Goal: Task Accomplishment & Management: Manage account settings

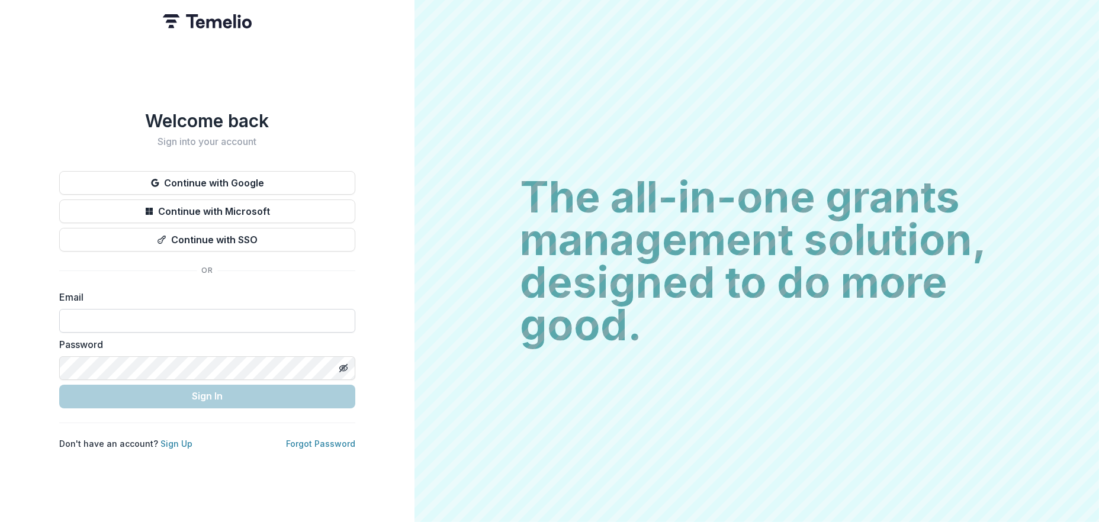
click at [153, 313] on input at bounding box center [207, 321] width 296 height 24
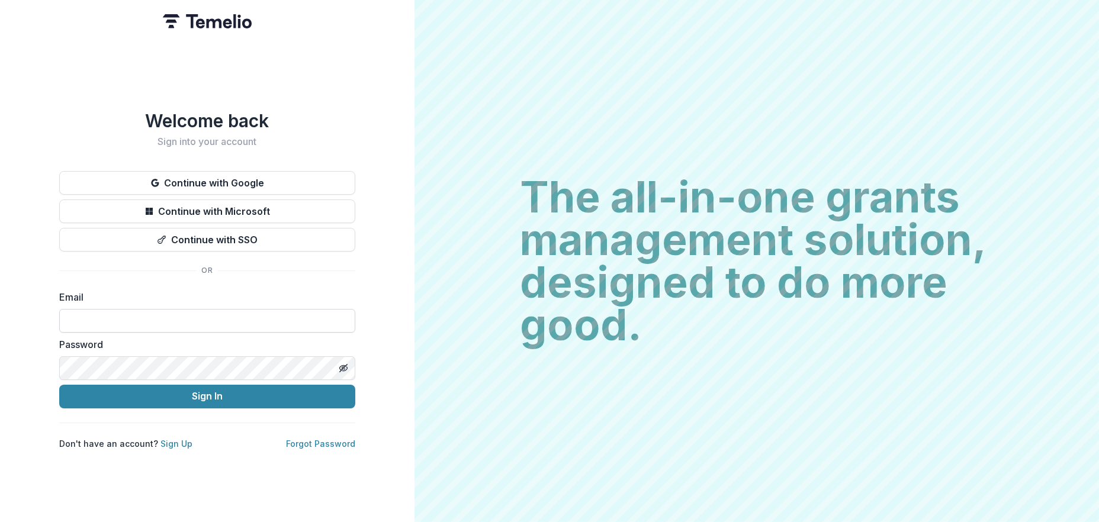
type input "**********"
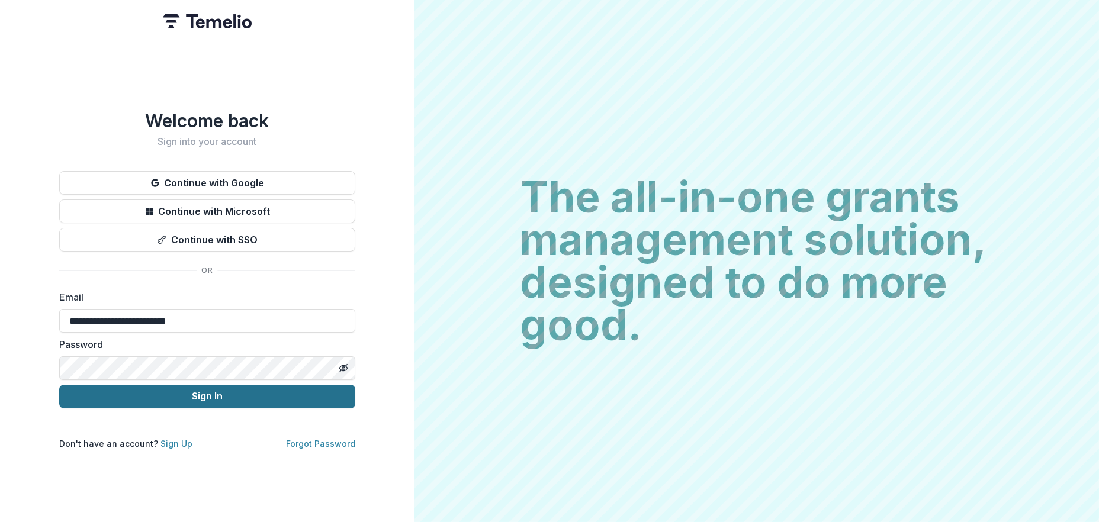
click at [212, 392] on button "Sign In" at bounding box center [207, 397] width 296 height 24
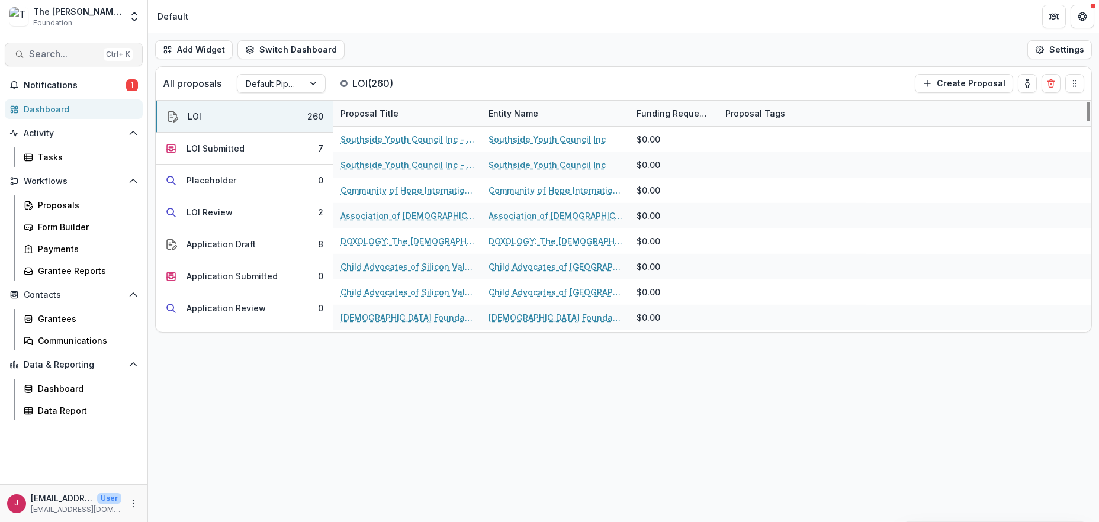
click at [63, 50] on span "Search..." at bounding box center [64, 54] width 70 height 11
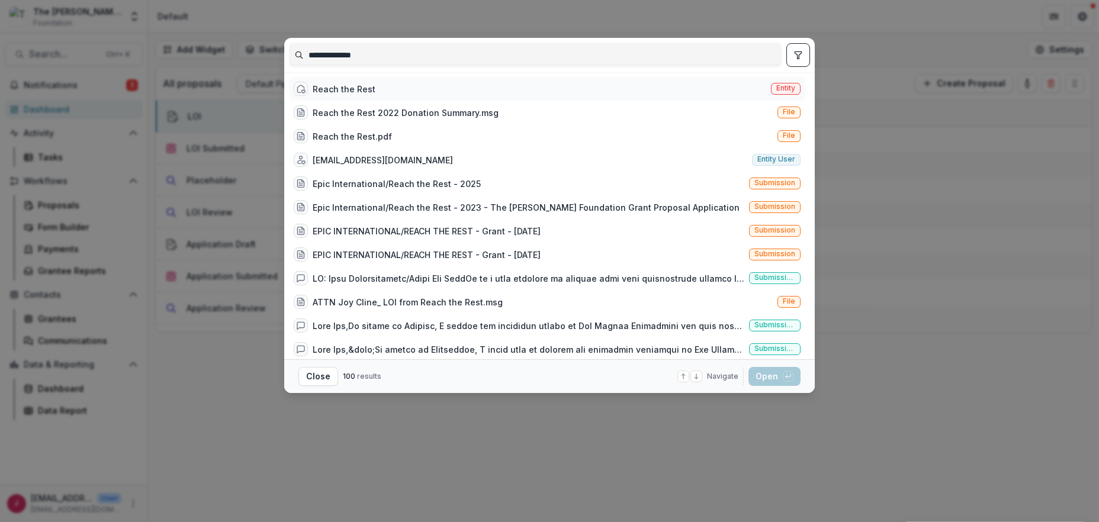
type input "**********"
click at [377, 83] on div "Reach the Rest Entity" at bounding box center [547, 89] width 516 height 24
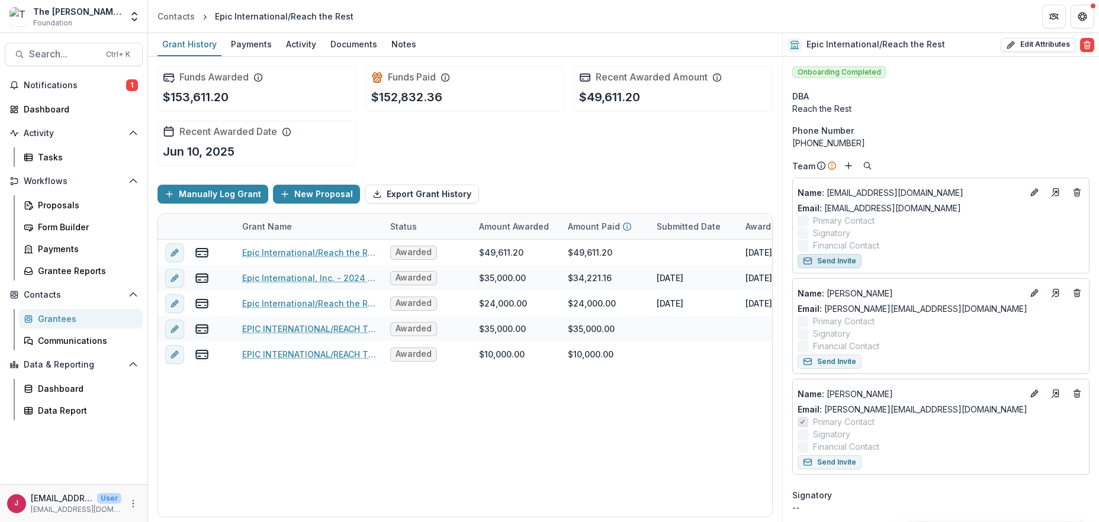
click at [841, 259] on button "Send Invite" at bounding box center [829, 261] width 64 height 14
click at [83, 85] on span "Notifications" at bounding box center [75, 86] width 102 height 10
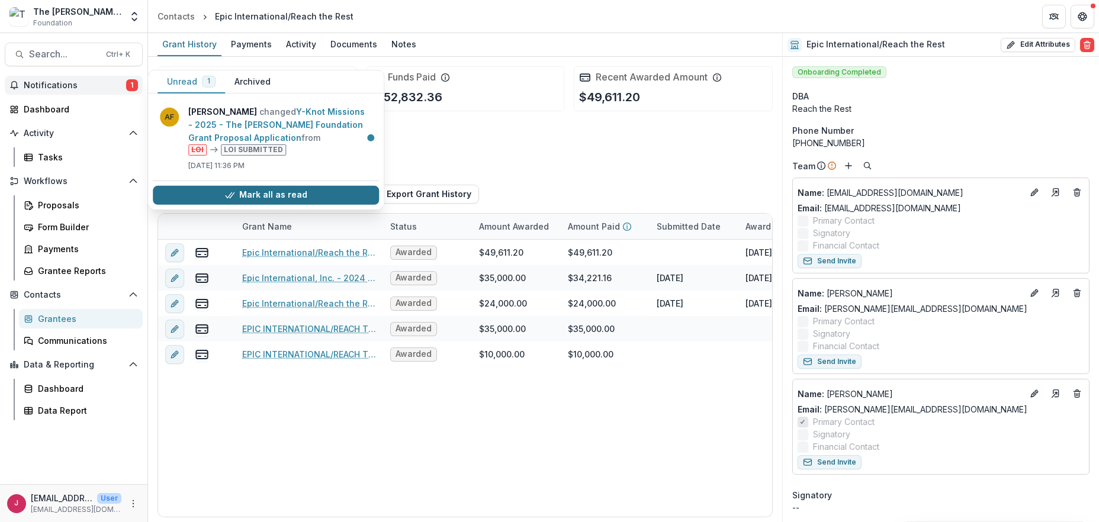
click at [227, 193] on icon "button" at bounding box center [229, 195] width 9 height 9
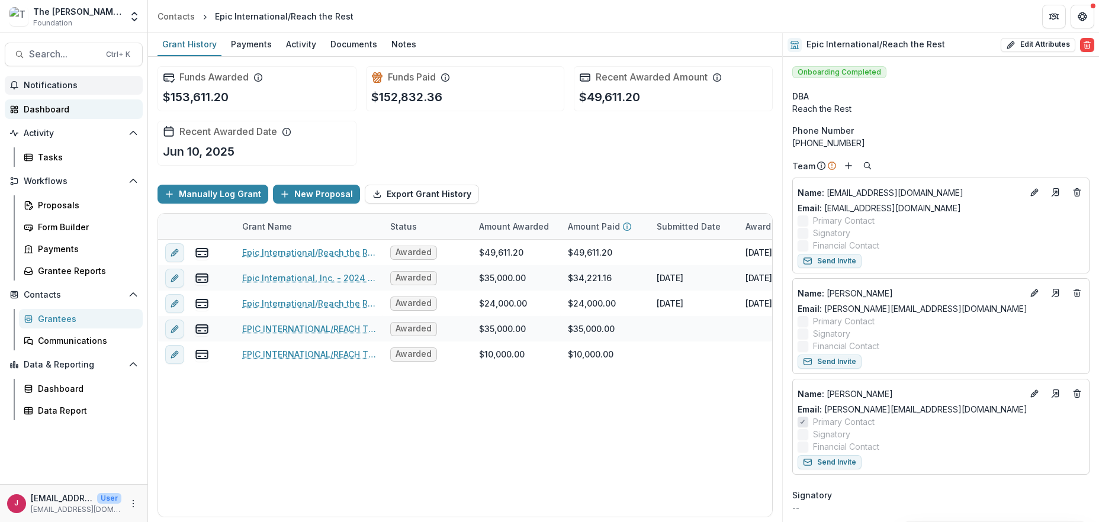
click at [64, 110] on div "Dashboard" at bounding box center [79, 109] width 110 height 12
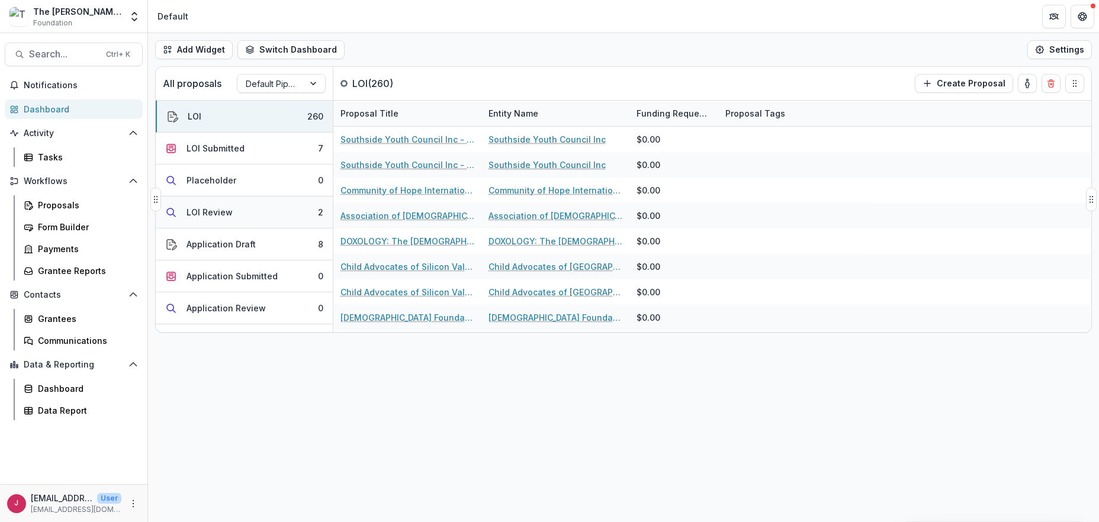
click at [243, 210] on button "LOI Review 2" at bounding box center [244, 213] width 177 height 32
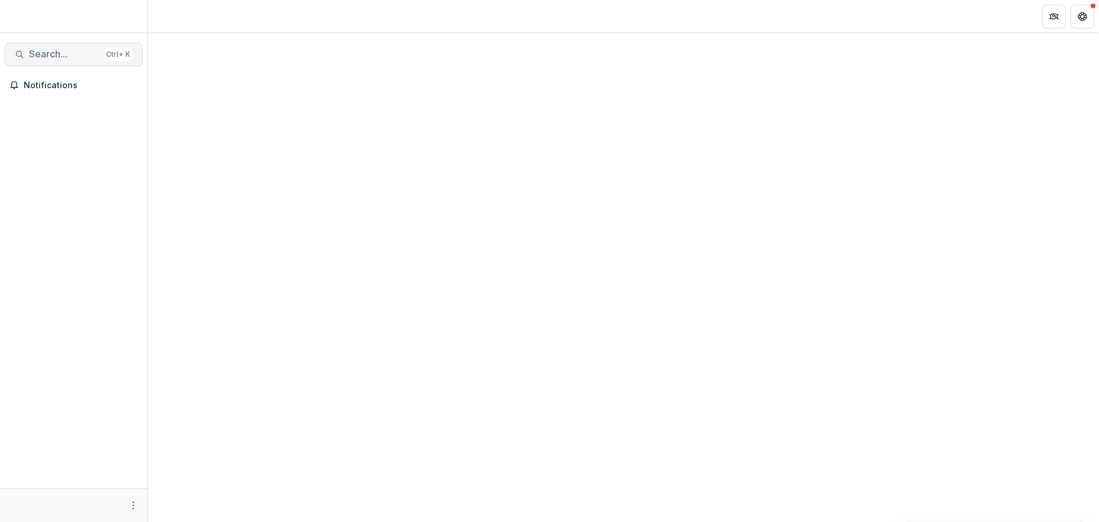
drag, startPoint x: 0, startPoint y: 0, endPoint x: 52, endPoint y: 52, distance: 73.7
click at [52, 52] on span "Search..." at bounding box center [64, 54] width 70 height 11
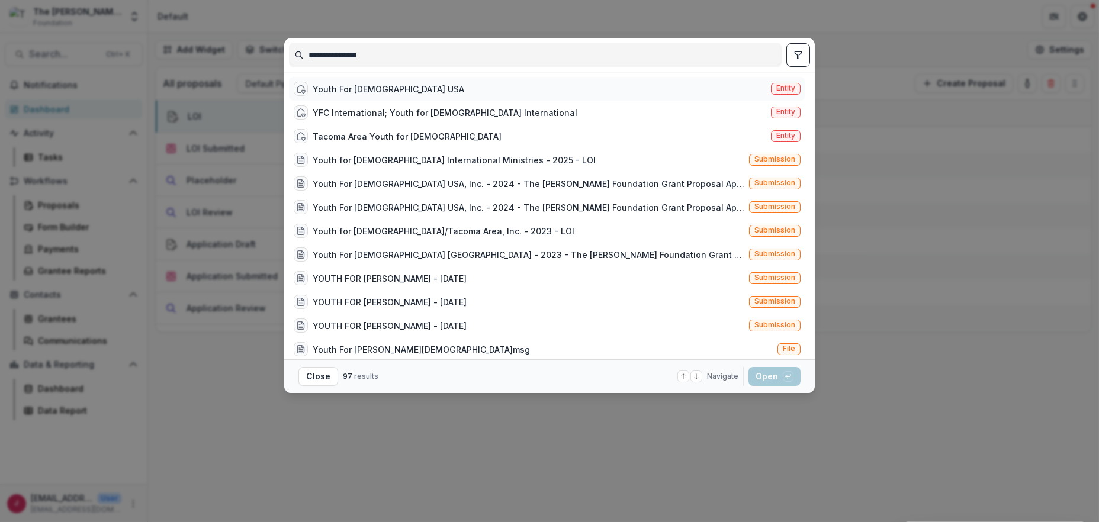
type input "**********"
click at [379, 88] on div "Youth For Christ USA" at bounding box center [389, 89] width 152 height 12
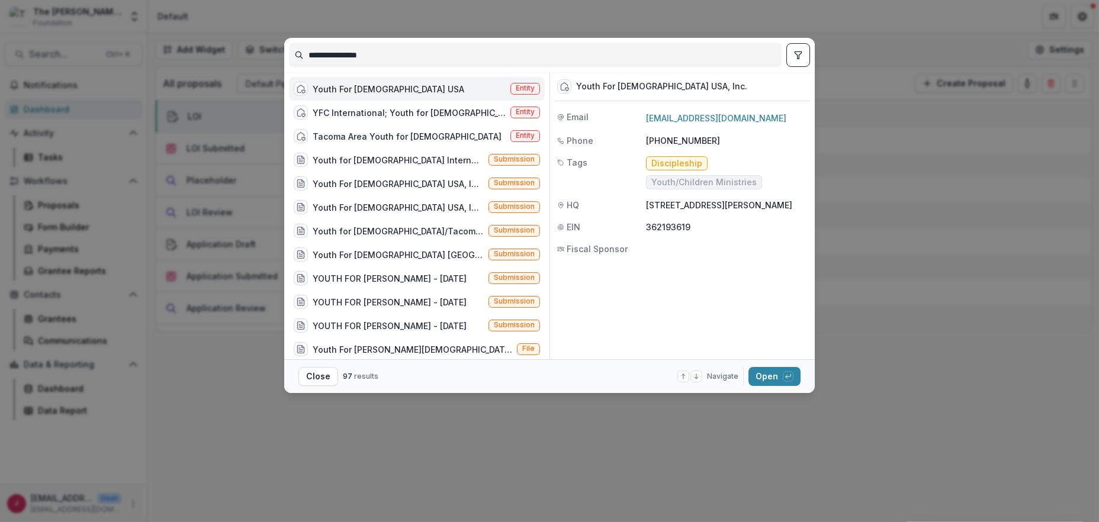
click at [387, 86] on div "Youth For Christ USA" at bounding box center [389, 89] width 152 height 12
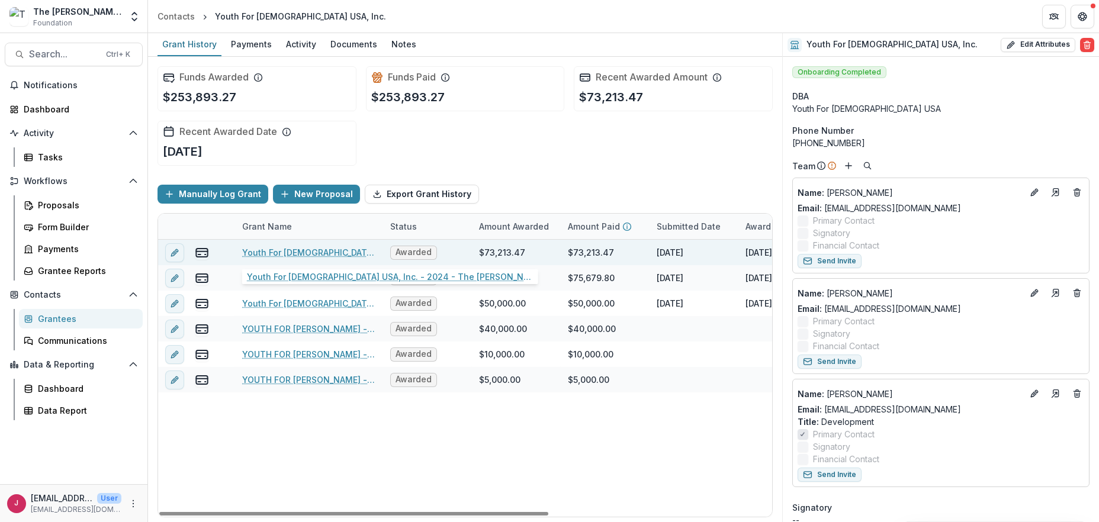
click at [254, 252] on link "Youth For Christ USA, Inc. - 2024 - The Bolick Foundation Grant Proposal Applic…" at bounding box center [309, 252] width 134 height 12
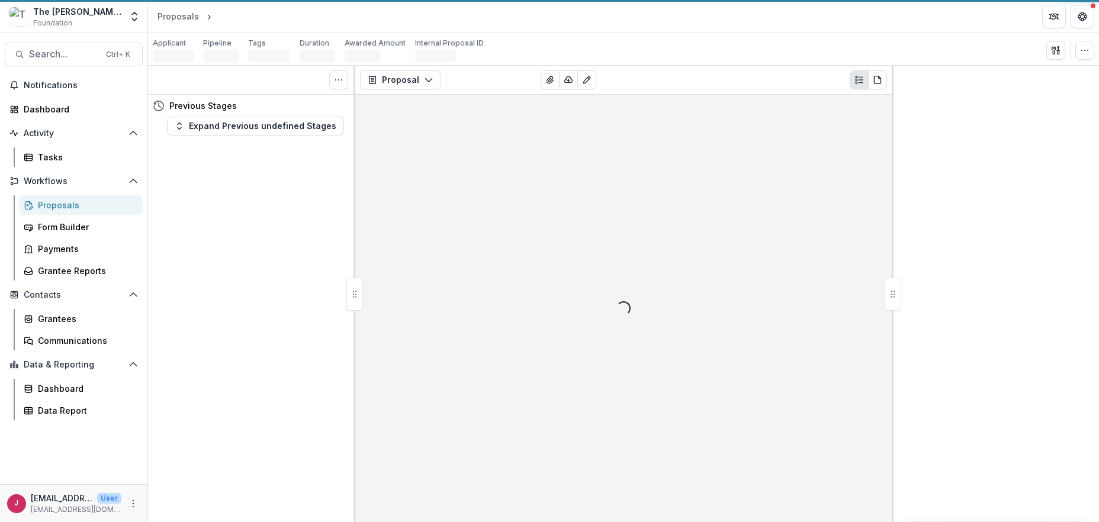
click at [254, 252] on div "Tasks 0 Show Cancelled Tasks Previous Stages Expand Previous undefined Stages" at bounding box center [251, 294] width 207 height 456
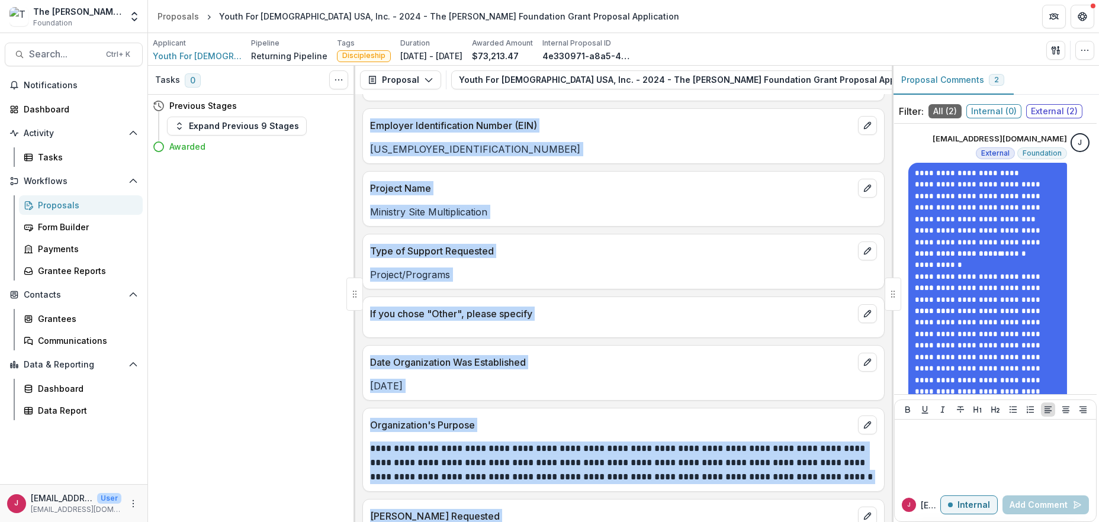
click at [655, 327] on div at bounding box center [623, 326] width 521 height 7
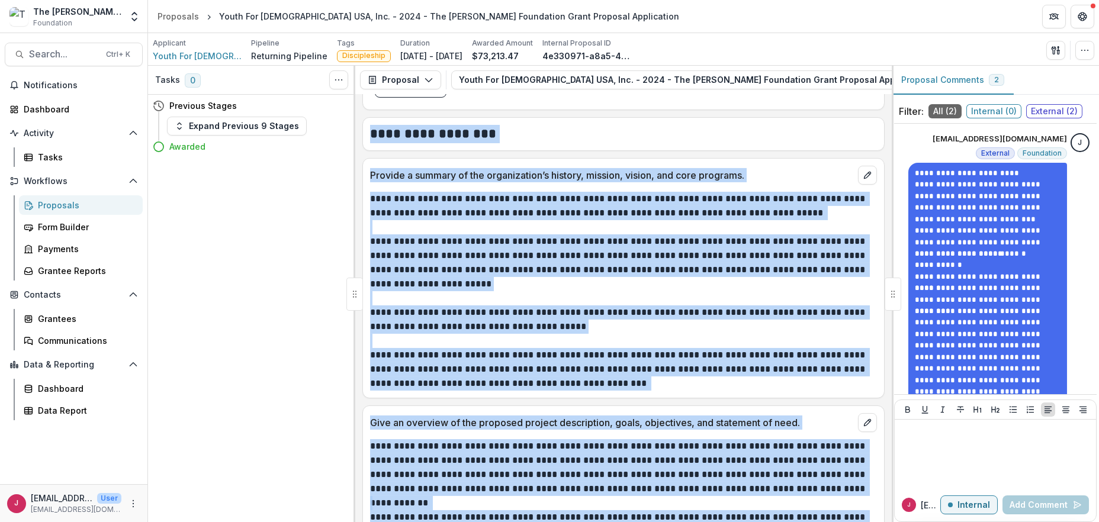
scroll to position [2052, 0]
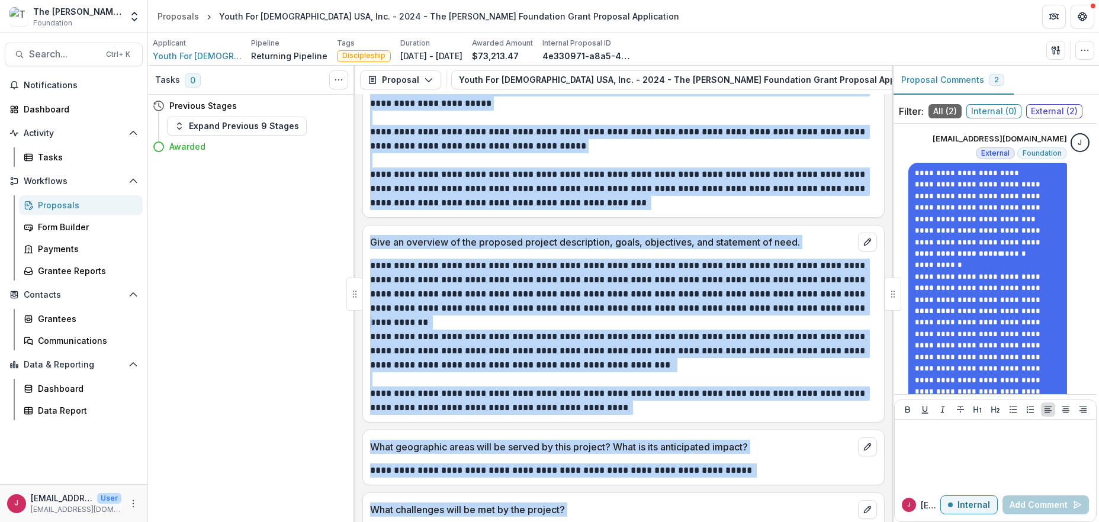
click at [646, 336] on p "**********" at bounding box center [621, 351] width 503 height 43
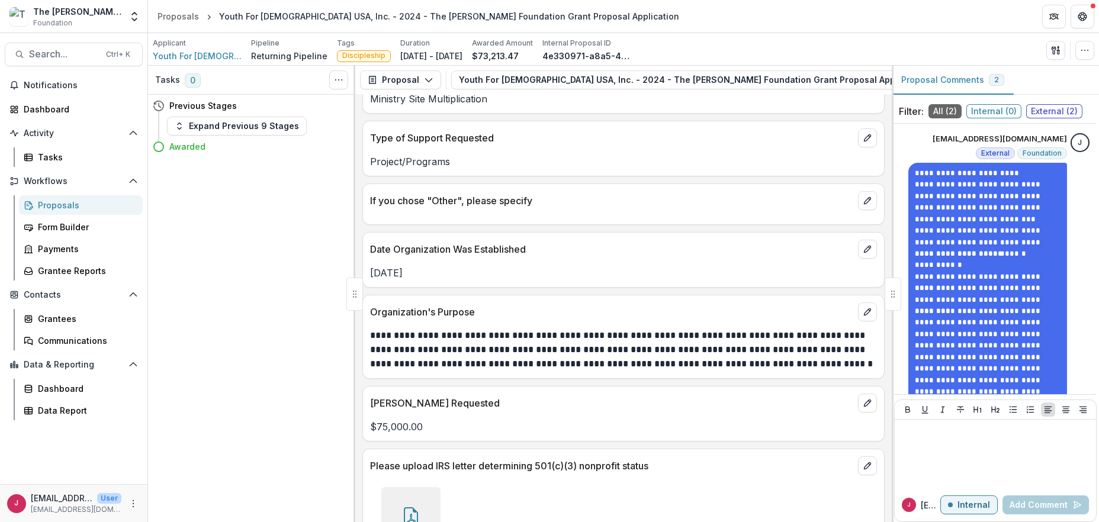
scroll to position [665, 0]
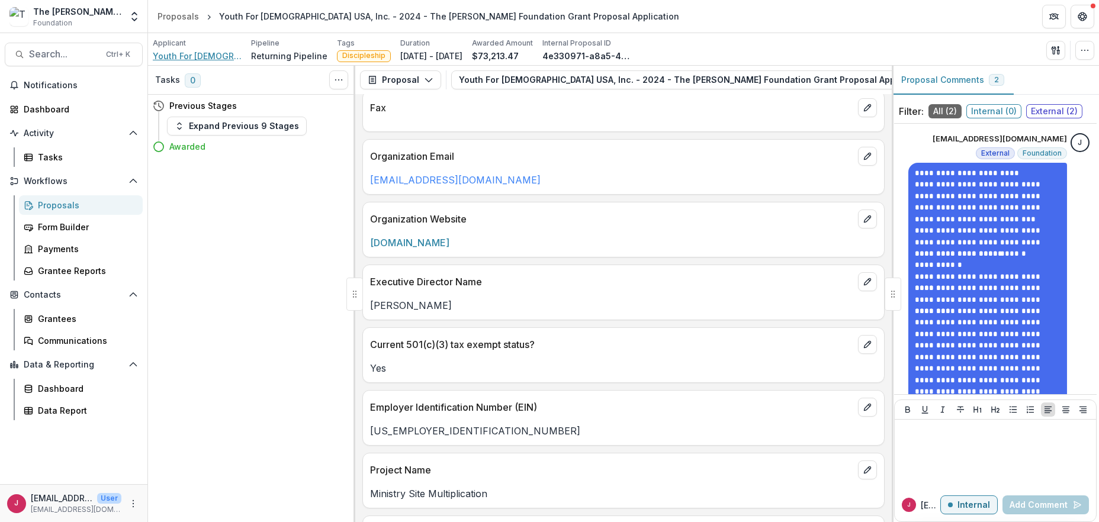
click at [186, 56] on span "Youth For Christ USA, Inc." at bounding box center [197, 56] width 89 height 12
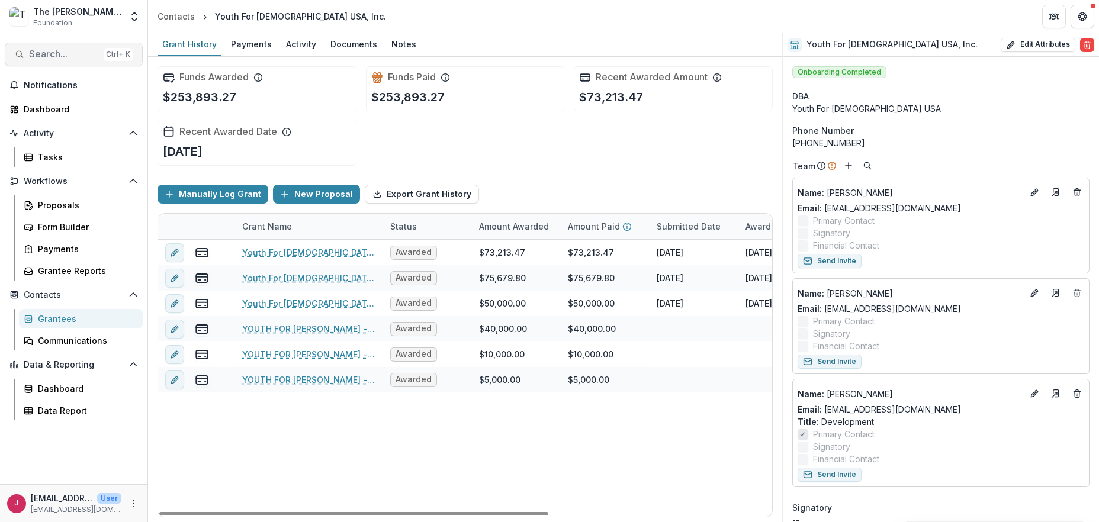
click at [72, 50] on span "Search..." at bounding box center [64, 54] width 70 height 11
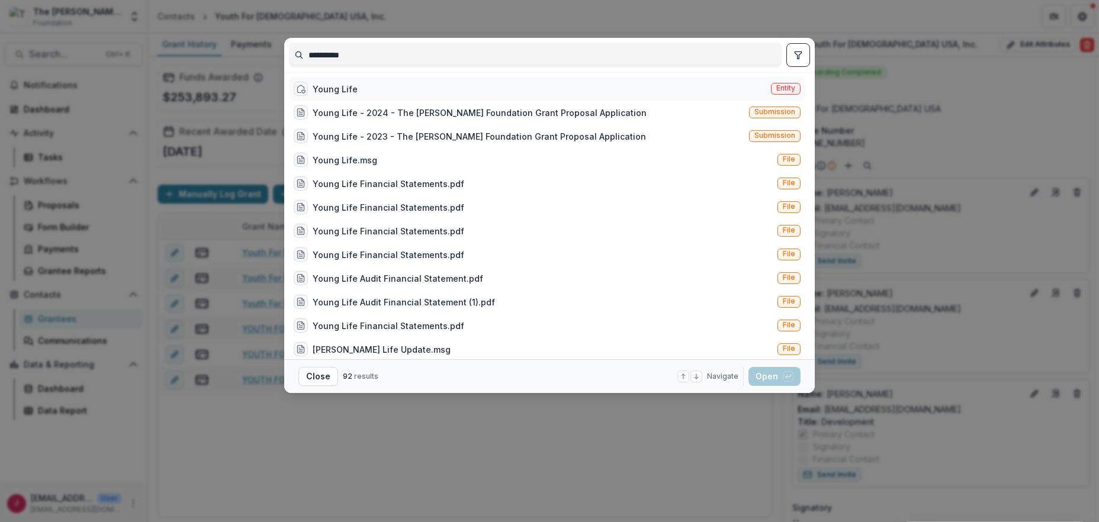
type input "**********"
click at [324, 91] on div "Young Life" at bounding box center [335, 89] width 45 height 12
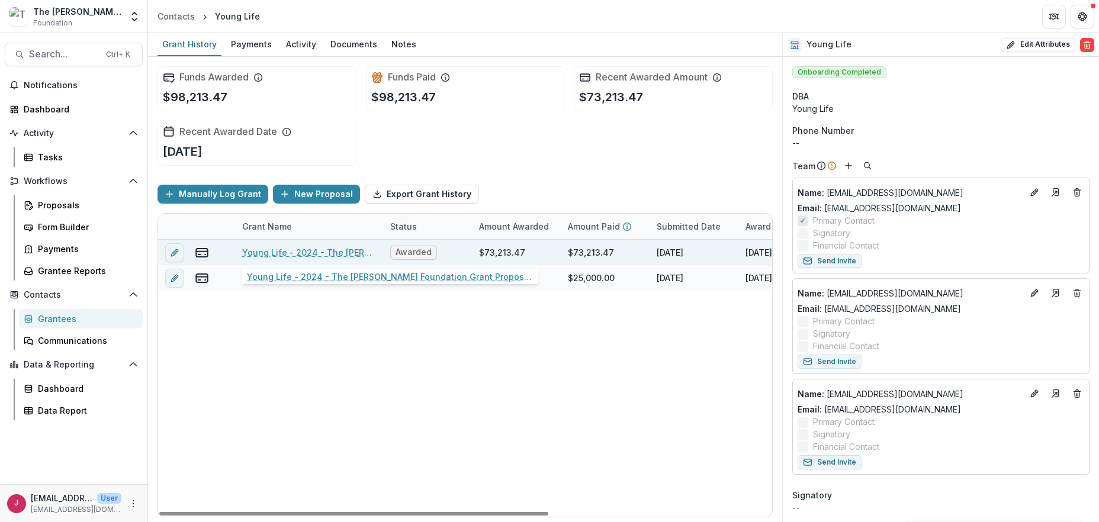
click at [265, 254] on link "Young Life - 2024 - The Bolick Foundation Grant Proposal Application" at bounding box center [309, 252] width 134 height 12
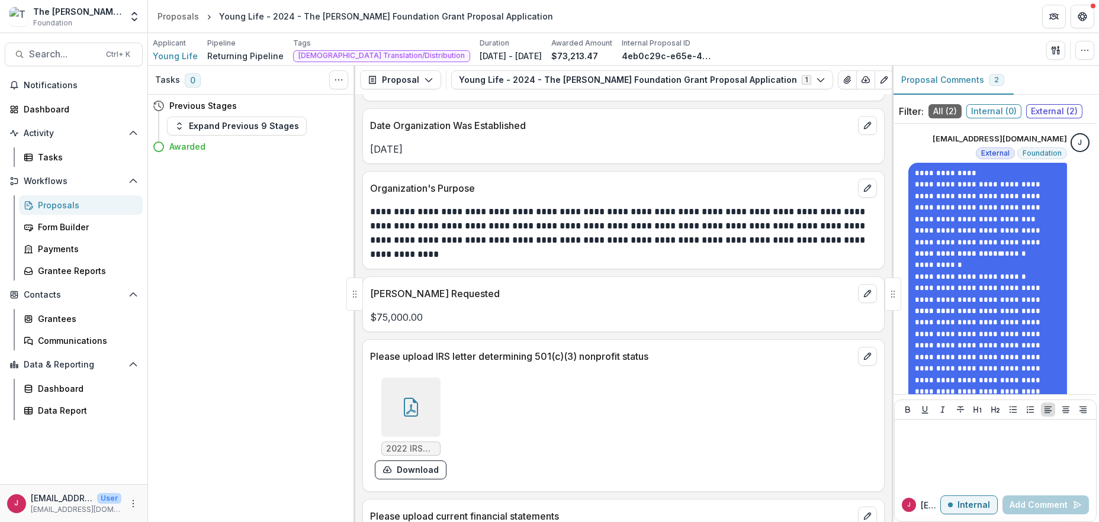
scroll to position [1658, 0]
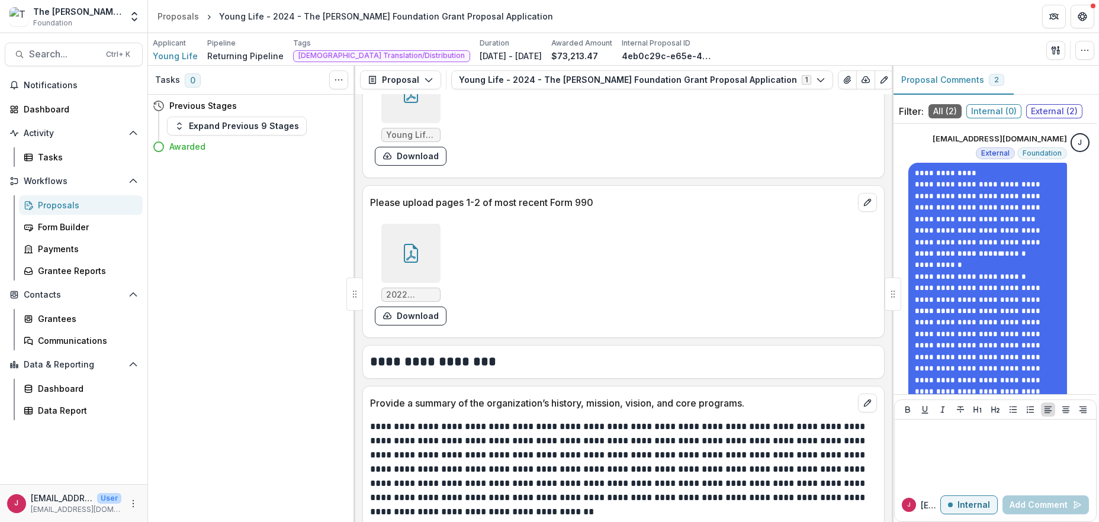
click at [409, 252] on icon at bounding box center [410, 255] width 9 height 10
click at [409, 252] on div "Loading..." at bounding box center [549, 262] width 633 height 338
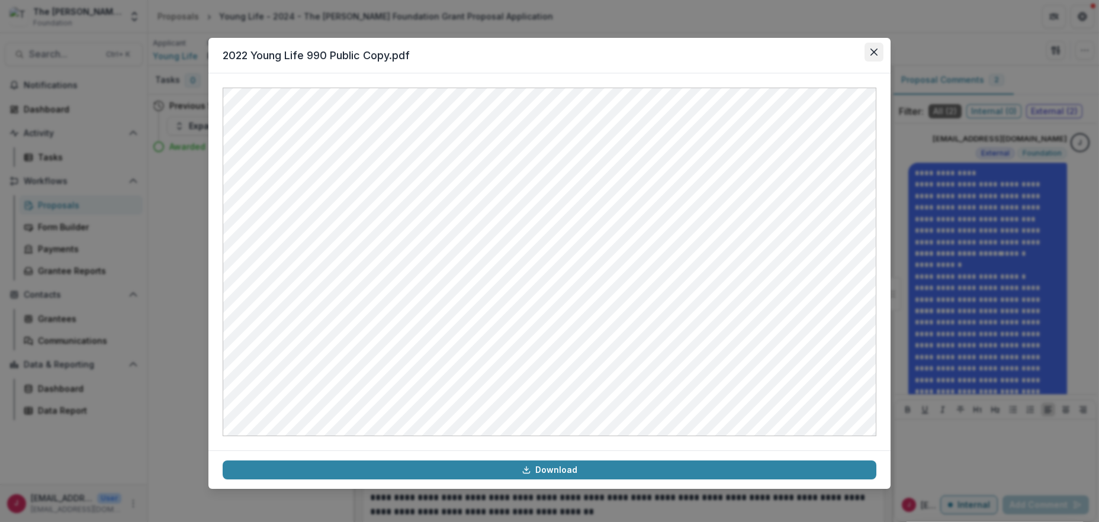
click at [870, 50] on icon "Close" at bounding box center [873, 52] width 7 height 7
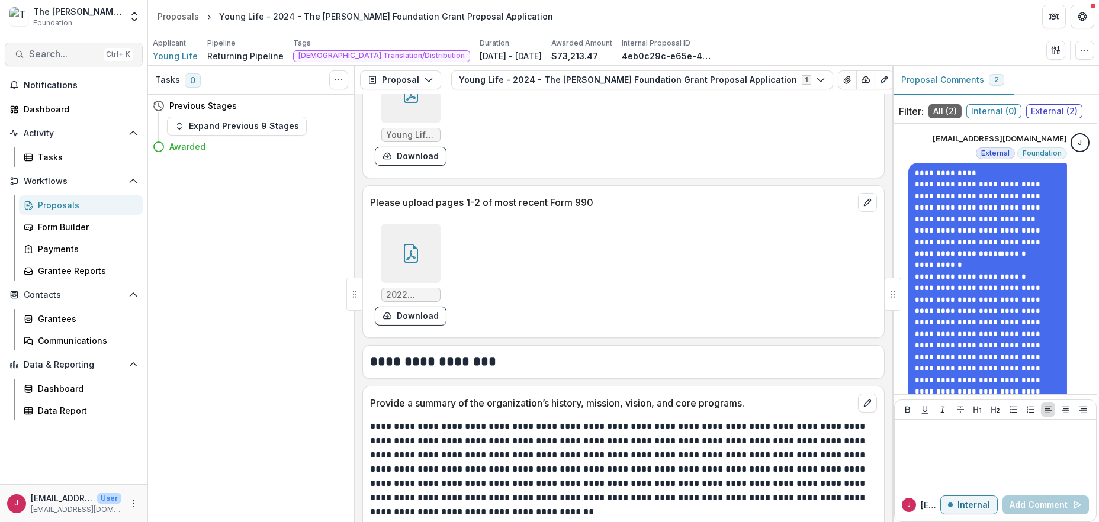
click at [46, 54] on span "Search..." at bounding box center [64, 54] width 70 height 11
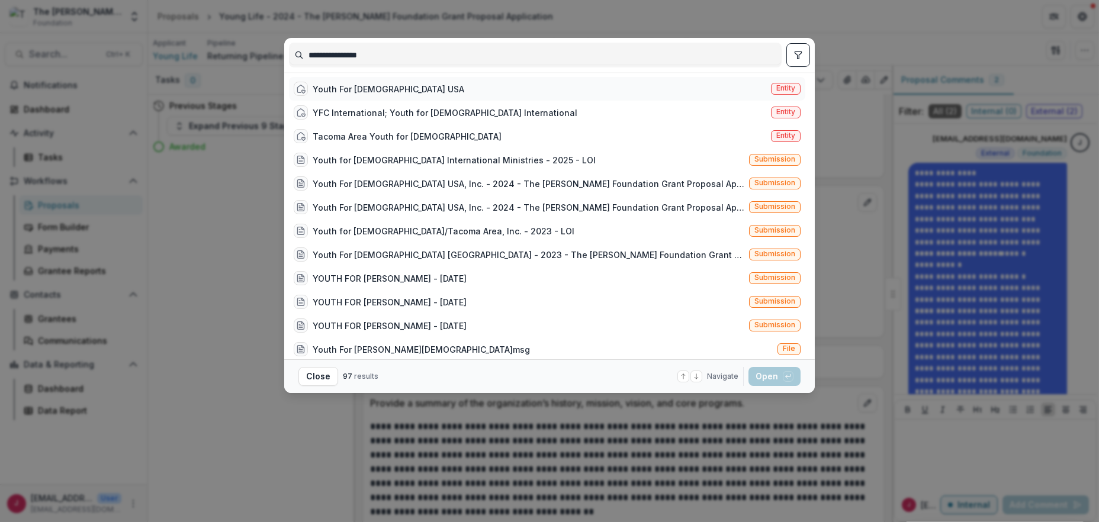
type input "**********"
drag, startPoint x: 333, startPoint y: 83, endPoint x: 332, endPoint y: 90, distance: 6.5
click at [333, 84] on div "Youth For Christ USA" at bounding box center [389, 89] width 152 height 12
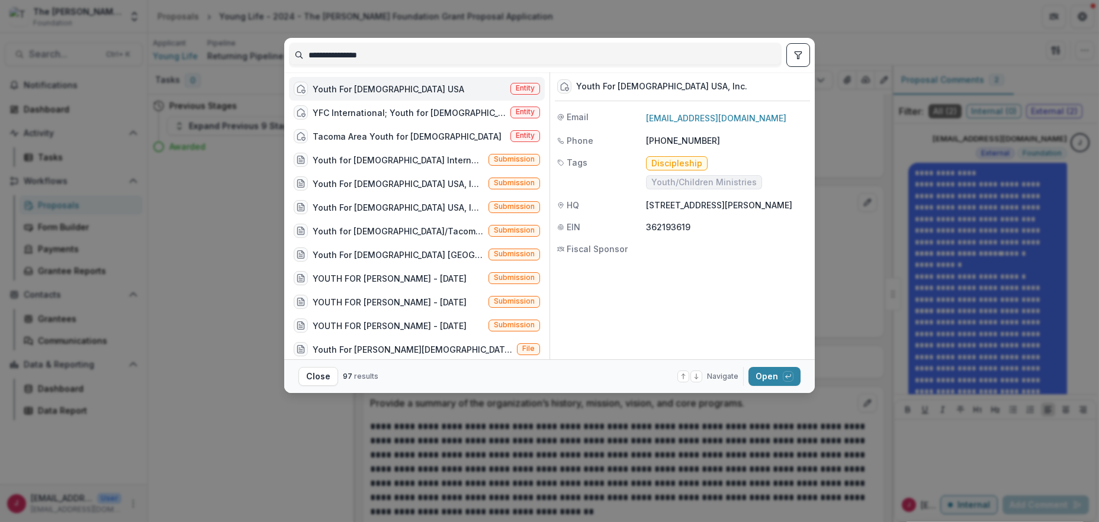
click at [332, 90] on div "Youth For Christ USA" at bounding box center [389, 89] width 152 height 12
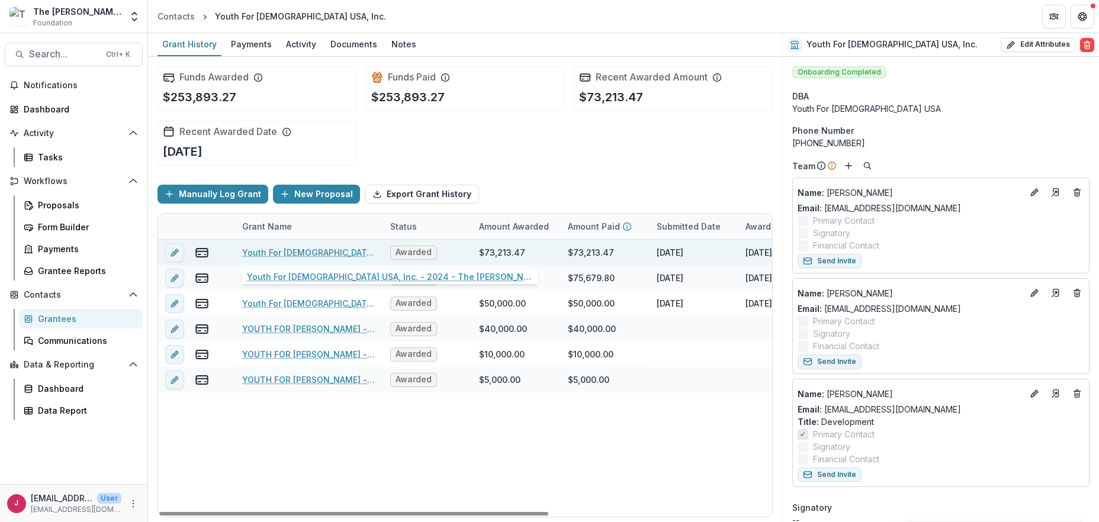
click at [311, 252] on link "Youth For Christ USA, Inc. - 2024 - The Bolick Foundation Grant Proposal Applic…" at bounding box center [309, 252] width 134 height 12
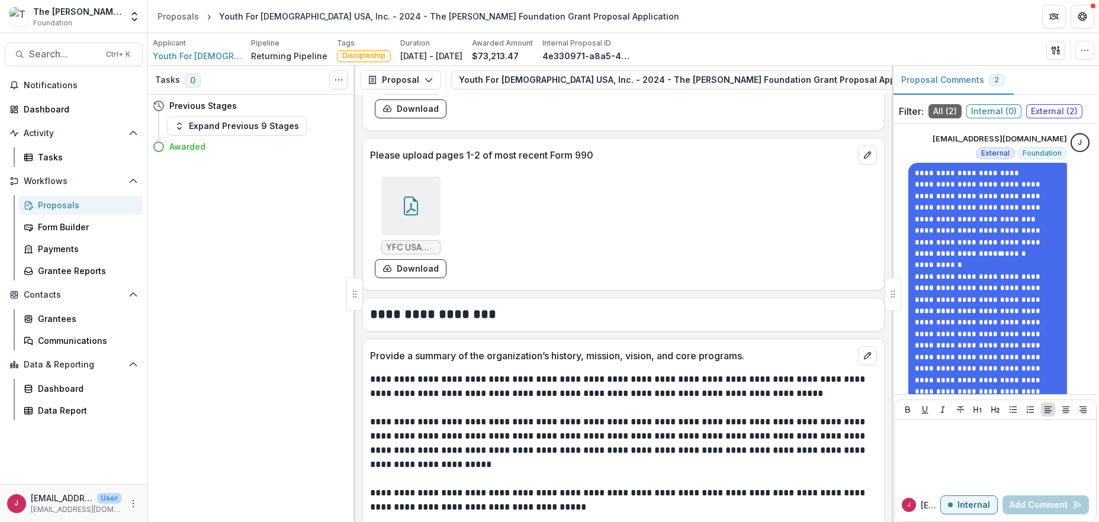
scroll to position [1736, 0]
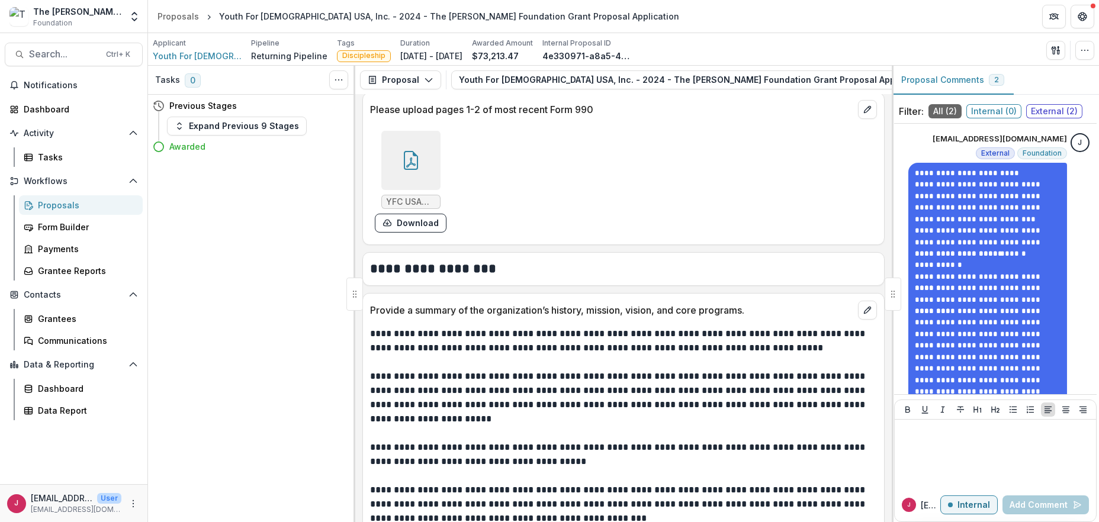
click at [414, 174] on div at bounding box center [410, 160] width 59 height 59
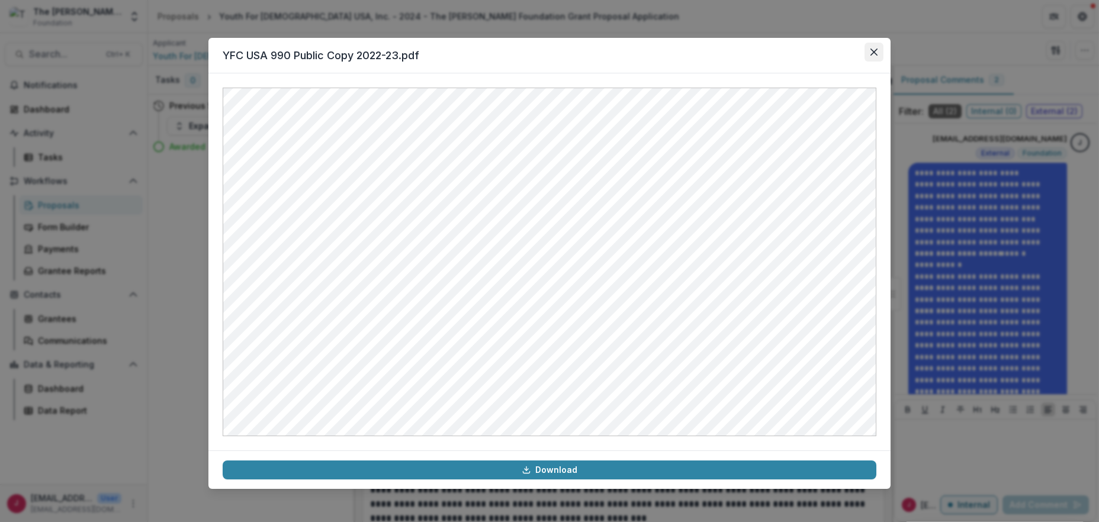
click at [877, 51] on button "Close" at bounding box center [873, 52] width 19 height 19
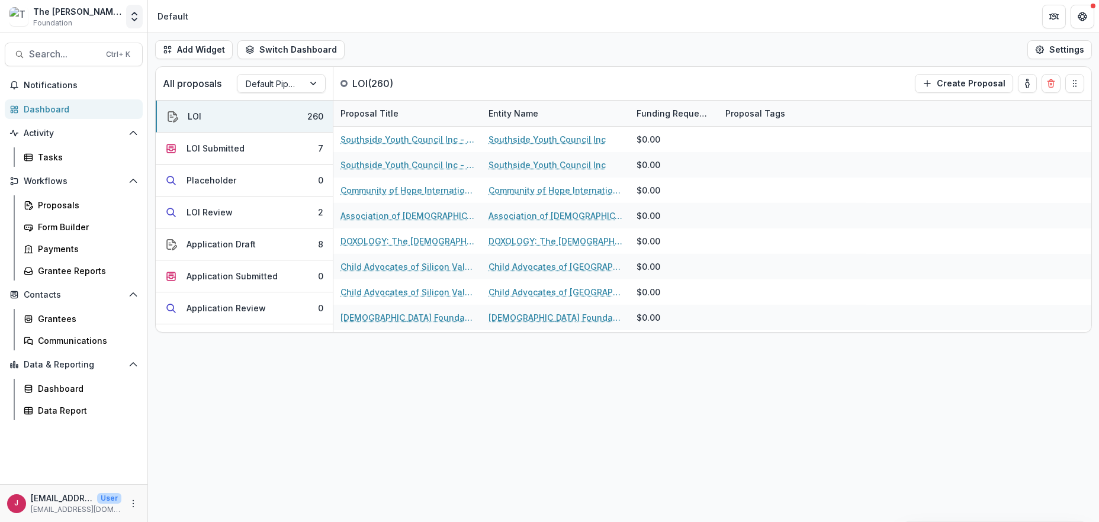
click at [134, 21] on icon "Open entity switcher" at bounding box center [134, 17] width 12 height 12
click at [79, 47] on link "Admin Settings" at bounding box center [74, 46] width 142 height 20
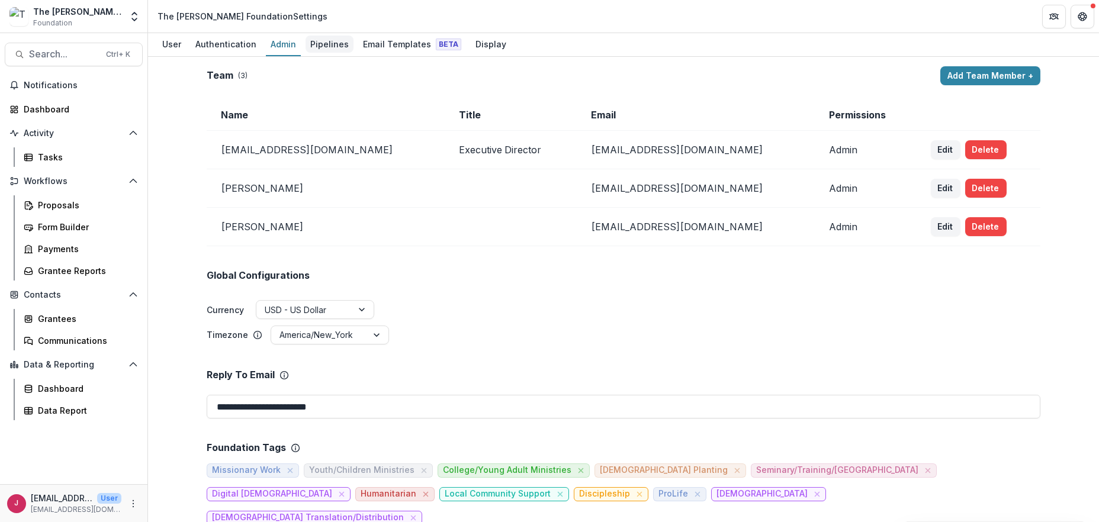
click at [319, 41] on div "Pipelines" at bounding box center [329, 44] width 48 height 17
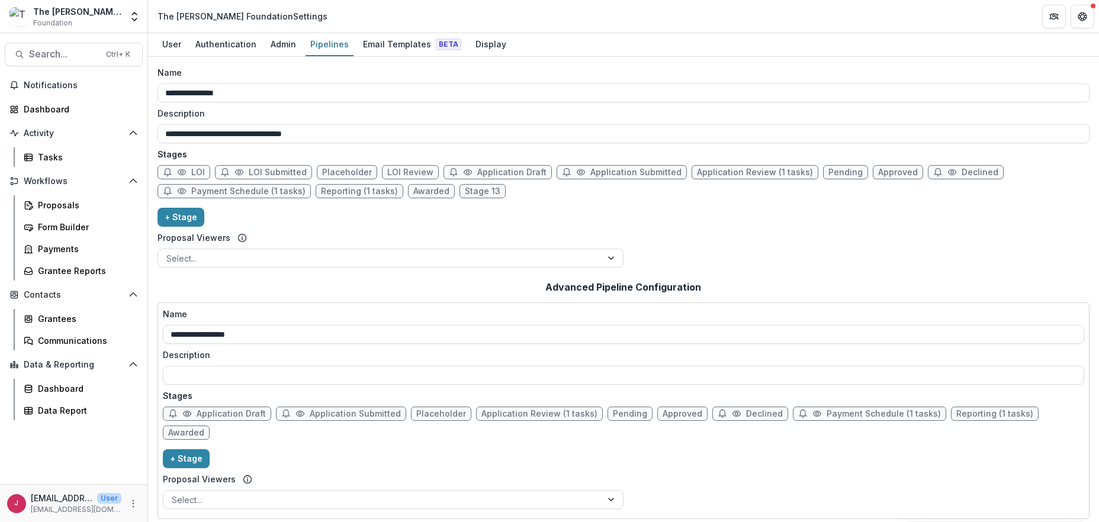
click at [697, 169] on span "Application Review (1 tasks)" at bounding box center [755, 173] width 116 height 10
select select "******"
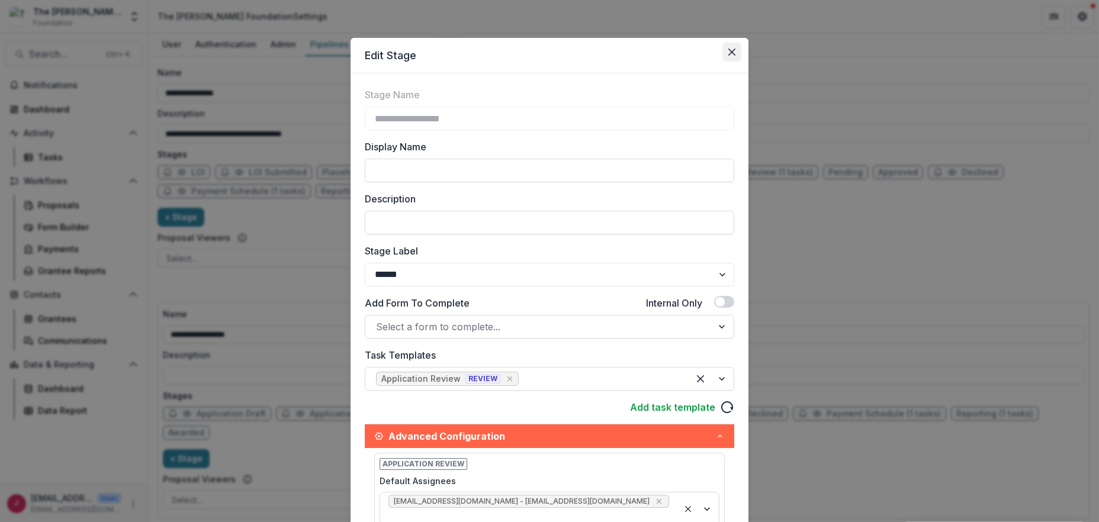
click at [728, 50] on icon "Close" at bounding box center [731, 52] width 7 height 7
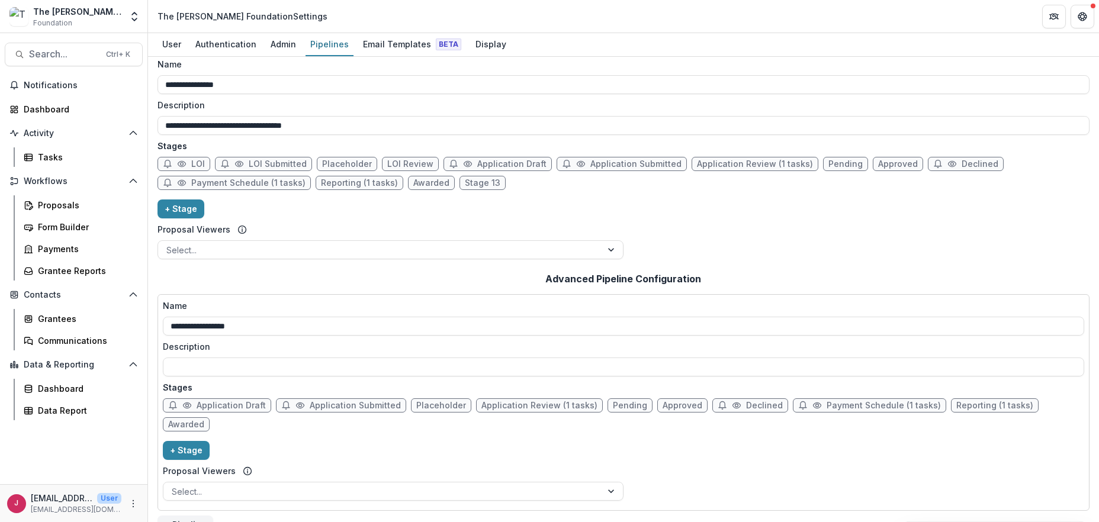
scroll to position [11, 0]
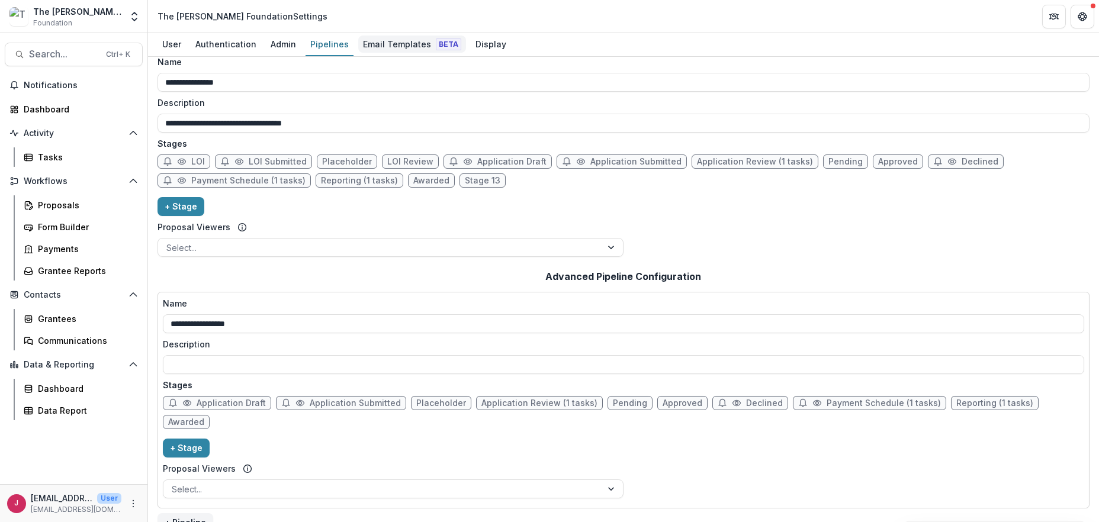
click at [389, 44] on div "Email Templates Beta" at bounding box center [412, 44] width 108 height 17
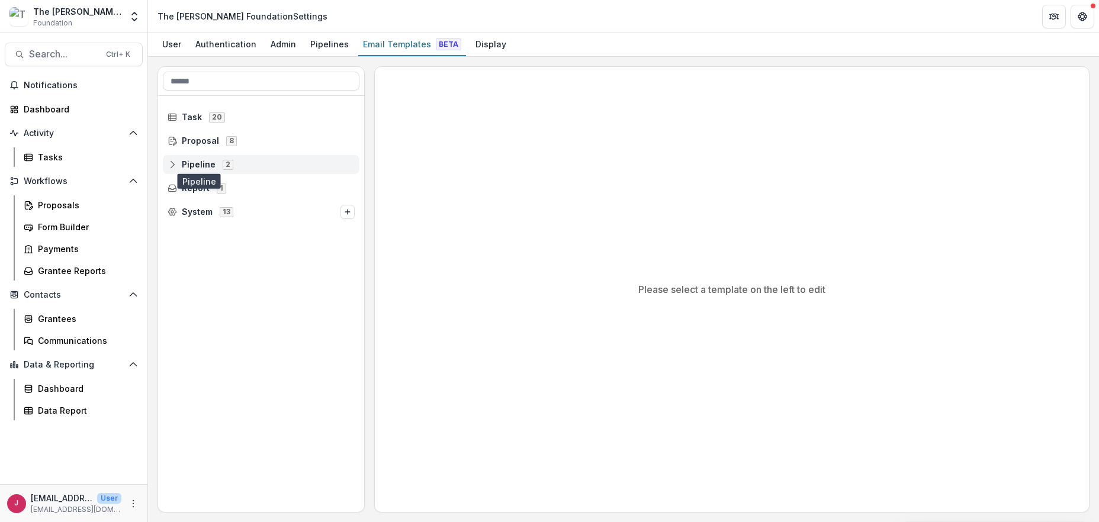
click at [202, 163] on span "Pipeline" at bounding box center [199, 165] width 34 height 10
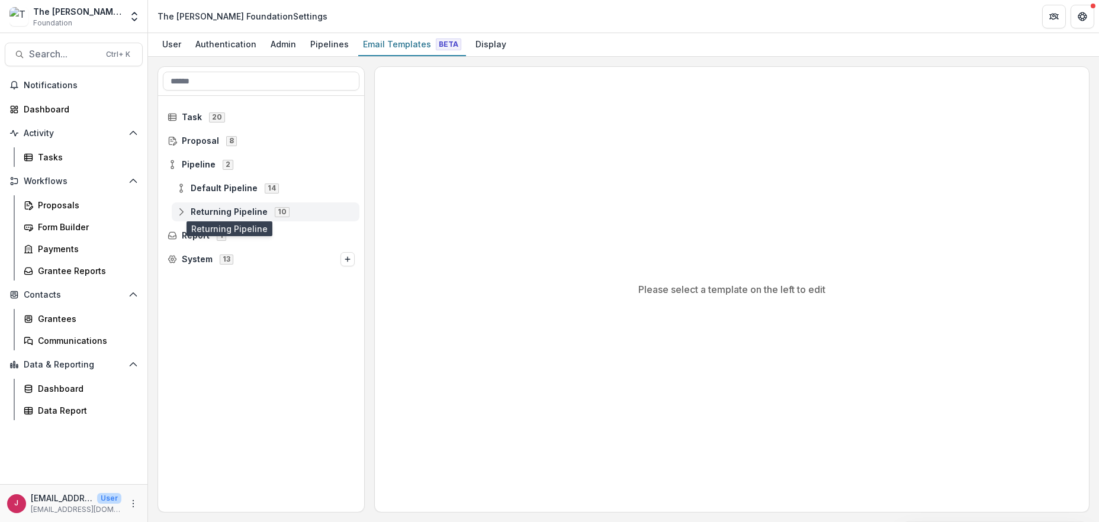
click at [221, 213] on span "Returning Pipeline" at bounding box center [229, 212] width 77 height 10
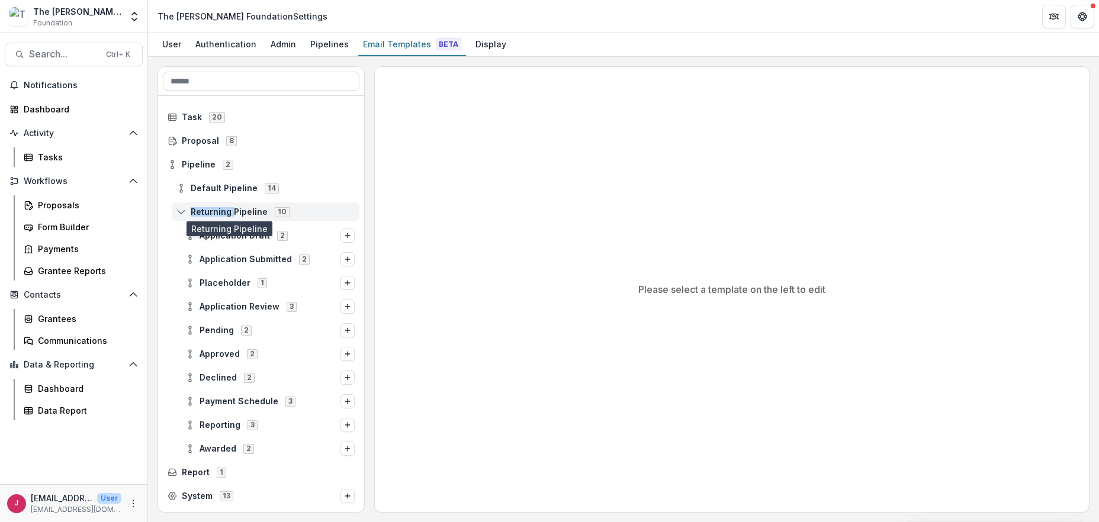
click at [221, 213] on span "Returning Pipeline" at bounding box center [229, 212] width 77 height 10
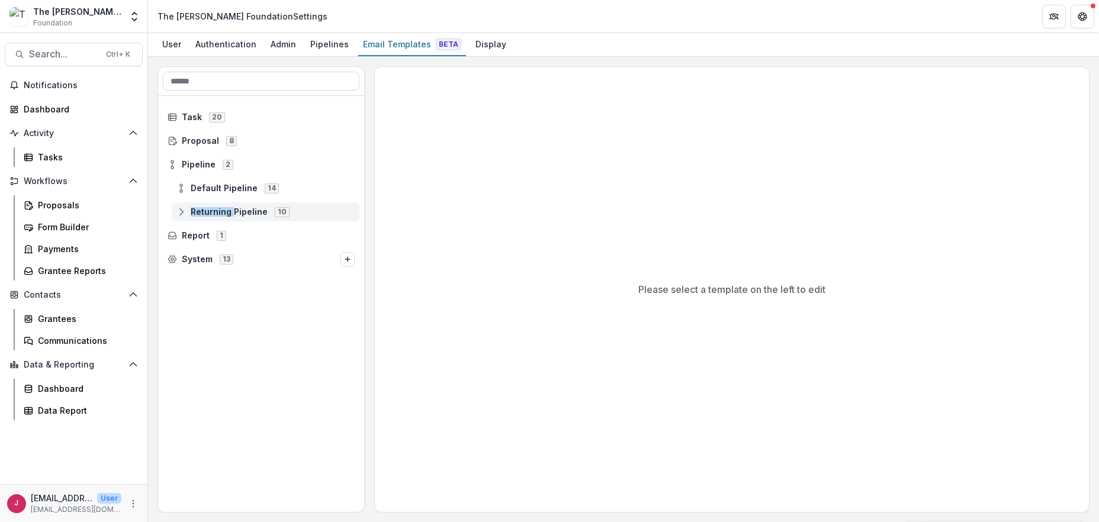
click at [221, 213] on span "Returning Pipeline" at bounding box center [229, 212] width 77 height 10
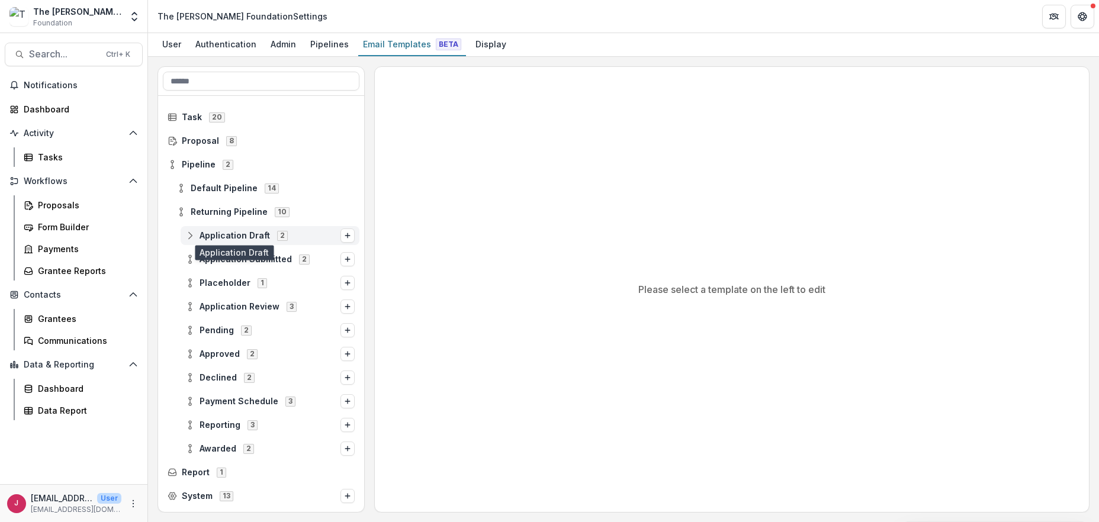
click at [259, 234] on span "Application Draft" at bounding box center [234, 236] width 70 height 10
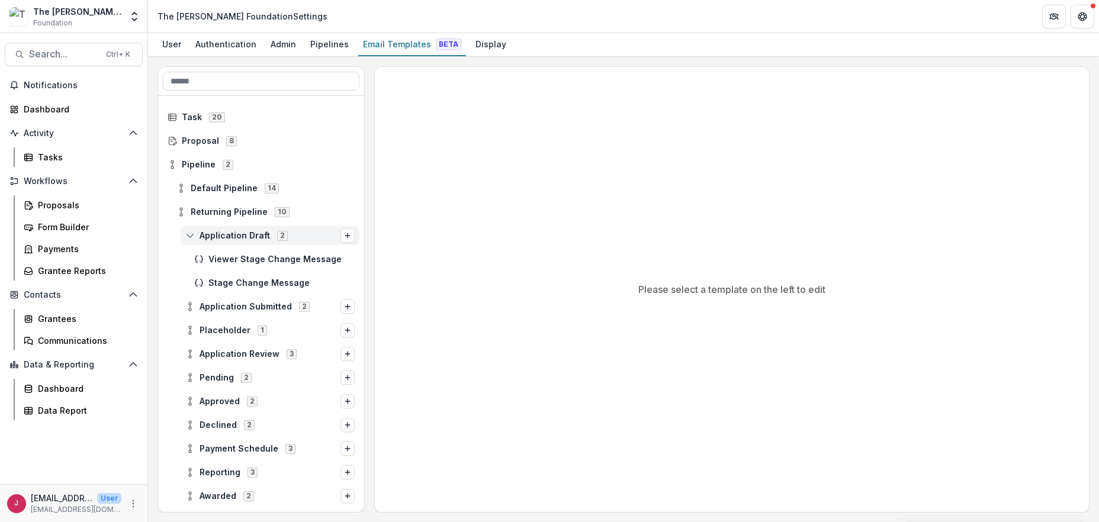
click at [259, 234] on span "Application Draft" at bounding box center [234, 236] width 70 height 10
click at [346, 236] on icon "Options" at bounding box center [347, 235] width 7 height 7
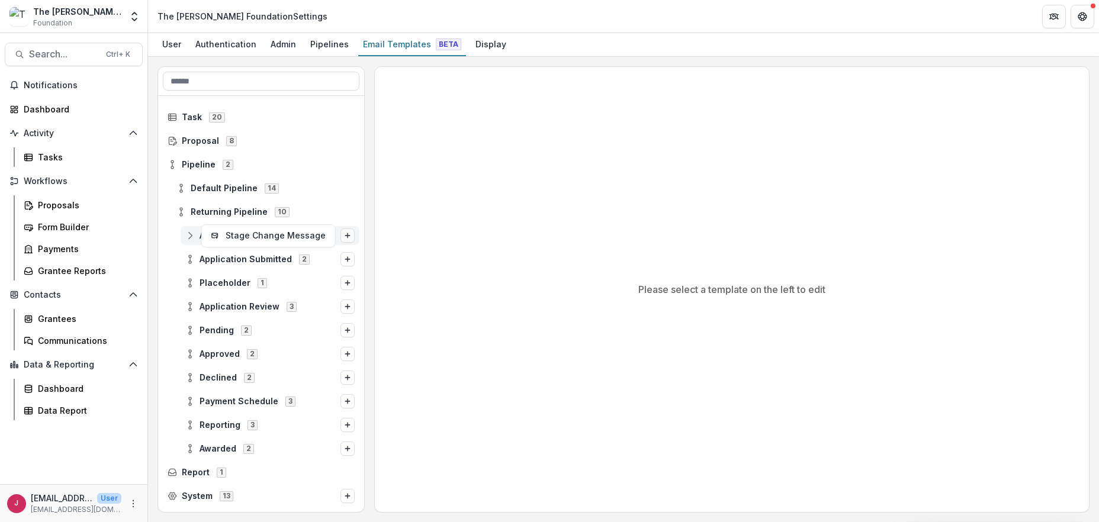
click at [346, 236] on icon "Options" at bounding box center [347, 235] width 7 height 7
click at [211, 188] on span "Default Pipeline" at bounding box center [224, 189] width 67 height 10
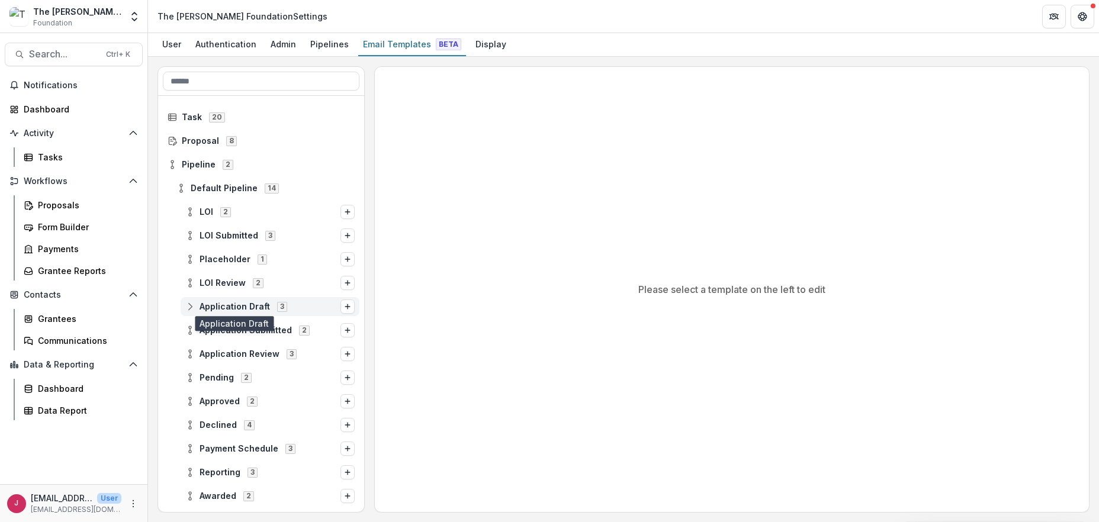
click at [205, 307] on span "Application Draft" at bounding box center [234, 307] width 70 height 10
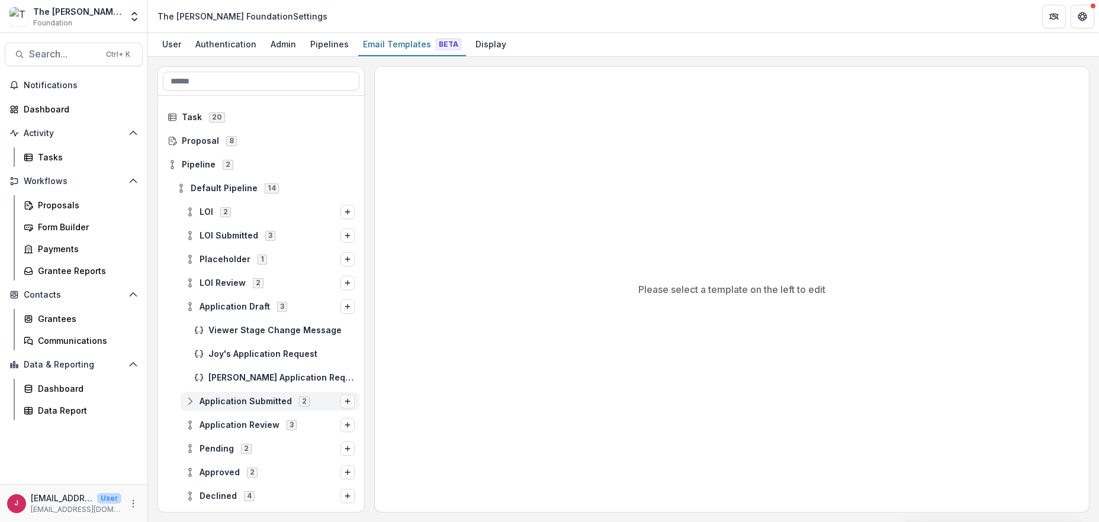
click at [345, 398] on icon "Options" at bounding box center [347, 401] width 7 height 7
click at [188, 398] on icon at bounding box center [189, 401] width 9 height 9
click at [259, 425] on span "Stage Change Message" at bounding box center [281, 425] width 146 height 10
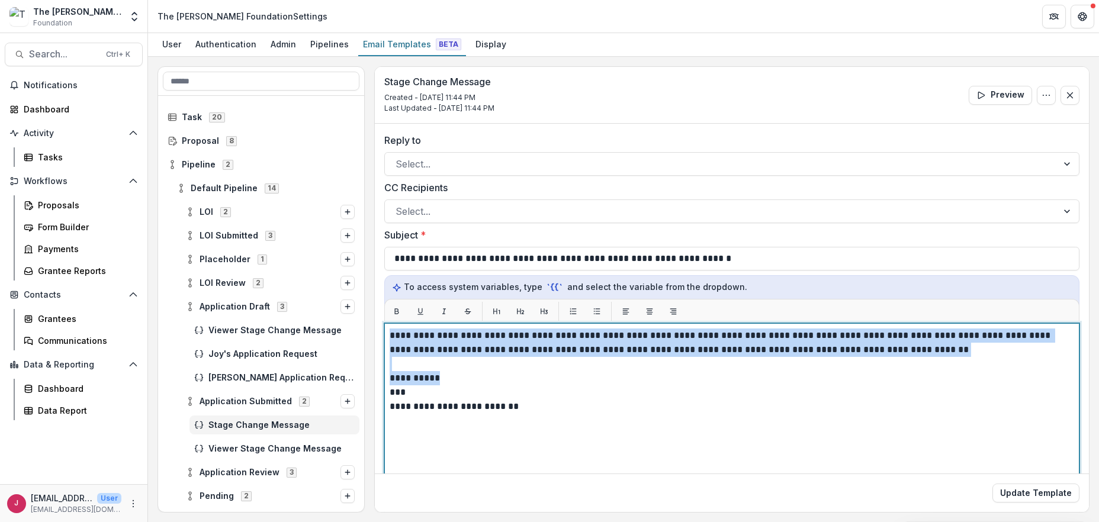
drag, startPoint x: 438, startPoint y: 376, endPoint x: 390, endPoint y: 329, distance: 67.8
click at [390, 329] on div "**********" at bounding box center [732, 471] width 684 height 285
drag, startPoint x: 539, startPoint y: 406, endPoint x: 397, endPoint y: 336, distance: 157.5
click at [387, 336] on div "**********" at bounding box center [731, 471] width 695 height 296
copy div "**********"
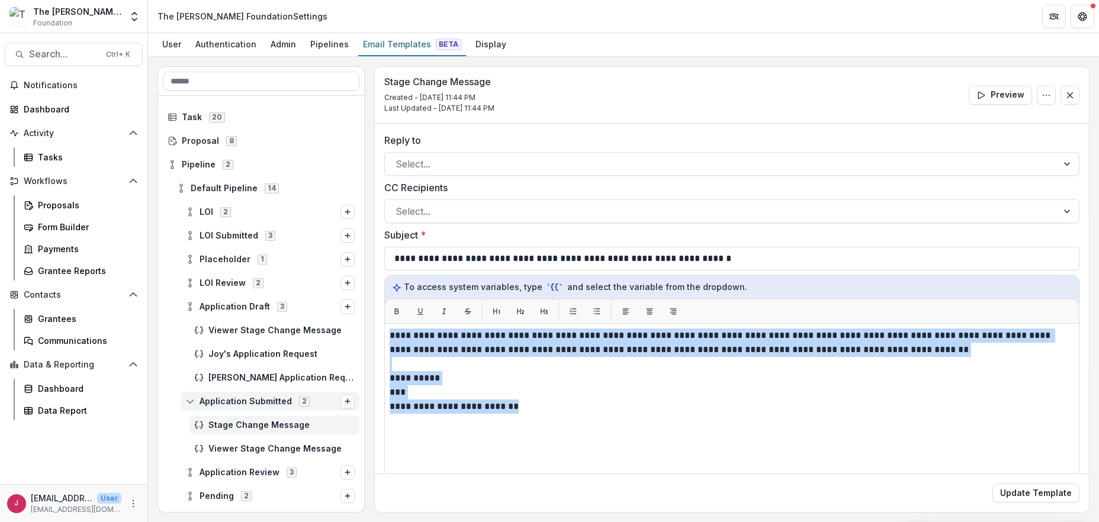
click at [344, 400] on icon "Options" at bounding box center [347, 401] width 7 height 7
click at [273, 401] on button "Stage Change Message" at bounding box center [269, 401] width 128 height 17
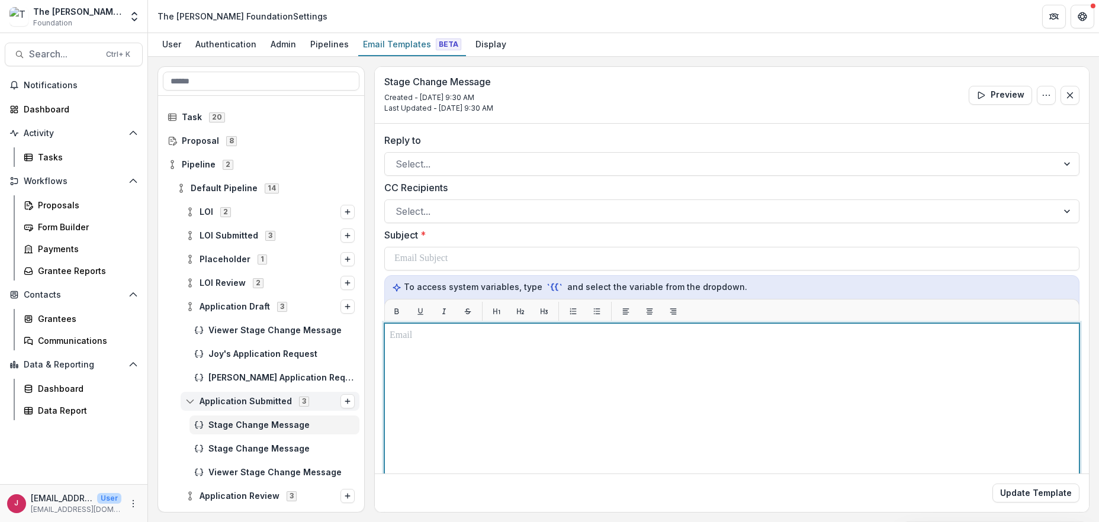
click at [401, 337] on p at bounding box center [732, 336] width 684 height 14
paste div
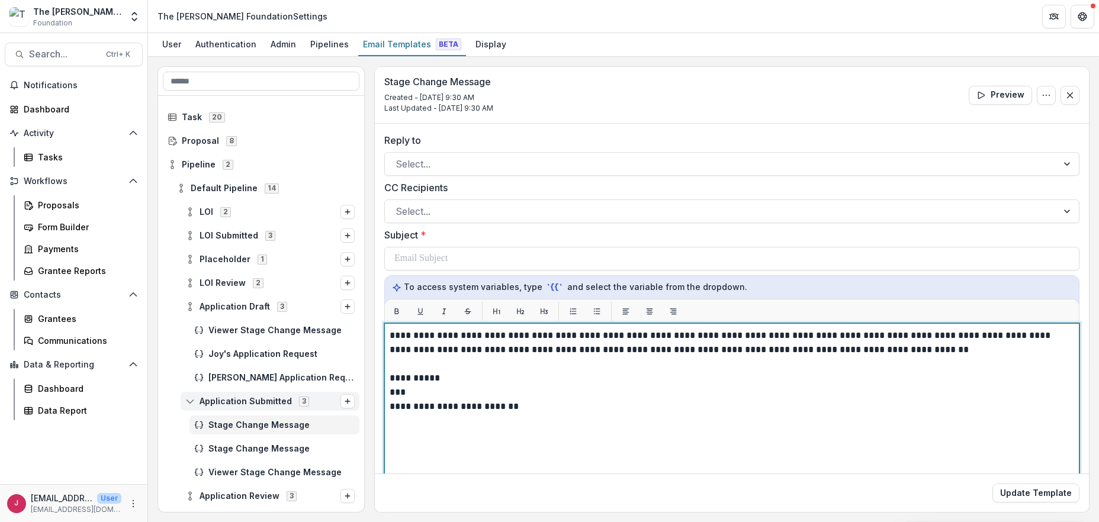
click at [411, 389] on p "***" at bounding box center [730, 392] width 681 height 14
drag, startPoint x: 413, startPoint y: 405, endPoint x: 386, endPoint y: 409, distance: 27.5
click at [386, 409] on div "**********" at bounding box center [731, 471] width 695 height 296
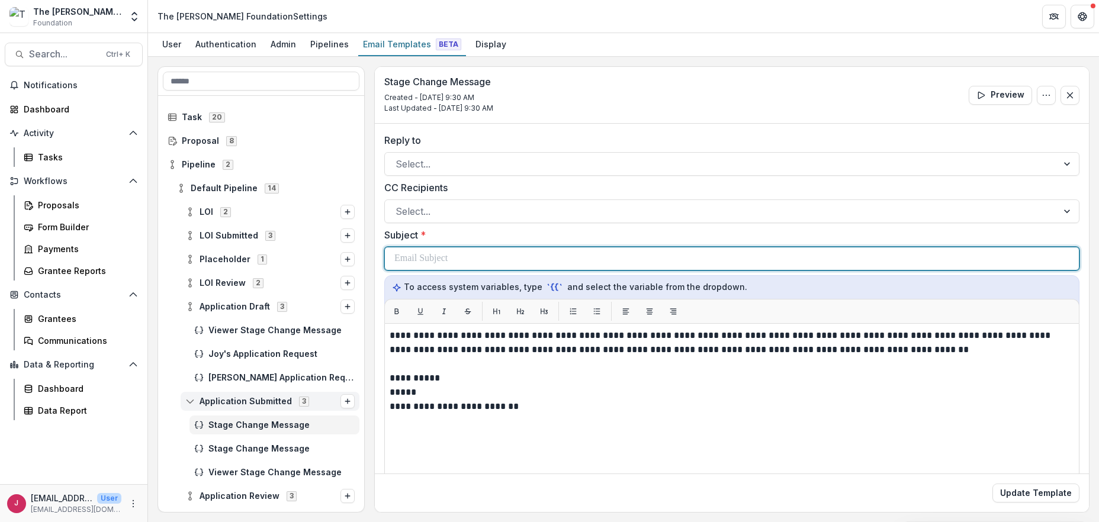
click at [431, 257] on p at bounding box center [420, 259] width 53 height 14
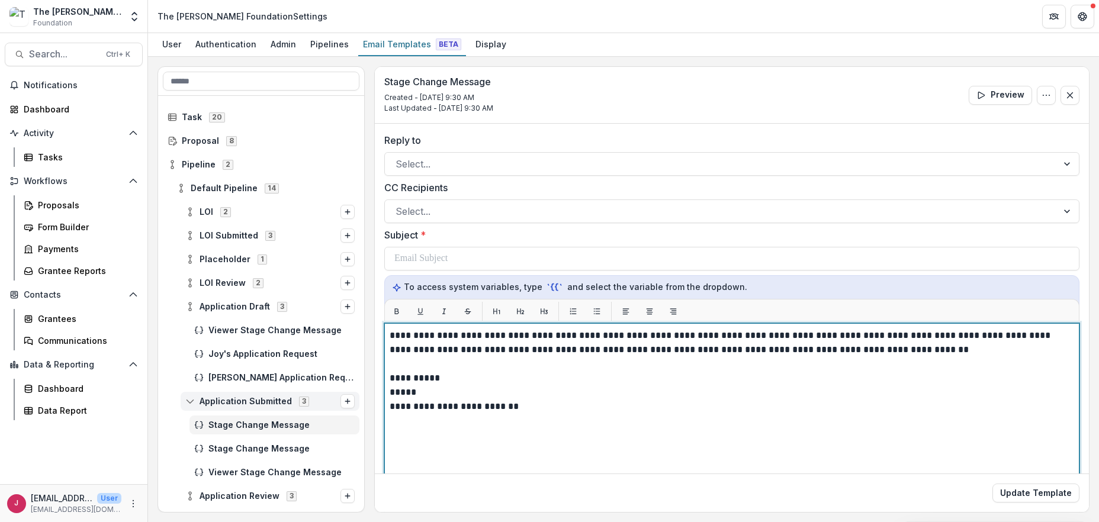
drag, startPoint x: 418, startPoint y: 389, endPoint x: 458, endPoint y: 390, distance: 40.3
click at [418, 389] on p "*****" at bounding box center [730, 392] width 681 height 14
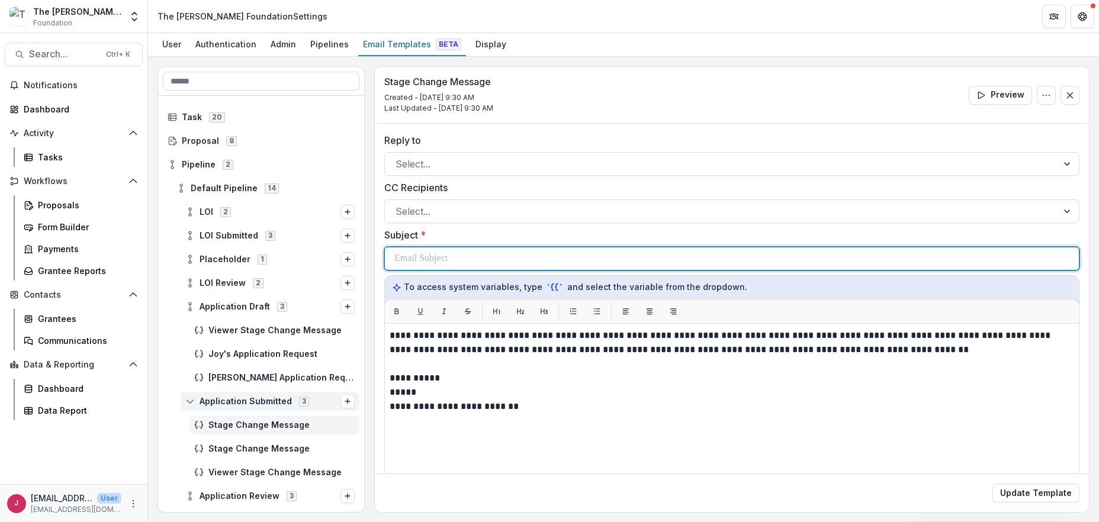
click at [417, 260] on p at bounding box center [420, 259] width 53 height 14
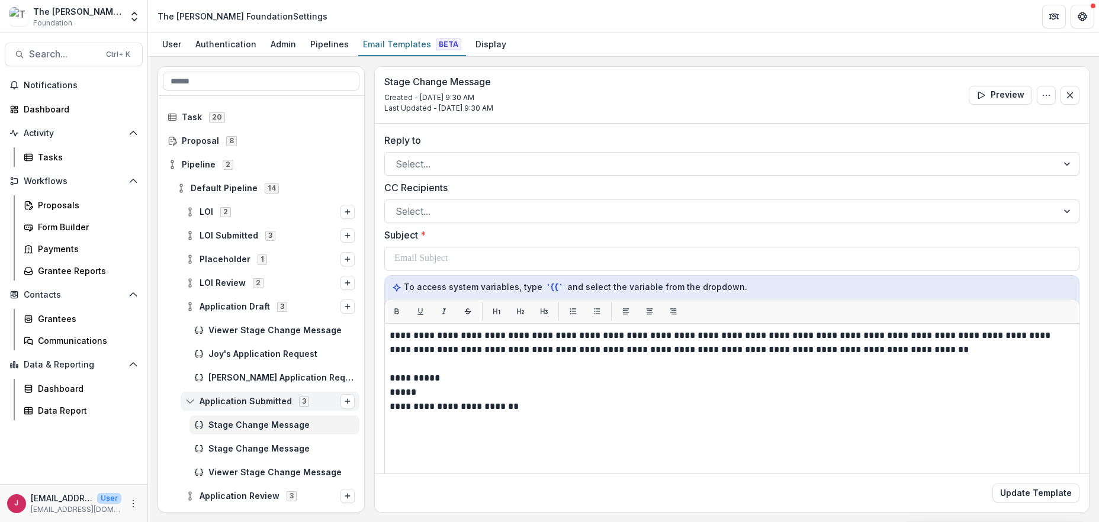
click at [474, 79] on h3 "Stage Change Message" at bounding box center [438, 81] width 109 height 11
click at [1041, 92] on icon "Options" at bounding box center [1045, 95] width 9 height 9
click at [977, 120] on button "Edit Name" at bounding box center [989, 122] width 127 height 20
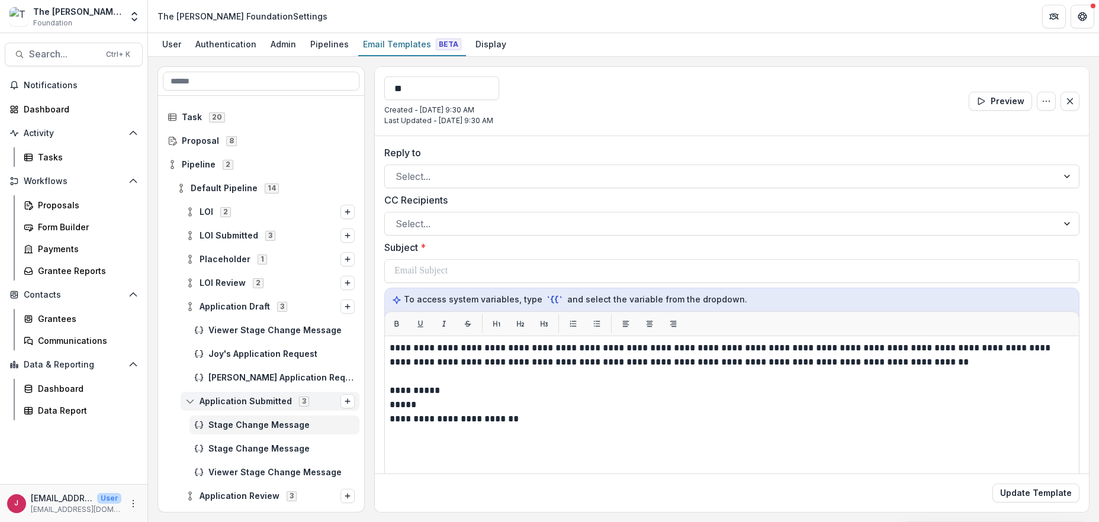
type input "*"
type input "**********"
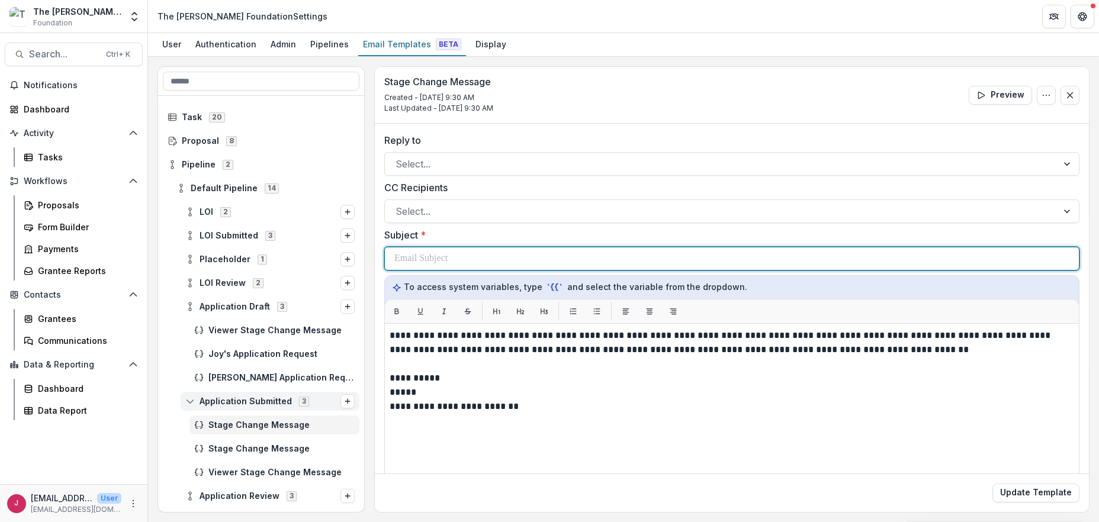
click at [421, 270] on div "**********" at bounding box center [731, 398] width 695 height 530
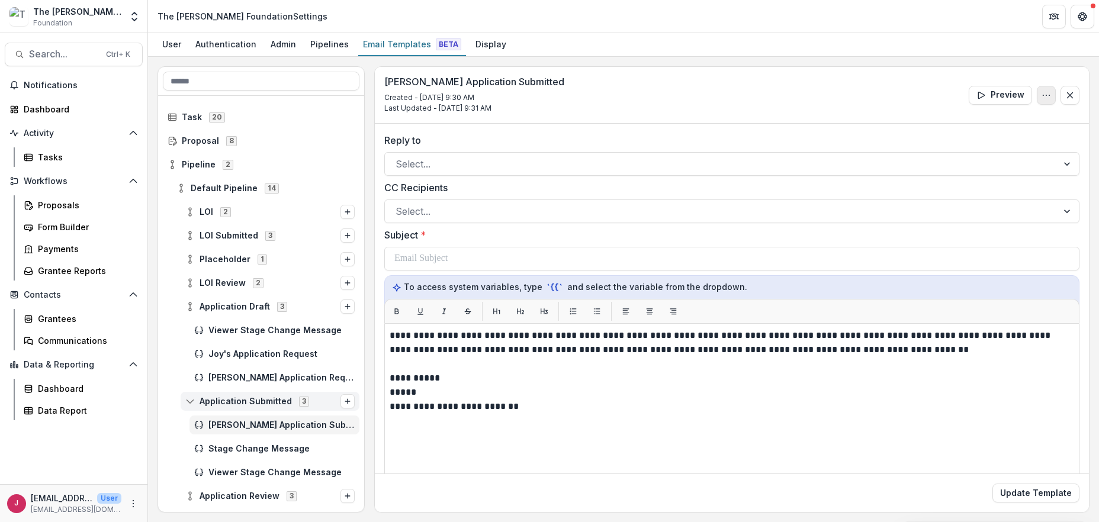
click at [1041, 91] on icon "Options" at bounding box center [1045, 95] width 9 height 9
click at [974, 121] on button "Edit Name" at bounding box center [989, 122] width 127 height 20
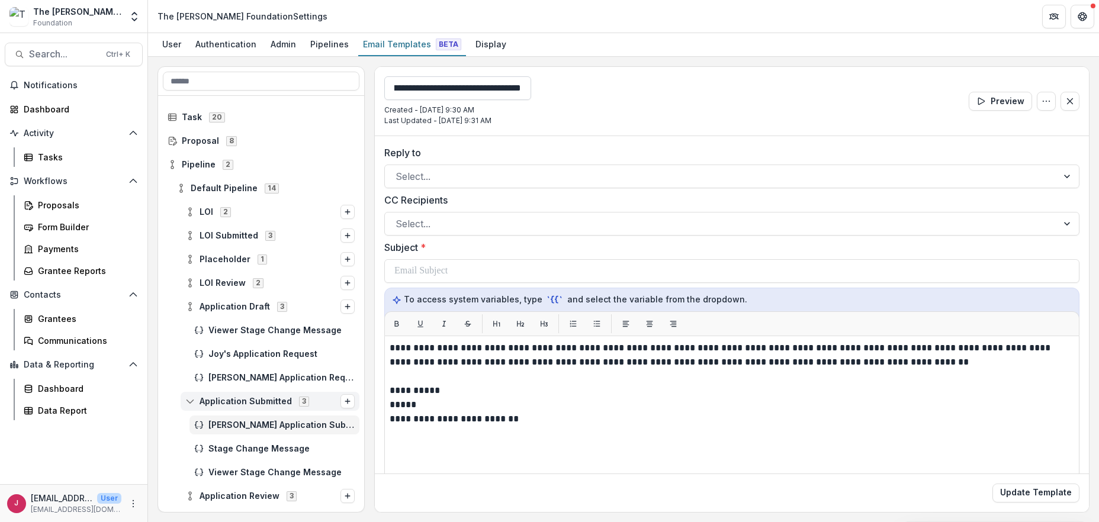
scroll to position [0, 66]
type input "**********"
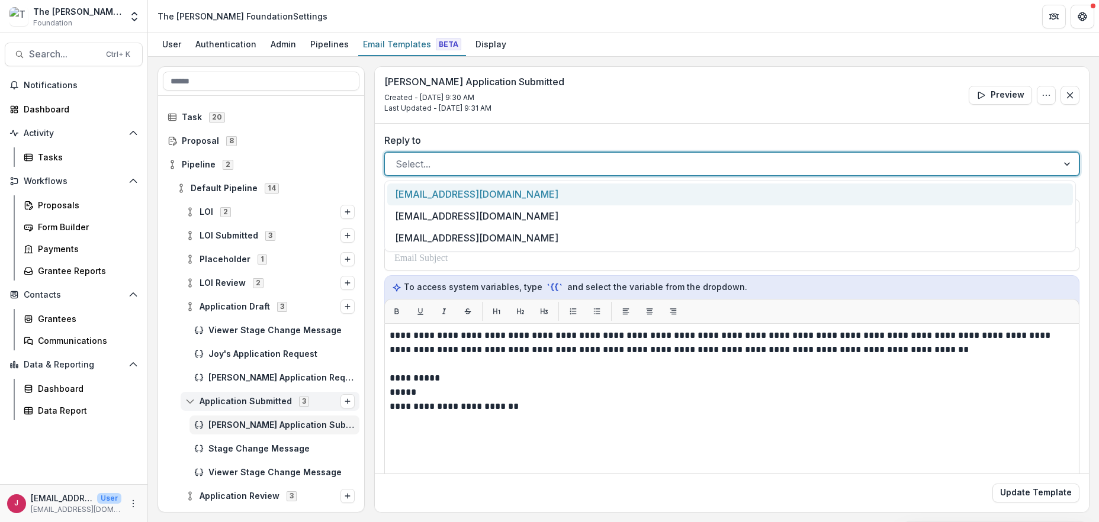
click at [474, 172] on div at bounding box center [720, 164] width 651 height 17
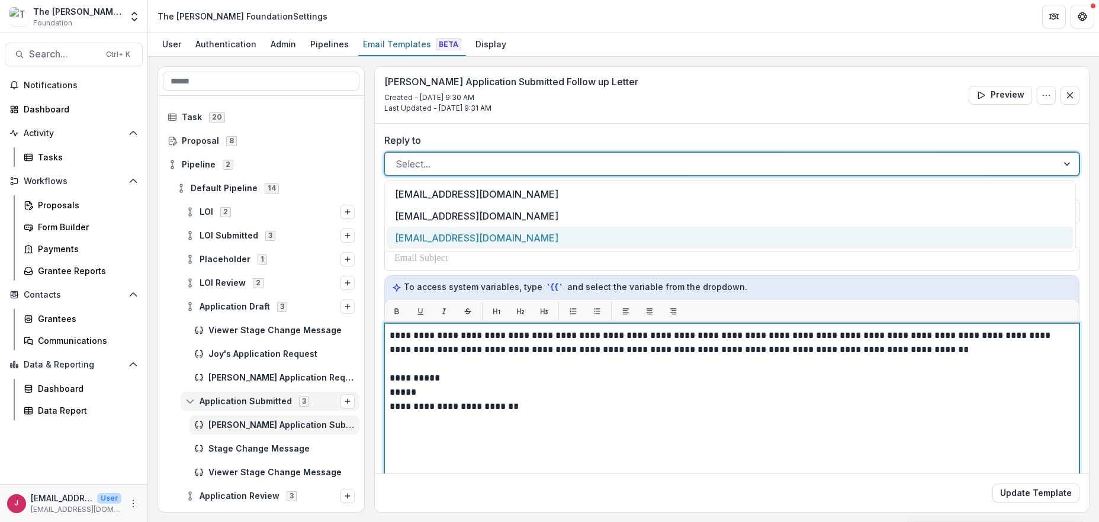
click at [592, 420] on div "**********" at bounding box center [732, 471] width 684 height 285
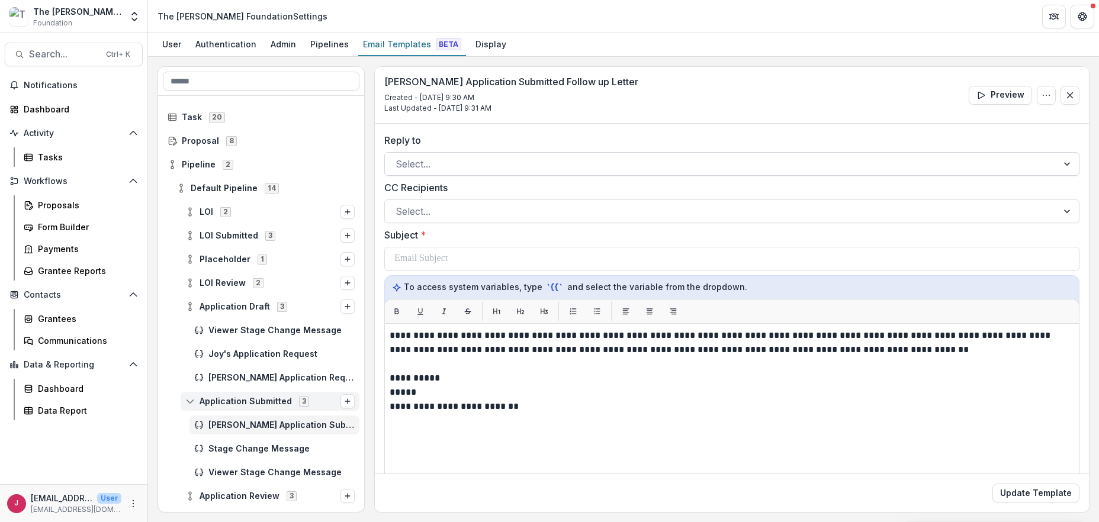
click at [432, 161] on div at bounding box center [720, 164] width 651 height 17
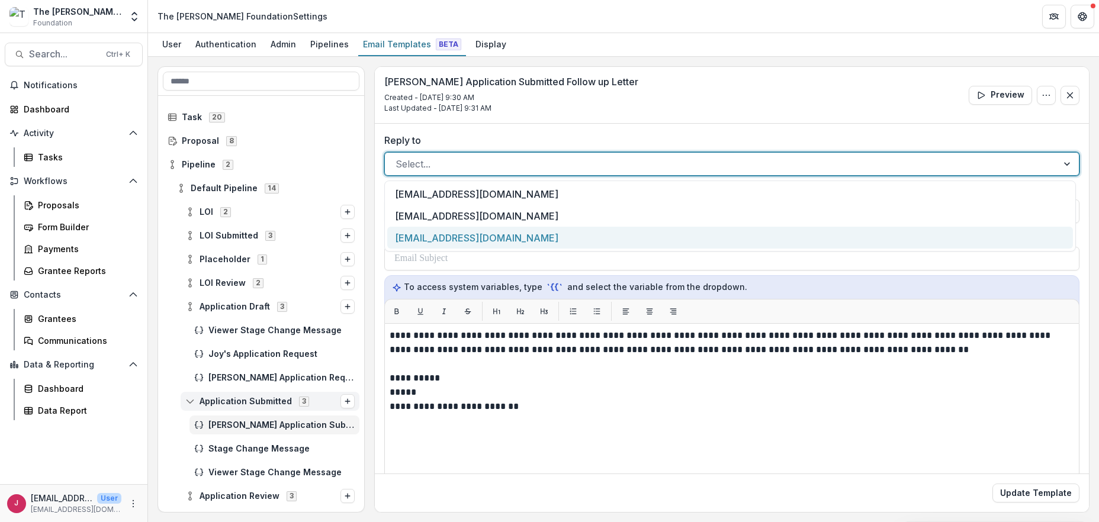
click at [429, 236] on div "bwhite@bolickfoundation.org" at bounding box center [730, 238] width 686 height 22
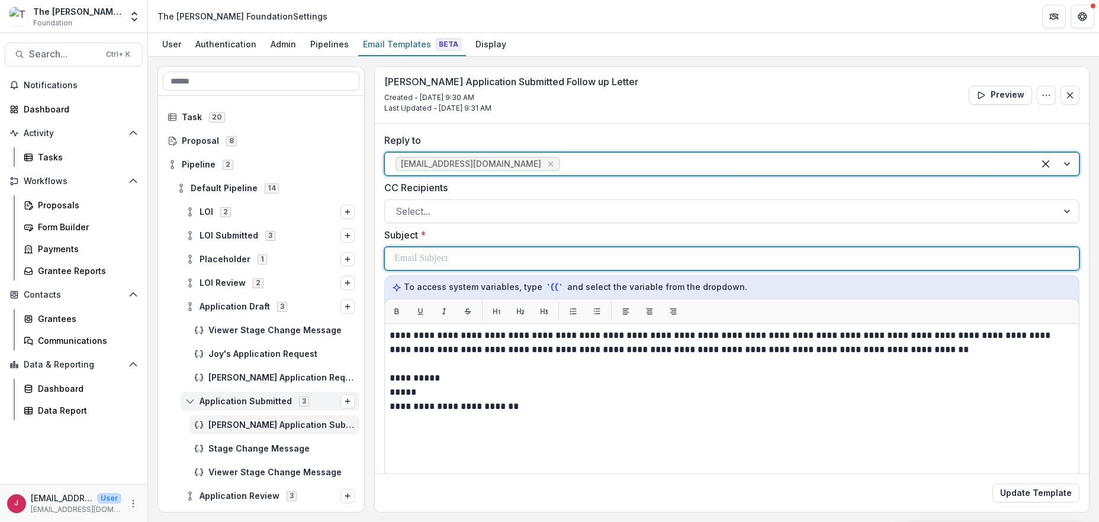
click at [435, 260] on p at bounding box center [420, 259] width 53 height 14
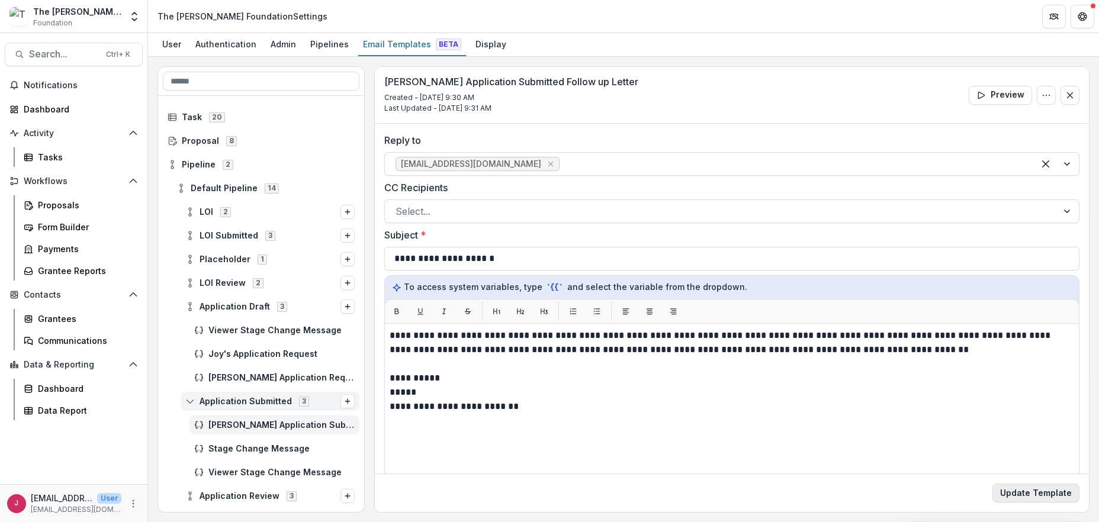
click at [1029, 494] on button "Update Template" at bounding box center [1035, 493] width 87 height 19
click at [292, 445] on span "Viewer Stage Change Message" at bounding box center [281, 449] width 146 height 10
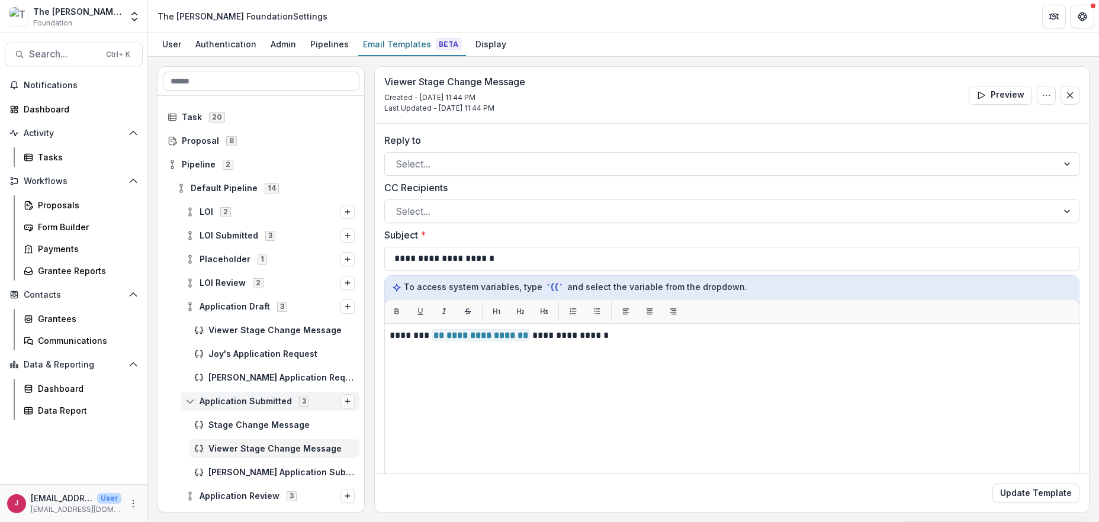
click at [347, 401] on line "Options" at bounding box center [347, 401] width 0 height 5
click at [318, 400] on button "Stage Change Message" at bounding box center [269, 401] width 128 height 17
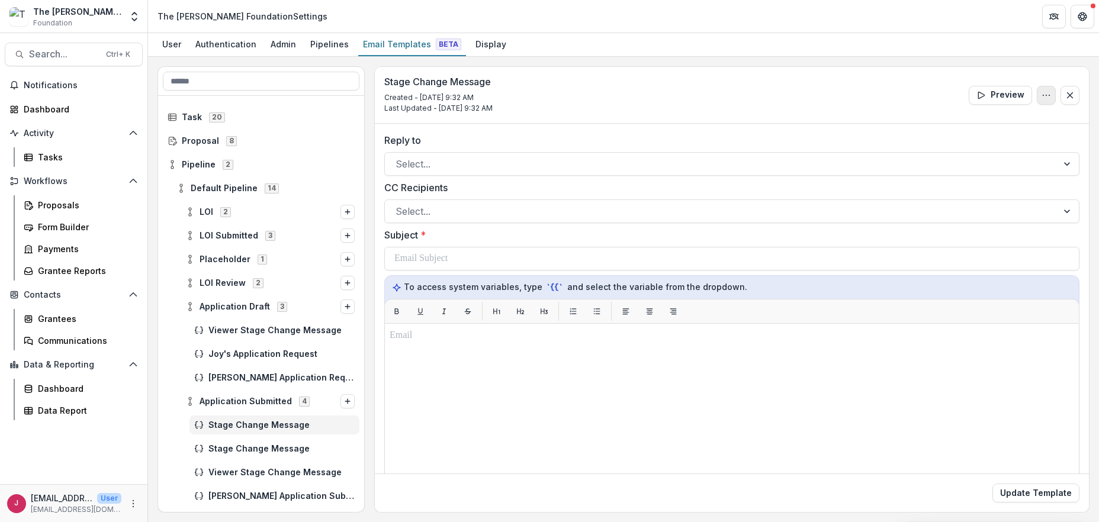
click at [1041, 91] on icon "Options" at bounding box center [1045, 95] width 9 height 9
click at [1008, 139] on button "Delete Template" at bounding box center [989, 141] width 127 height 20
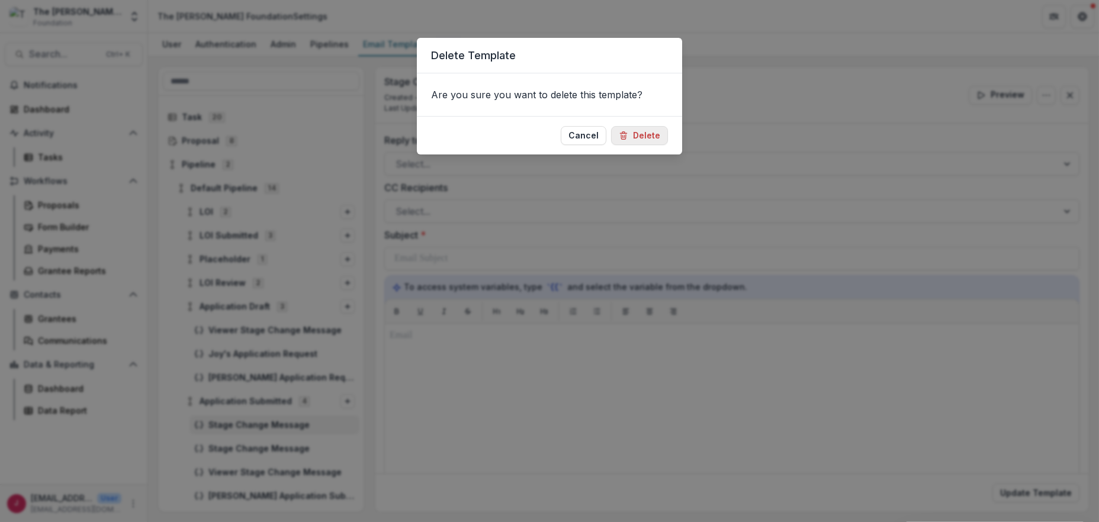
click at [647, 137] on button "Delete" at bounding box center [639, 135] width 57 height 19
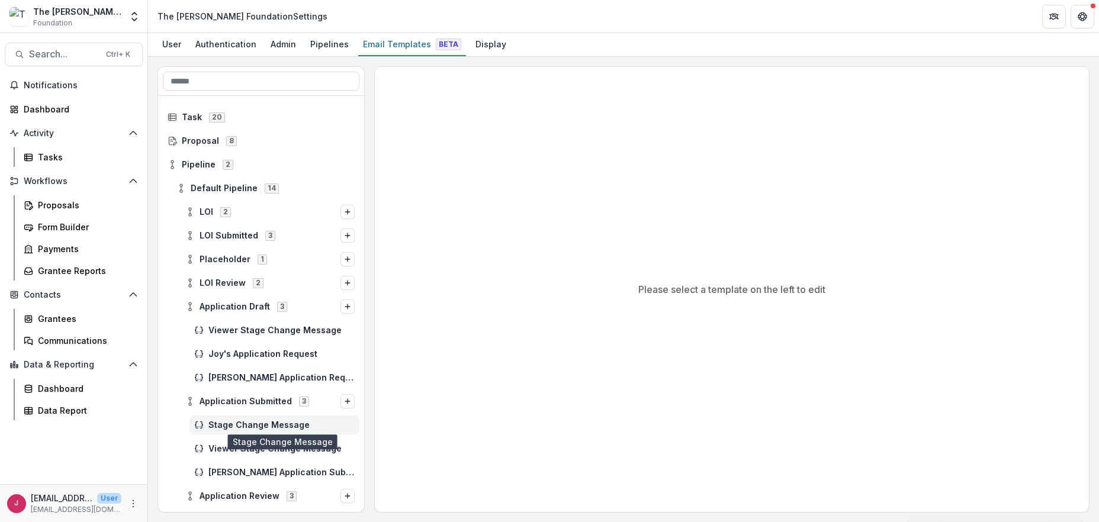
click at [263, 424] on span "Stage Change Message" at bounding box center [281, 425] width 146 height 10
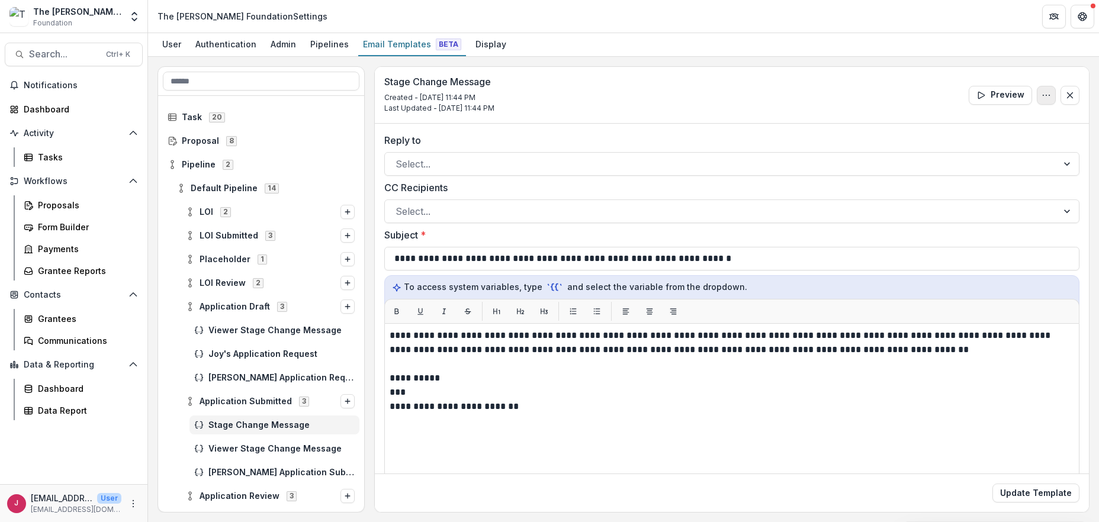
click at [1047, 91] on icon "Options" at bounding box center [1045, 95] width 9 height 9
click at [963, 121] on button "Edit Name" at bounding box center [989, 122] width 127 height 20
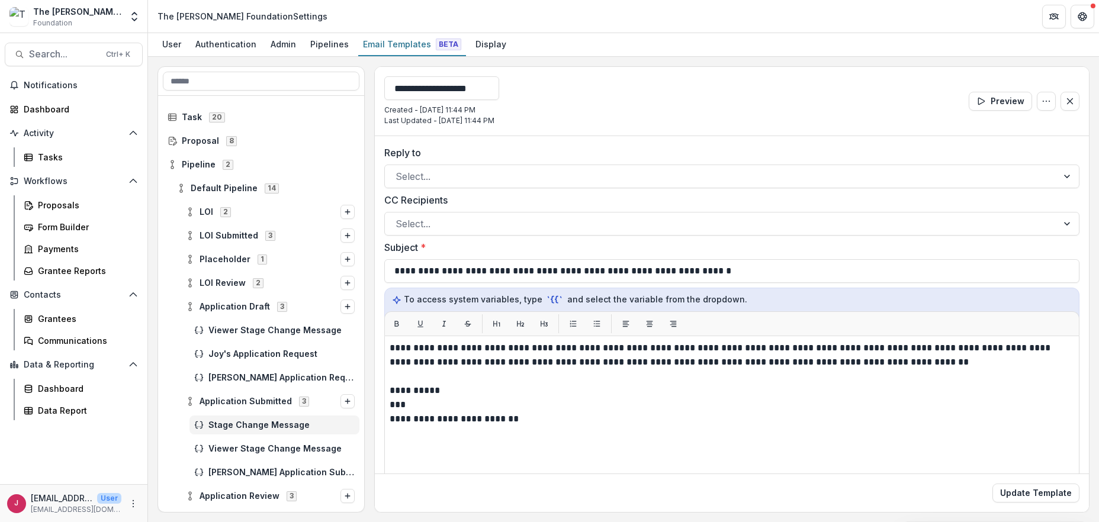
drag, startPoint x: 508, startPoint y: 93, endPoint x: 383, endPoint y: 87, distance: 125.0
click at [383, 87] on div "**********" at bounding box center [732, 101] width 714 height 69
type input "**********"
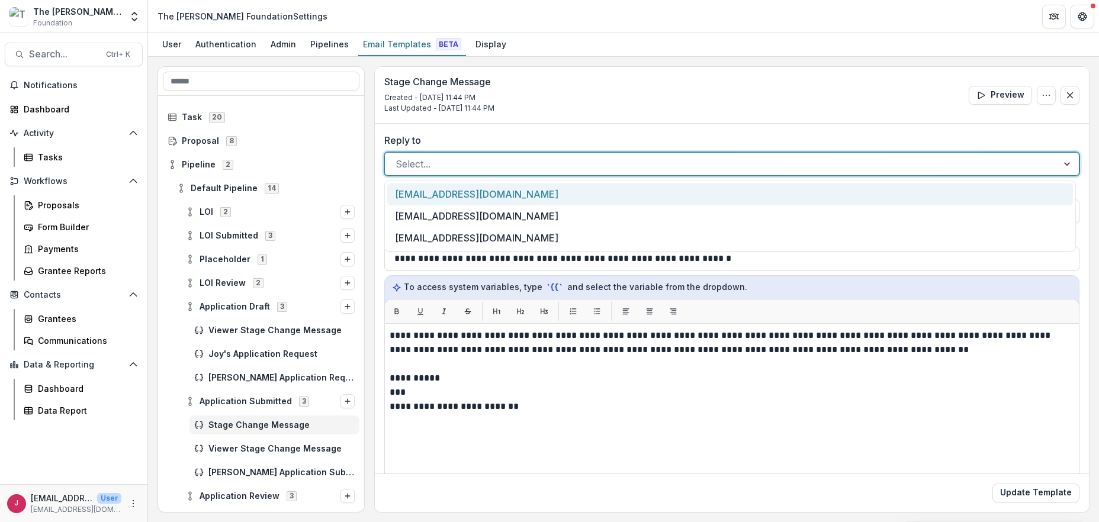
click at [419, 175] on div "Select..." at bounding box center [731, 164] width 695 height 24
click at [424, 195] on div "[EMAIL_ADDRESS][DOMAIN_NAME]" at bounding box center [730, 195] width 686 height 22
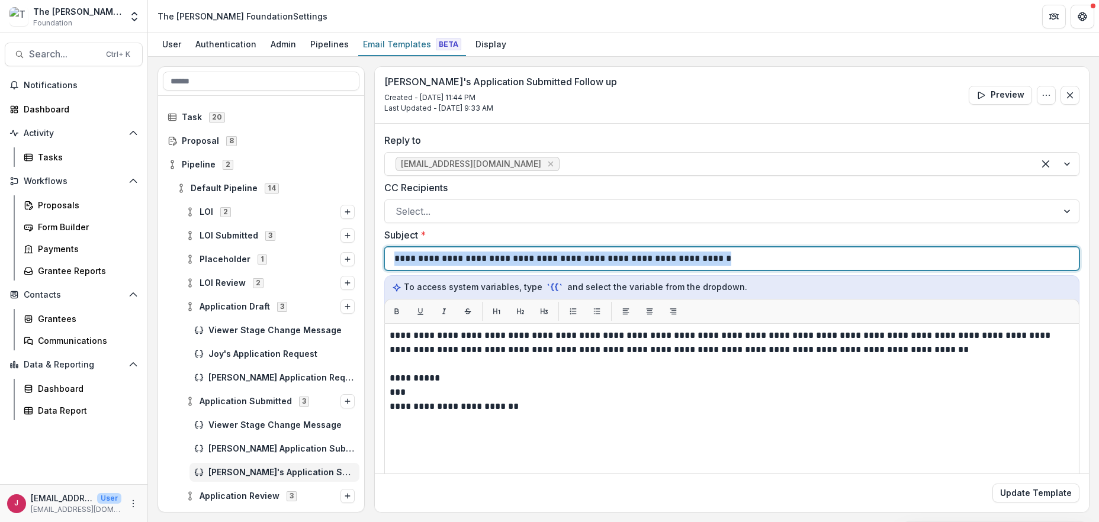
drag, startPoint x: 748, startPoint y: 259, endPoint x: 387, endPoint y: 253, distance: 360.6
click at [387, 253] on div "**********" at bounding box center [731, 259] width 695 height 24
copy p "**********"
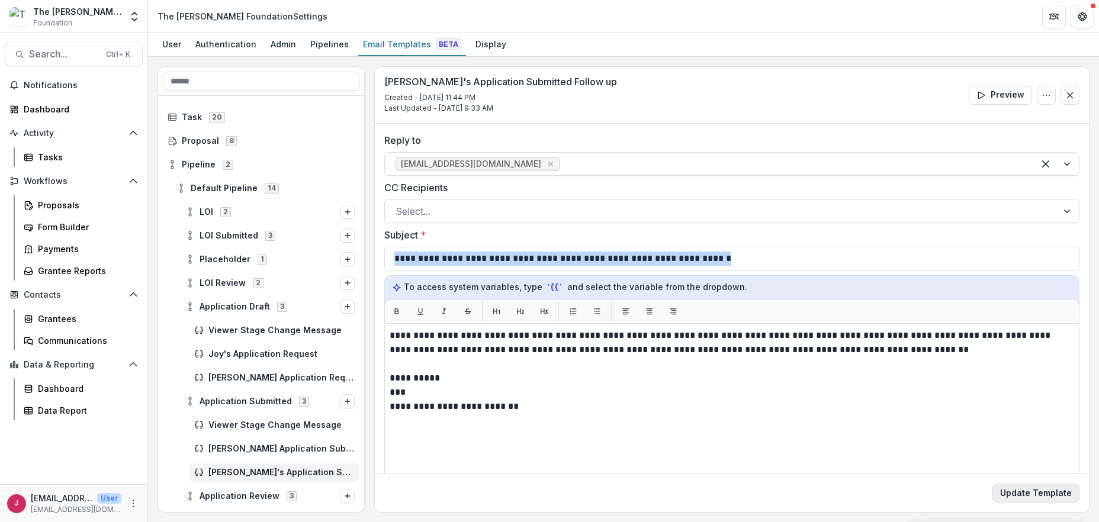
click at [1028, 494] on button "Update Template" at bounding box center [1035, 493] width 87 height 19
click at [1012, 491] on button "Update Template" at bounding box center [1035, 493] width 87 height 19
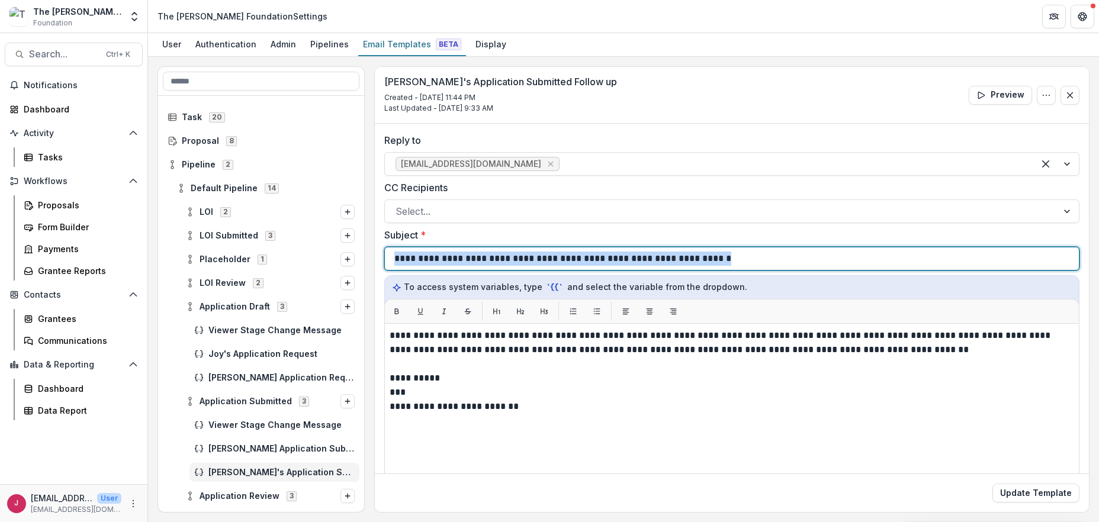
drag, startPoint x: 779, startPoint y: 256, endPoint x: 823, endPoint y: 314, distance: 73.5
click at [779, 257] on div "**********" at bounding box center [731, 258] width 675 height 22
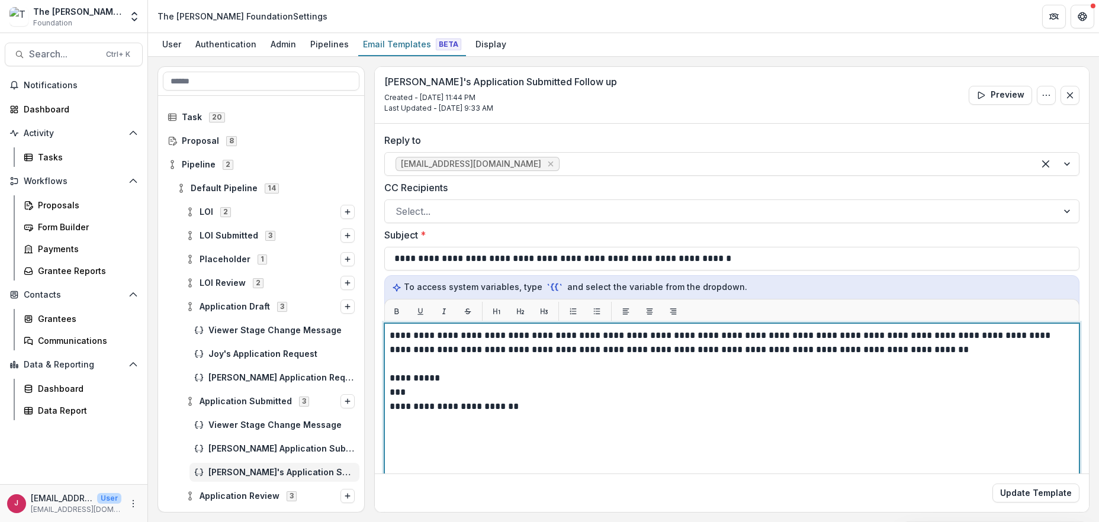
click at [584, 372] on p "**********" at bounding box center [730, 378] width 681 height 14
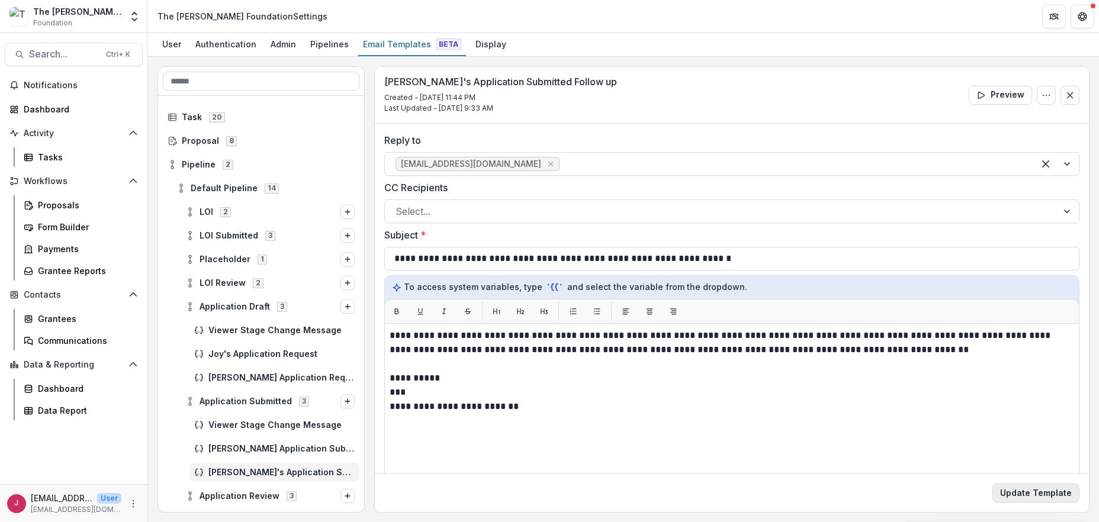
click at [1008, 494] on button "Update Template" at bounding box center [1035, 493] width 87 height 19
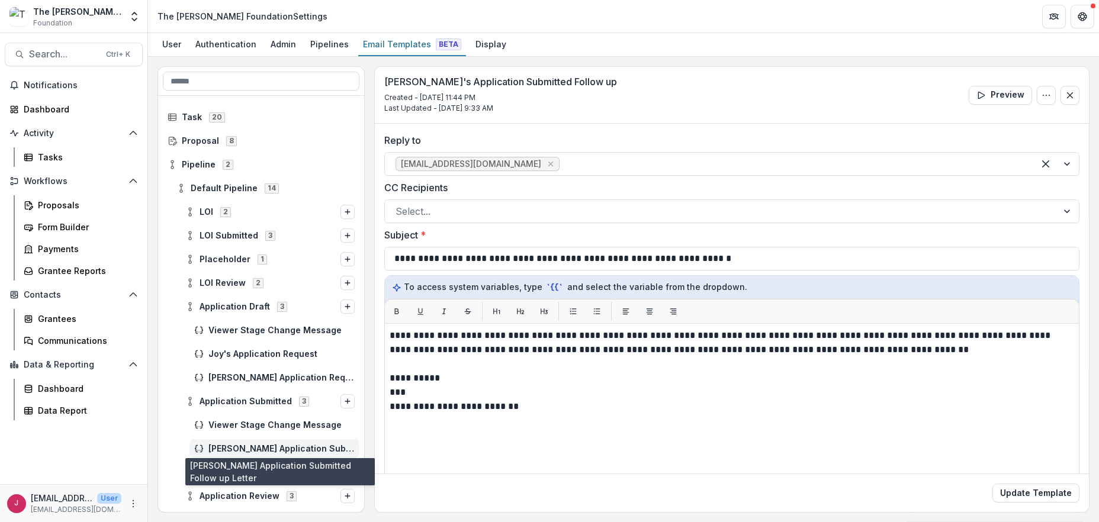
click at [238, 449] on span "Blair's Application Submitted Follow up Letter" at bounding box center [281, 449] width 146 height 10
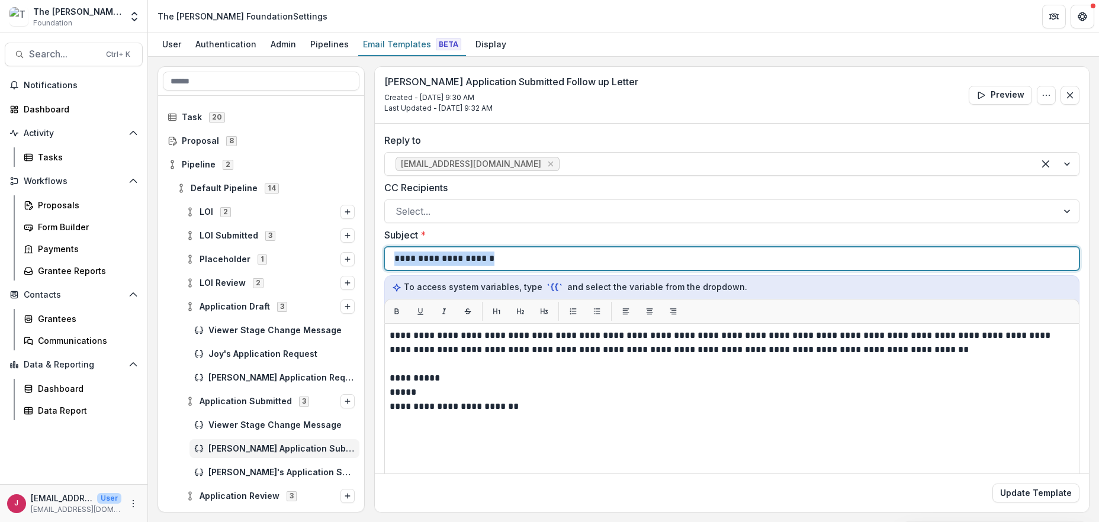
drag, startPoint x: 517, startPoint y: 258, endPoint x: 356, endPoint y: 259, distance: 161.0
click at [356, 259] on div "**********" at bounding box center [623, 289] width 932 height 446
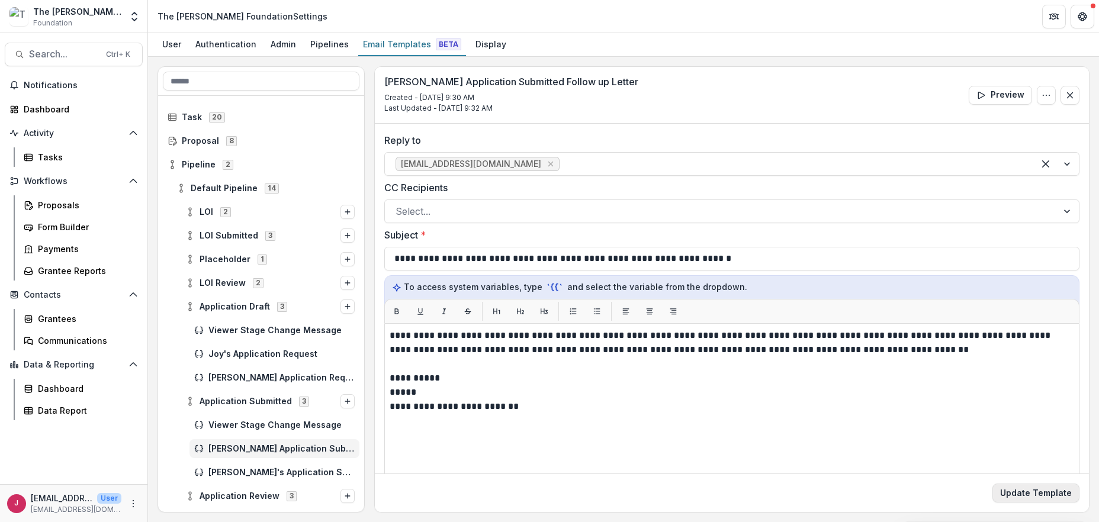
click at [1039, 494] on button "Update Template" at bounding box center [1035, 493] width 87 height 19
click at [266, 236] on span "3" at bounding box center [270, 235] width 10 height 9
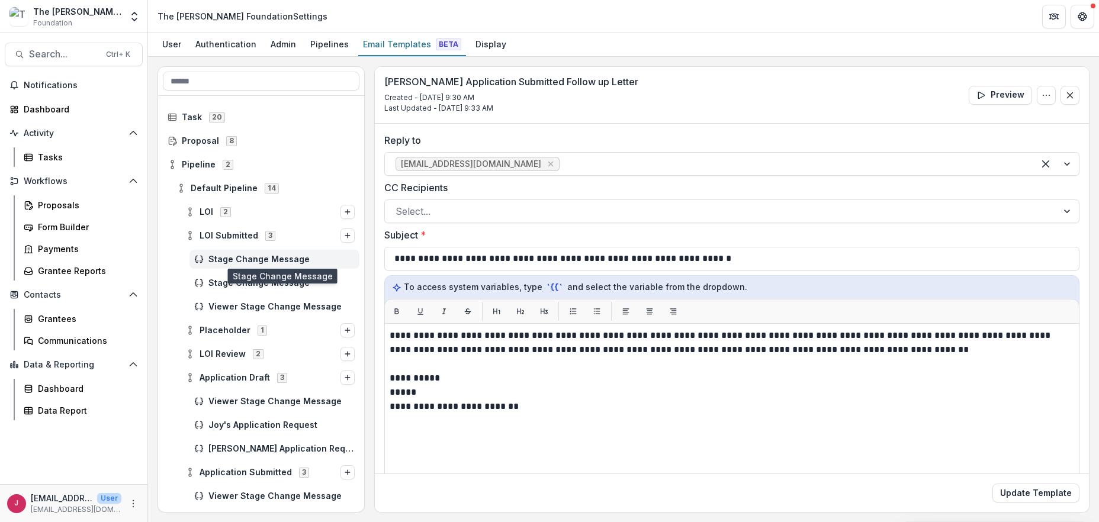
click at [287, 260] on span "Stage Change Message" at bounding box center [281, 260] width 146 height 10
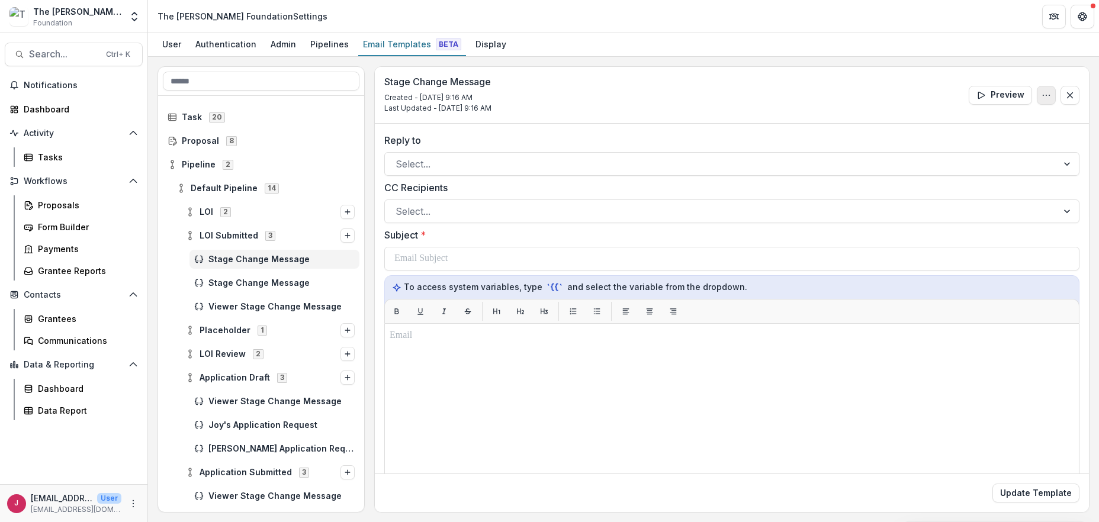
click at [1044, 93] on icon "Options" at bounding box center [1045, 95] width 9 height 9
click at [999, 141] on button "Delete Template" at bounding box center [989, 141] width 127 height 20
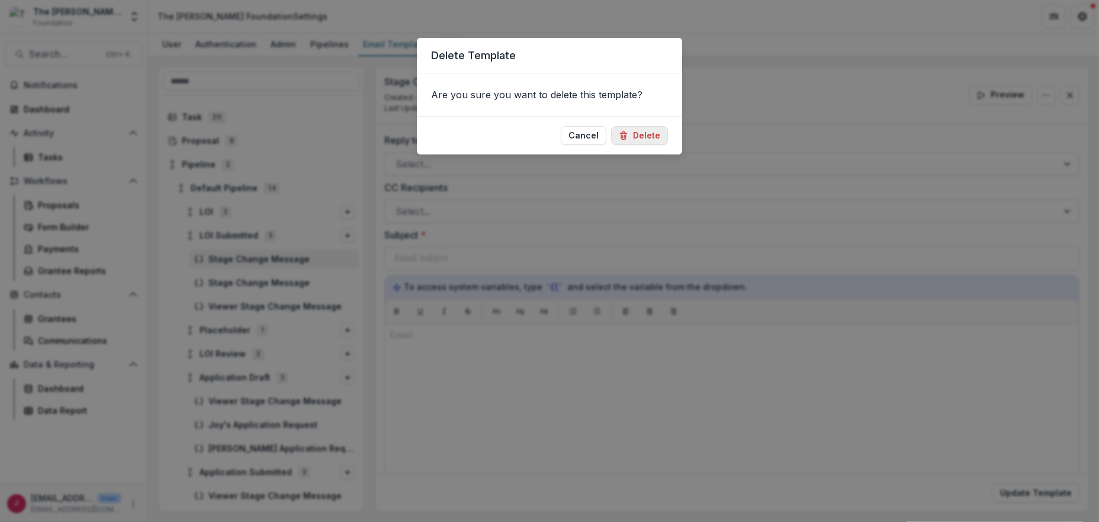
click at [655, 134] on button "Delete" at bounding box center [639, 135] width 57 height 19
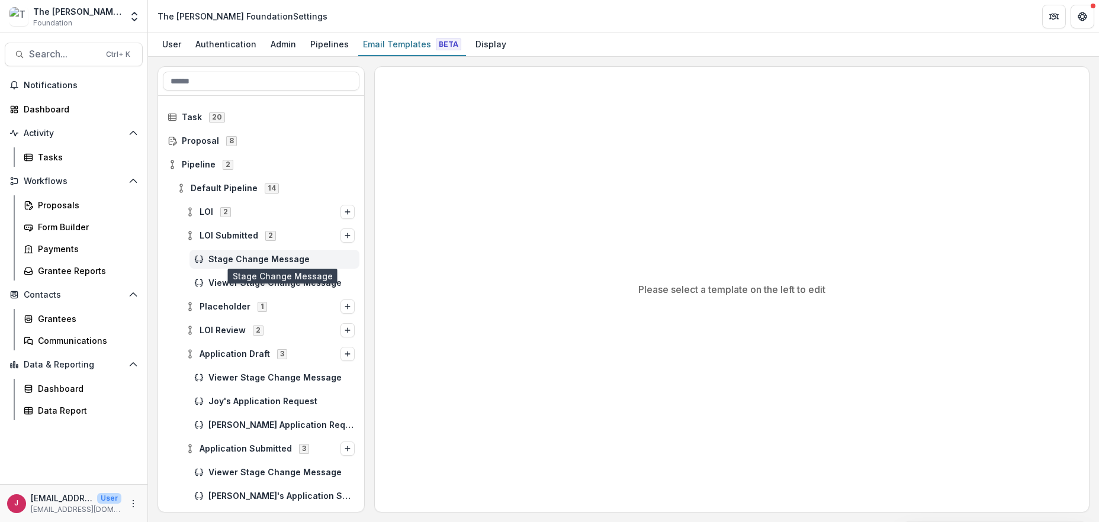
click at [261, 255] on span "Stage Change Message" at bounding box center [281, 260] width 146 height 10
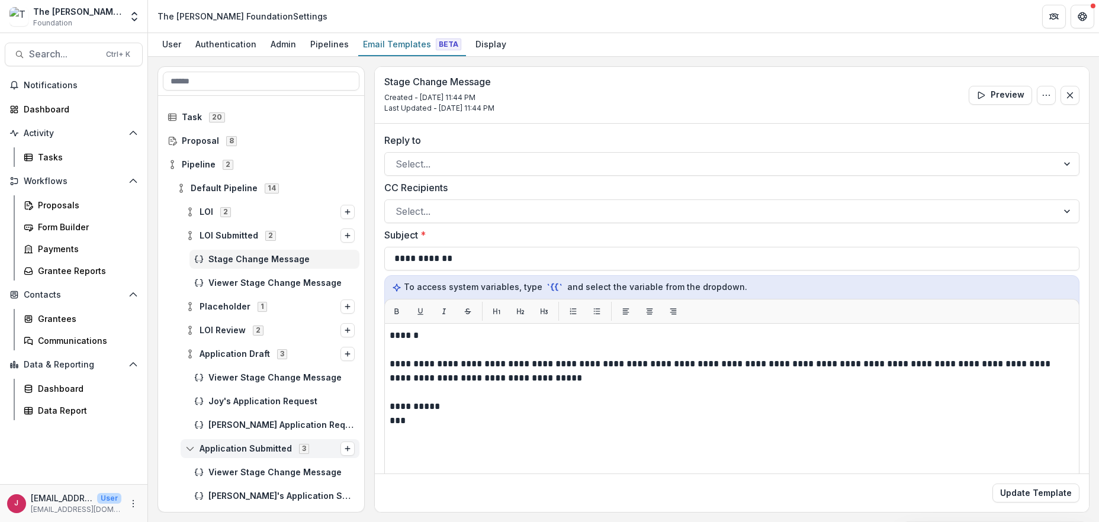
click at [300, 449] on span "3" at bounding box center [304, 448] width 10 height 9
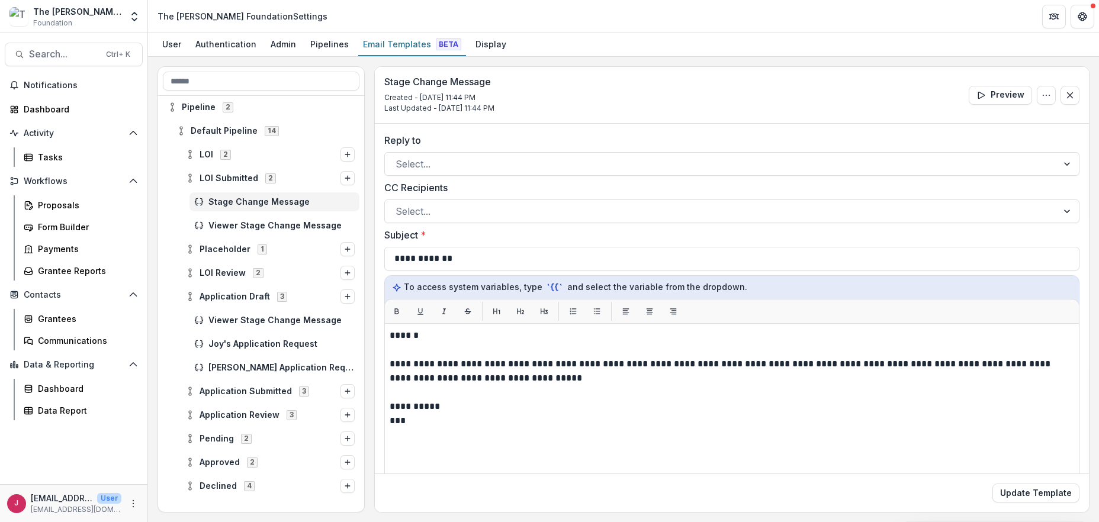
scroll to position [157, 0]
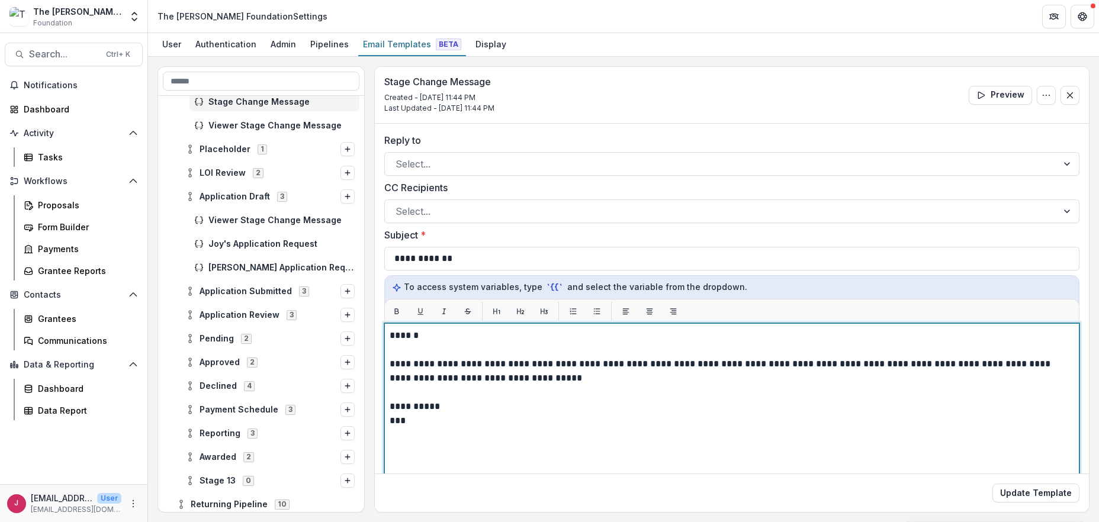
click at [613, 435] on div "**********" at bounding box center [732, 471] width 684 height 285
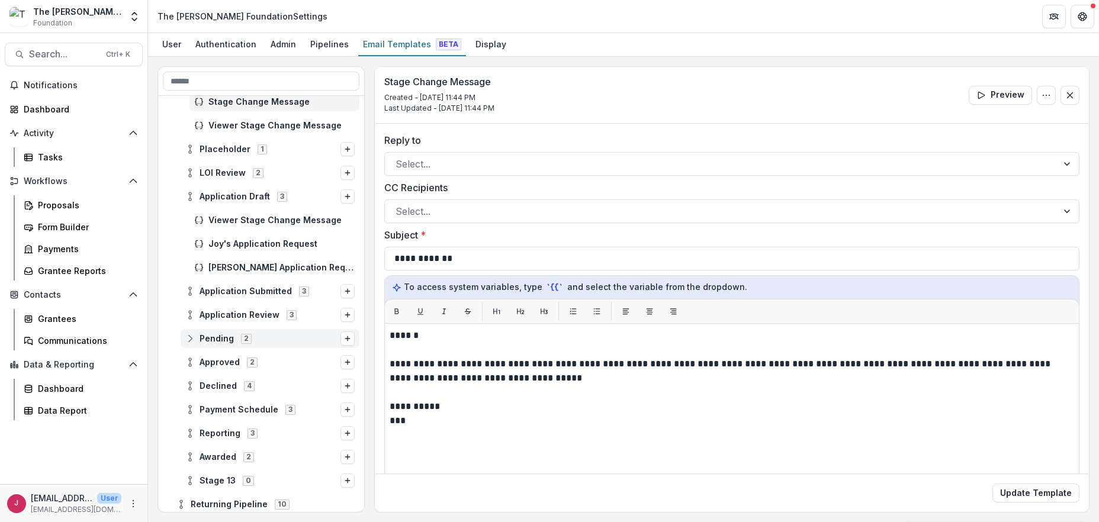
click at [245, 339] on span "2" at bounding box center [246, 338] width 11 height 9
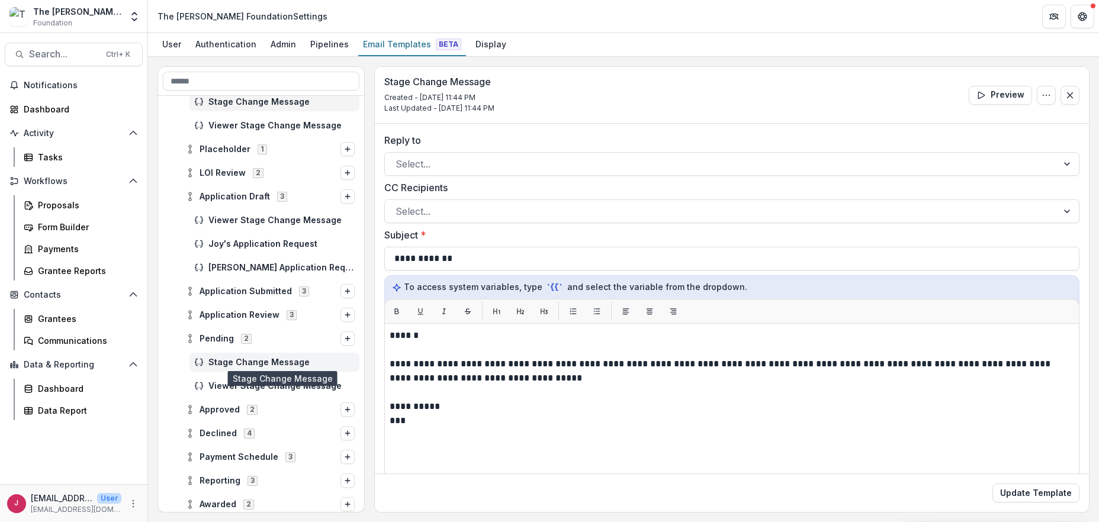
click at [249, 358] on span "Stage Change Message" at bounding box center [281, 363] width 146 height 10
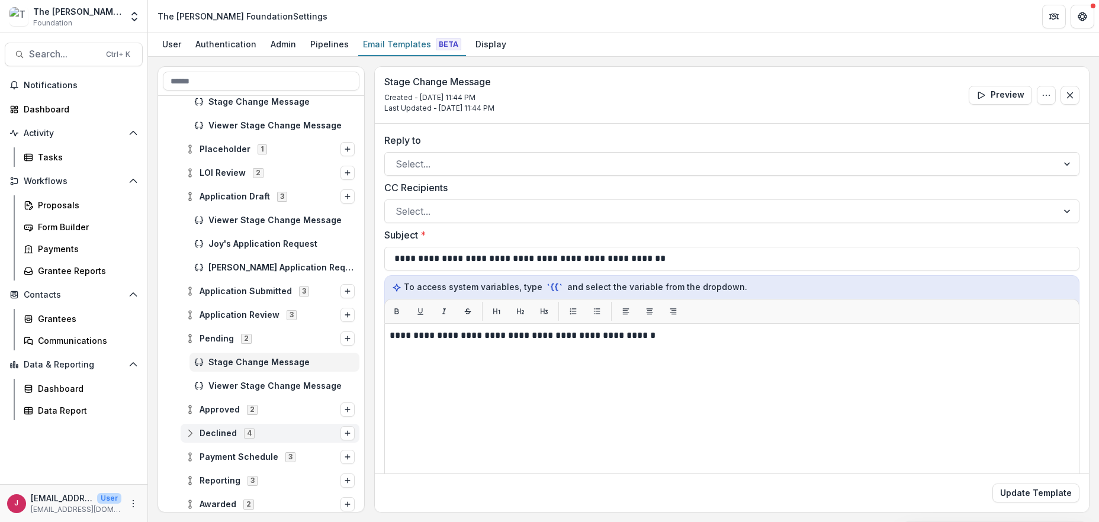
click at [247, 434] on span "4" at bounding box center [249, 433] width 11 height 9
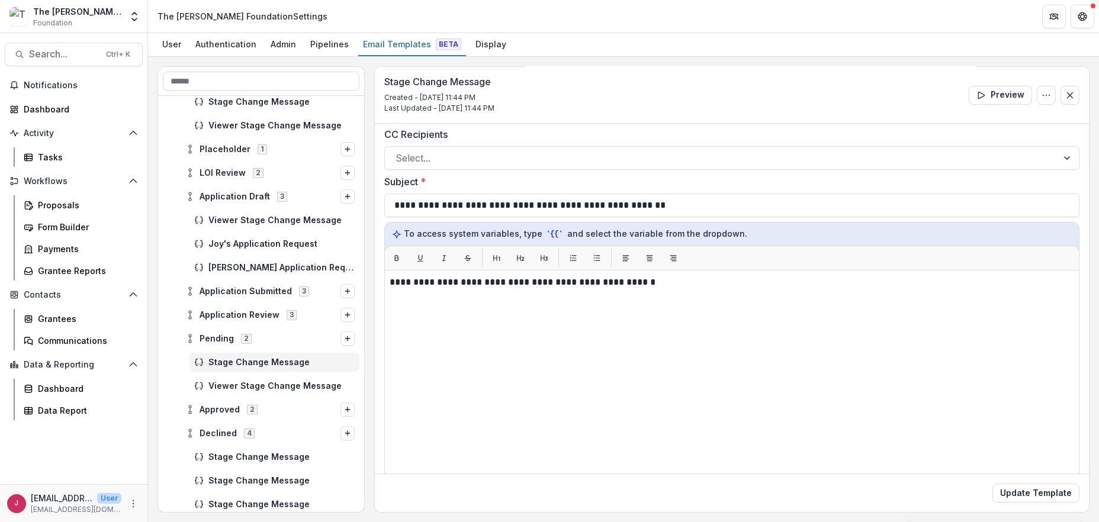
scroll to position [157, 0]
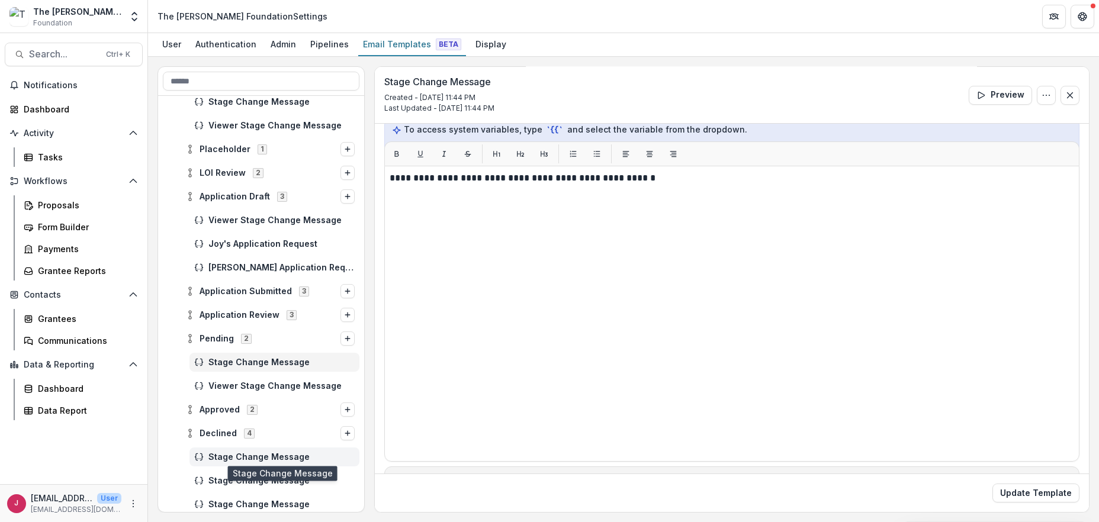
click at [279, 452] on span "Stage Change Message" at bounding box center [281, 457] width 146 height 10
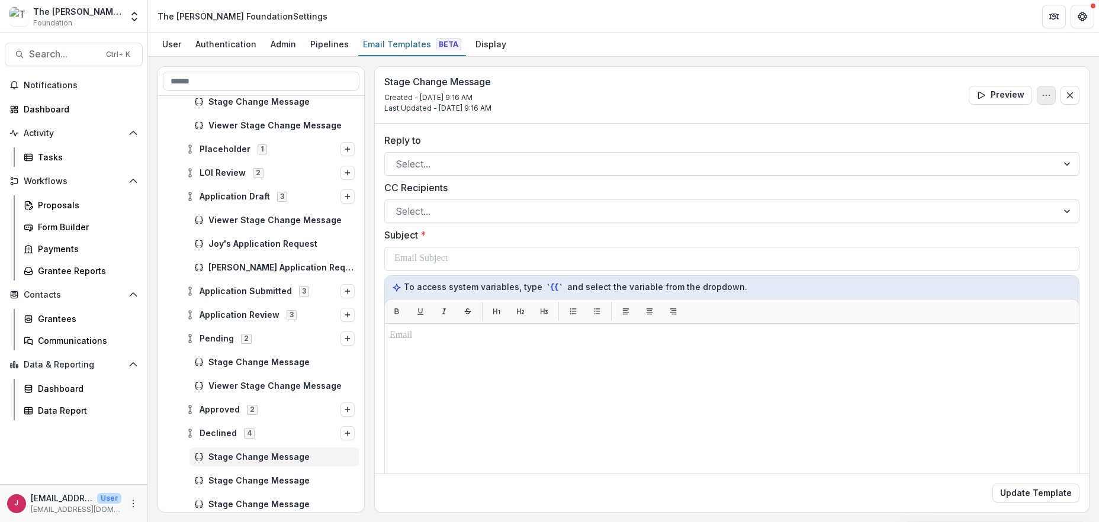
click at [1045, 92] on icon "Options" at bounding box center [1045, 95] width 9 height 9
click at [979, 141] on button "Delete Template" at bounding box center [989, 141] width 127 height 20
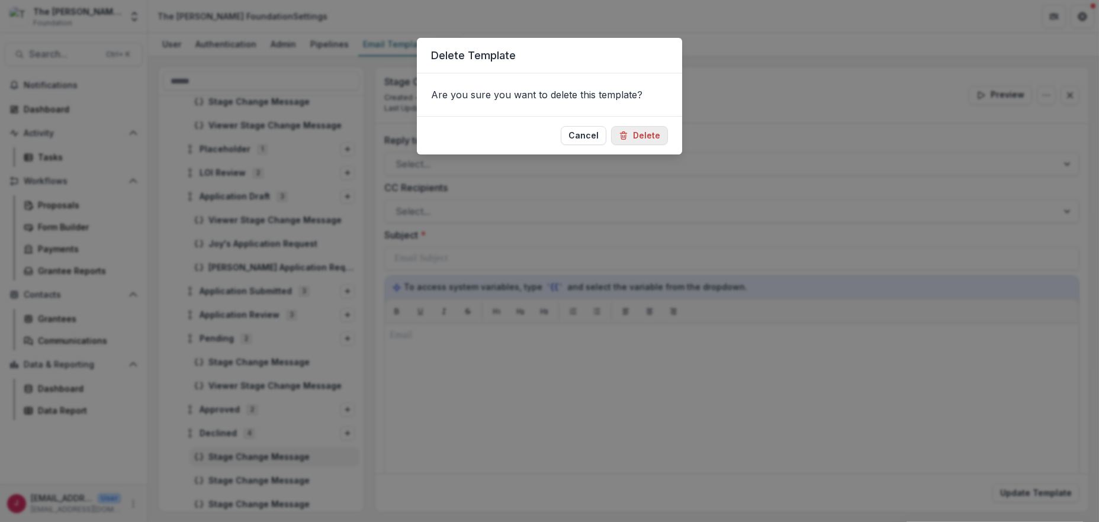
click at [645, 134] on button "Delete" at bounding box center [639, 135] width 57 height 19
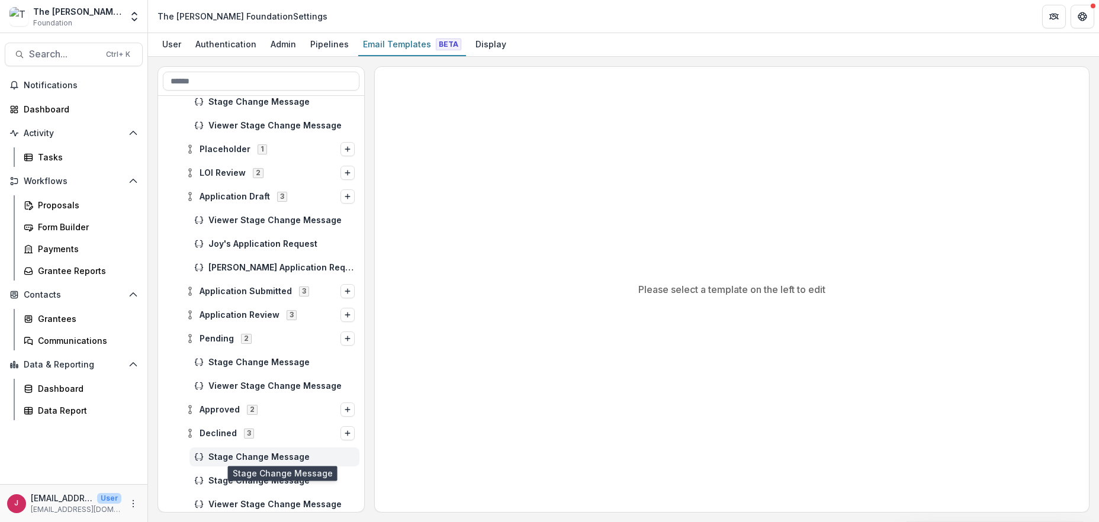
click at [266, 457] on span "Stage Change Message" at bounding box center [281, 457] width 146 height 10
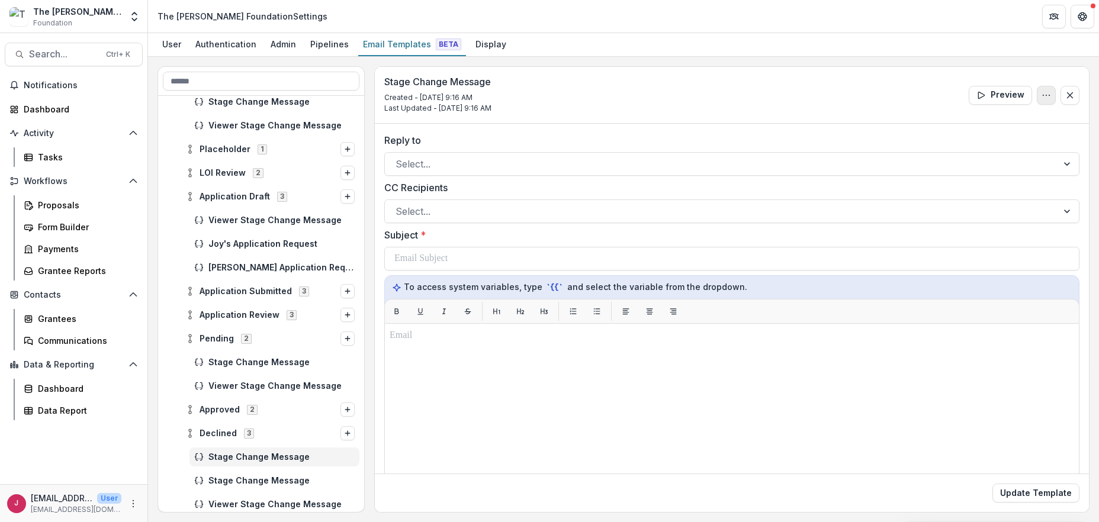
click at [1047, 95] on icon "Options" at bounding box center [1045, 95] width 9 height 9
click at [987, 141] on button "Delete Template" at bounding box center [989, 141] width 127 height 20
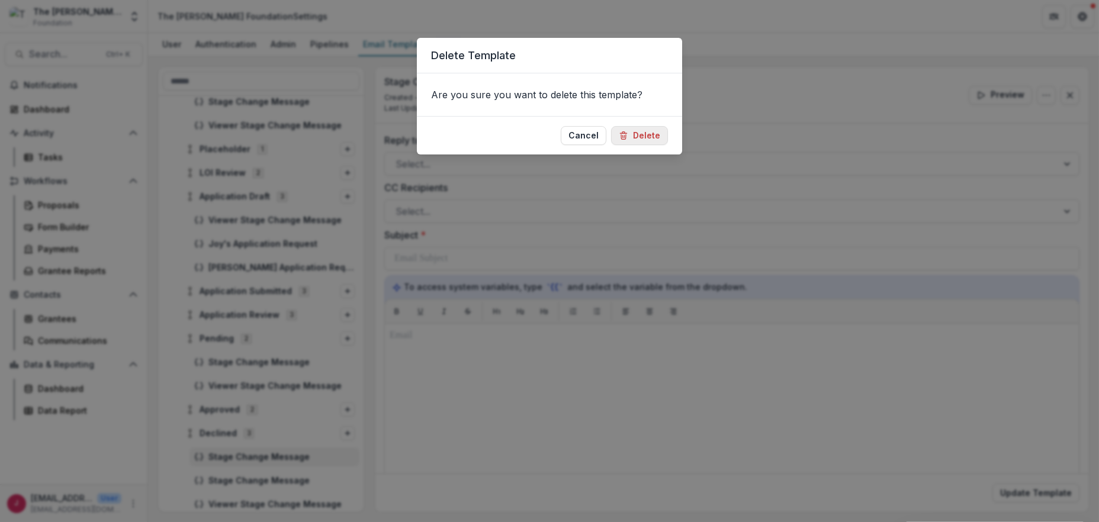
click at [658, 136] on button "Delete" at bounding box center [639, 135] width 57 height 19
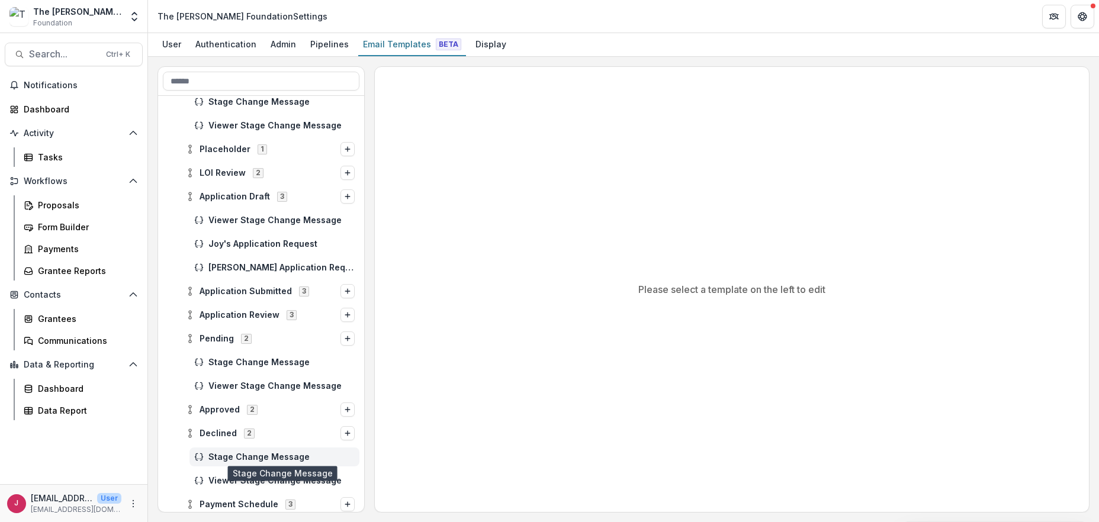
click at [235, 459] on span "Stage Change Message" at bounding box center [281, 457] width 146 height 10
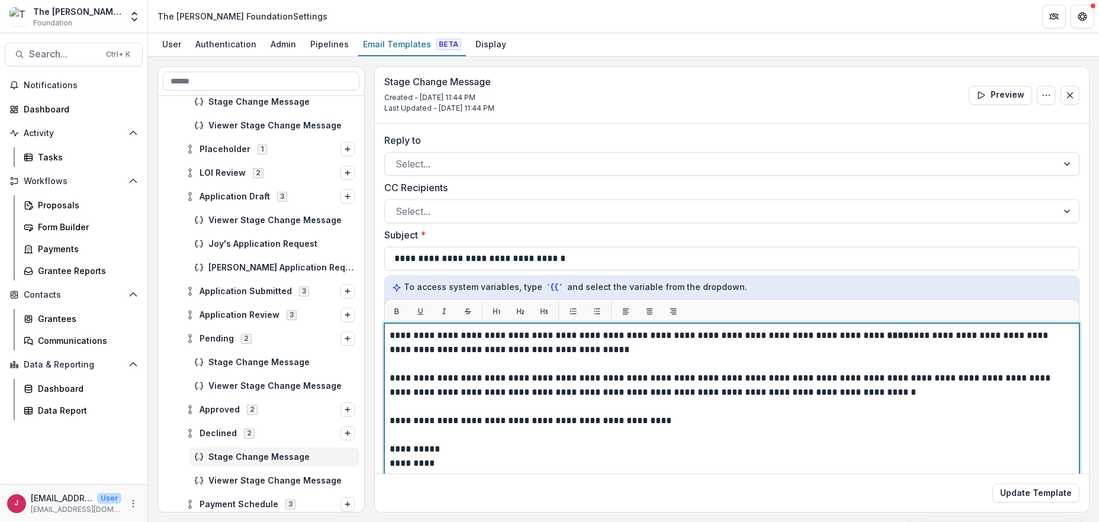
click at [441, 462] on p "*********" at bounding box center [730, 463] width 681 height 14
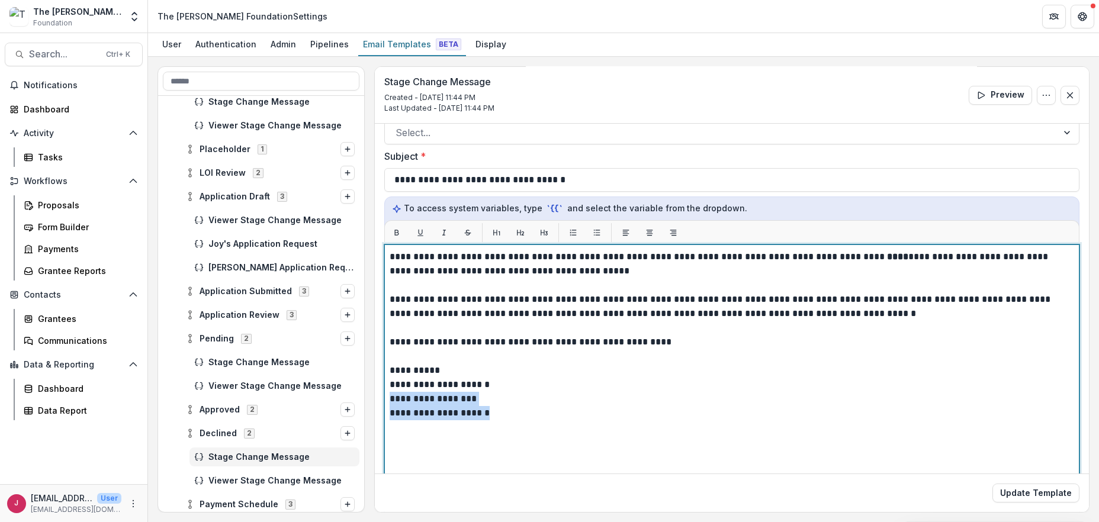
drag, startPoint x: 497, startPoint y: 407, endPoint x: 390, endPoint y: 402, distance: 107.8
click at [390, 402] on div "**********" at bounding box center [732, 392] width 684 height 285
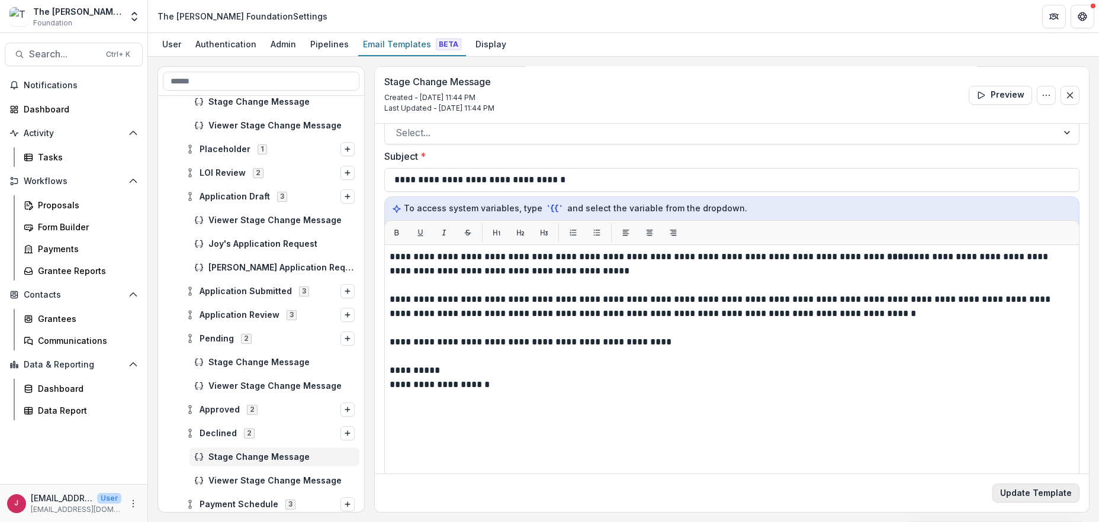
click at [1047, 490] on button "Update Template" at bounding box center [1035, 493] width 87 height 19
drag, startPoint x: 359, startPoint y: 177, endPoint x: 359, endPoint y: 98, distance: 79.3
click at [359, 98] on div "LOI Submitted 2 Stage Change Message Viewer Stage Change Message Placeholder 1 …" at bounding box center [261, 416] width 206 height 957
click at [359, 96] on div "Stage Change Message" at bounding box center [261, 102] width 206 height 24
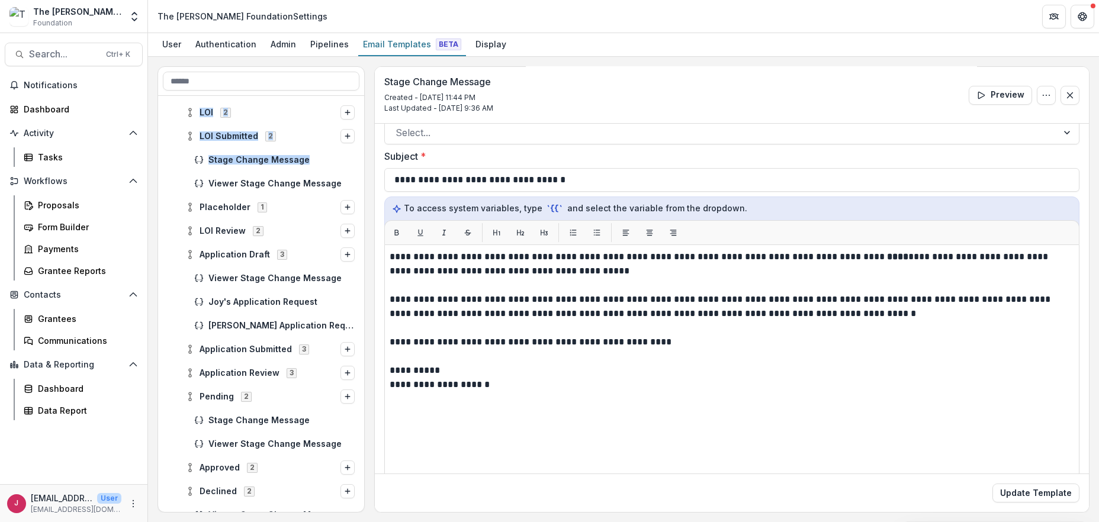
click at [359, 97] on div "LOI 2 LOI Submitted 2 Stage Change Message Viewer Stage Change Message Placehol…" at bounding box center [261, 304] width 206 height 417
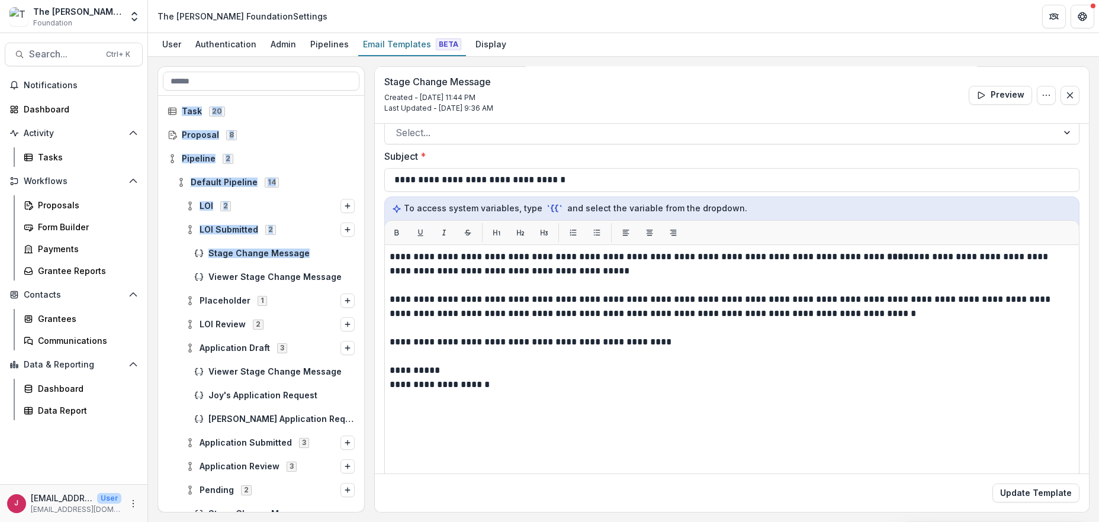
scroll to position [0, 0]
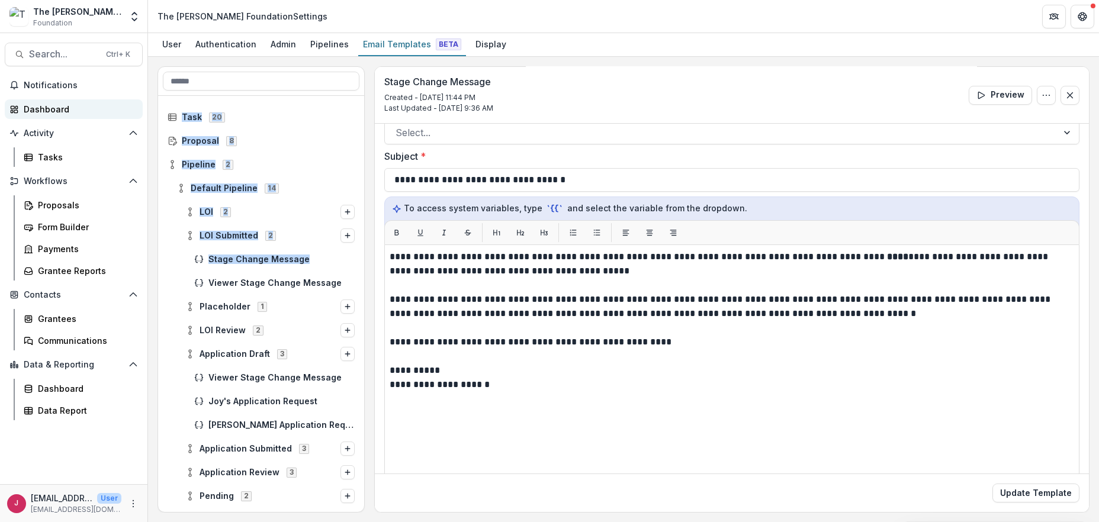
click at [68, 112] on div "Dashboard" at bounding box center [79, 109] width 110 height 12
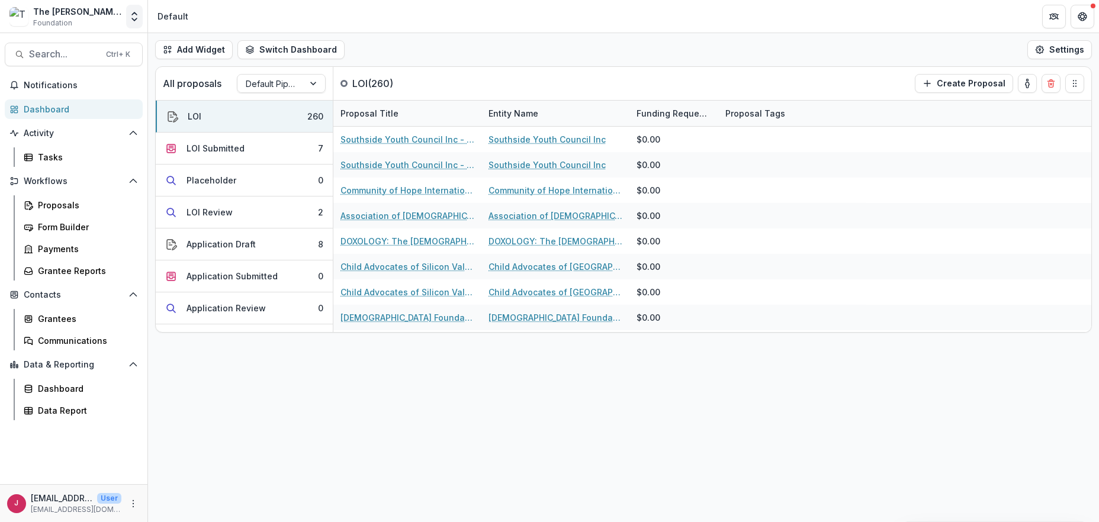
click at [138, 17] on icon "Open entity switcher" at bounding box center [134, 17] width 12 height 12
click at [104, 47] on link "Admin Settings" at bounding box center [74, 46] width 142 height 20
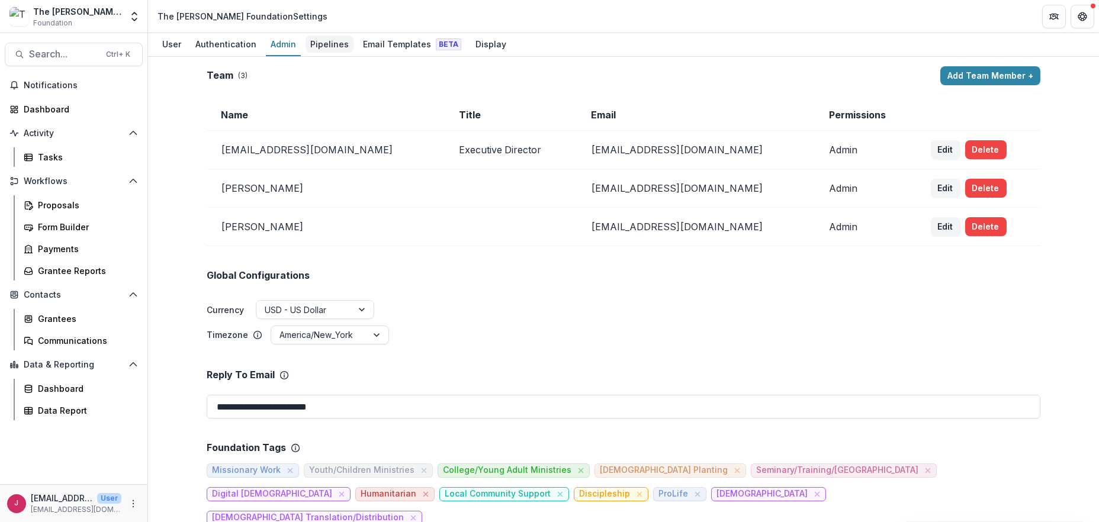
click at [324, 47] on div "Pipelines" at bounding box center [329, 44] width 48 height 17
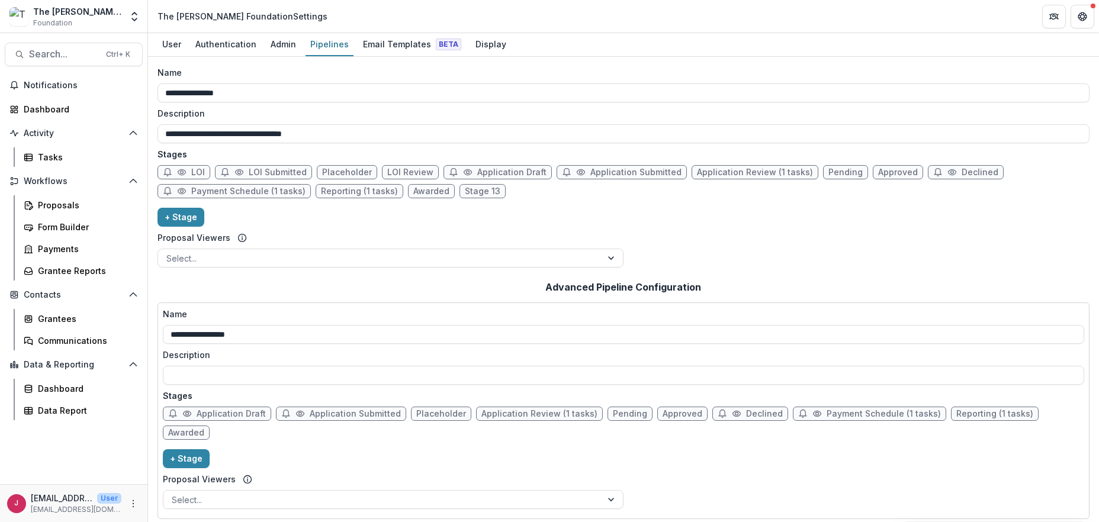
click at [491, 171] on span "Application Draft" at bounding box center [511, 173] width 69 height 10
select select "*****"
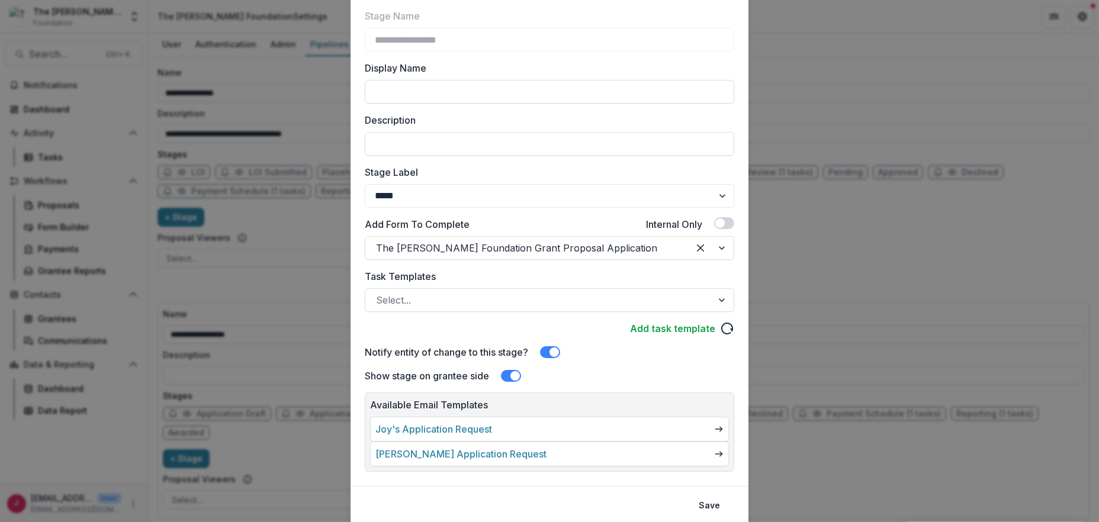
scroll to position [118, 0]
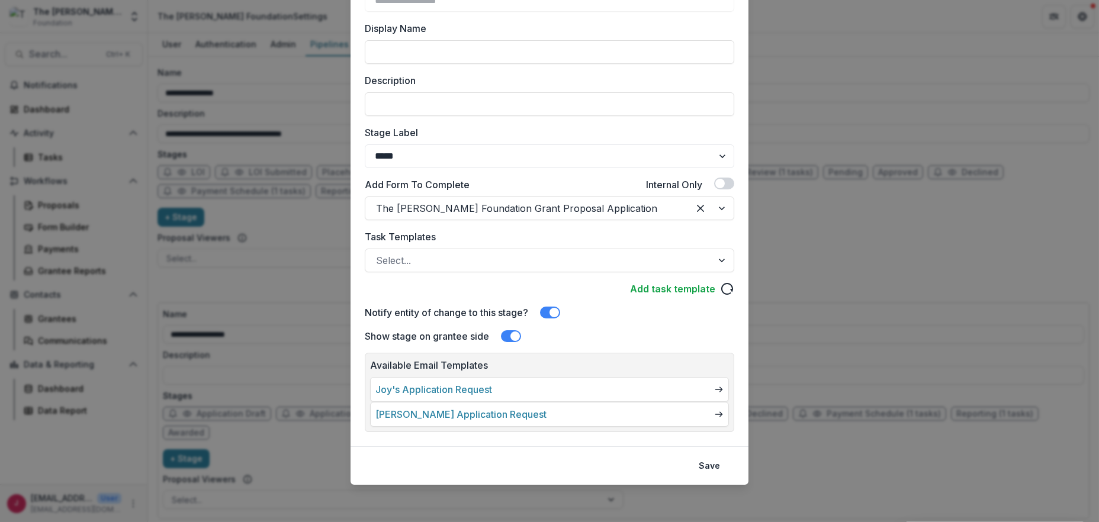
click at [828, 88] on div "**********" at bounding box center [549, 261] width 1099 height 522
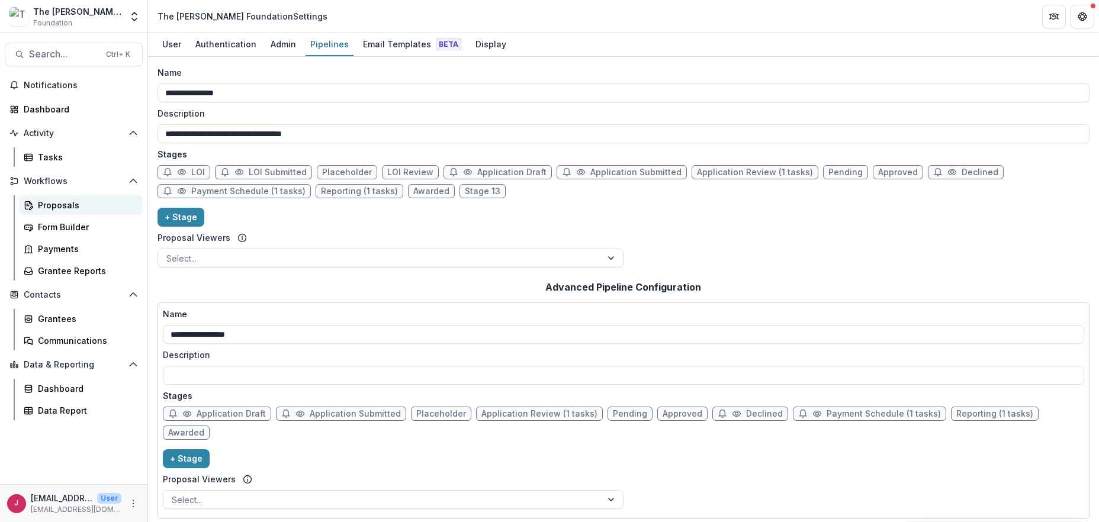
click at [67, 205] on div "Proposals" at bounding box center [85, 205] width 95 height 12
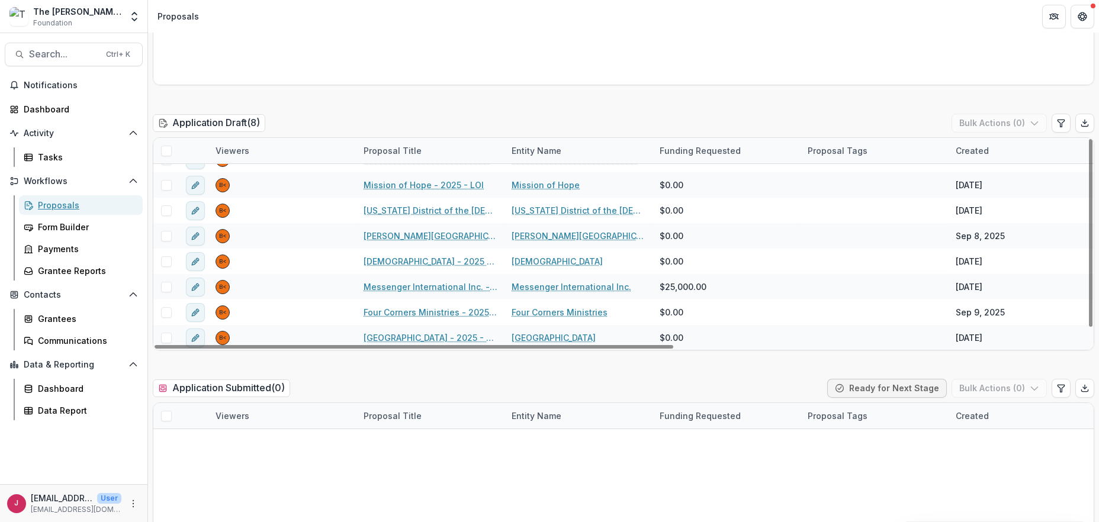
scroll to position [1263, 0]
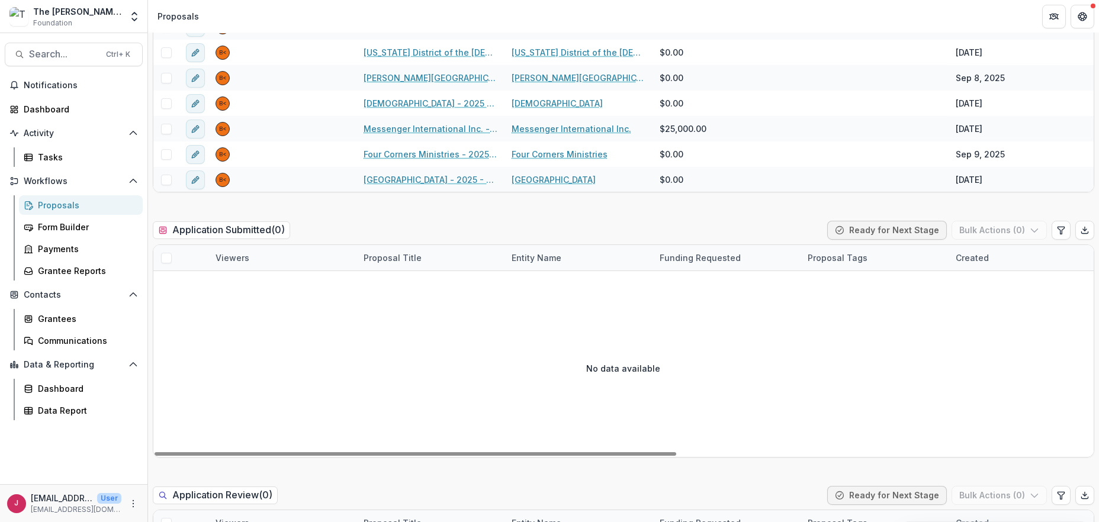
click at [165, 256] on span at bounding box center [166, 258] width 11 height 11
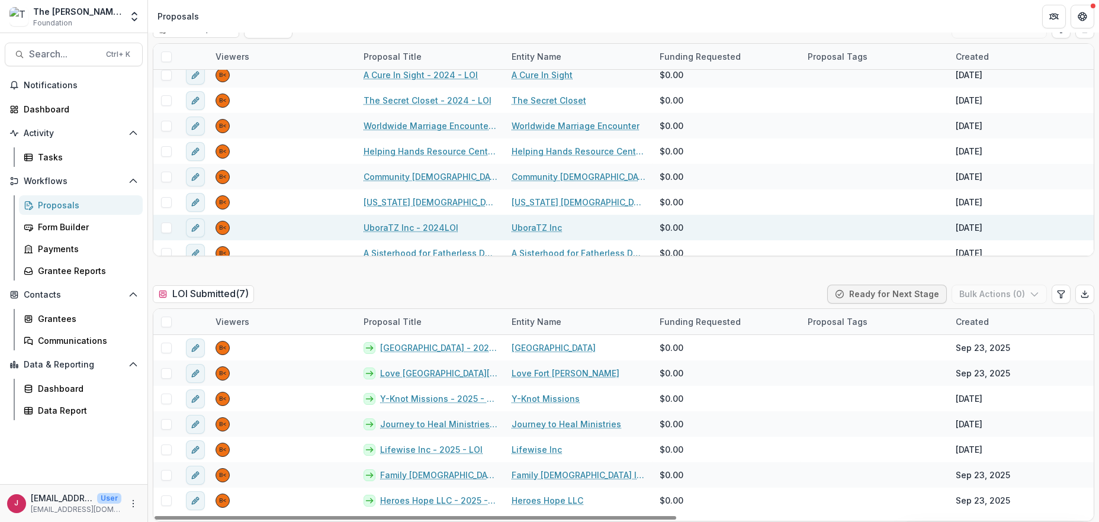
scroll to position [0, 0]
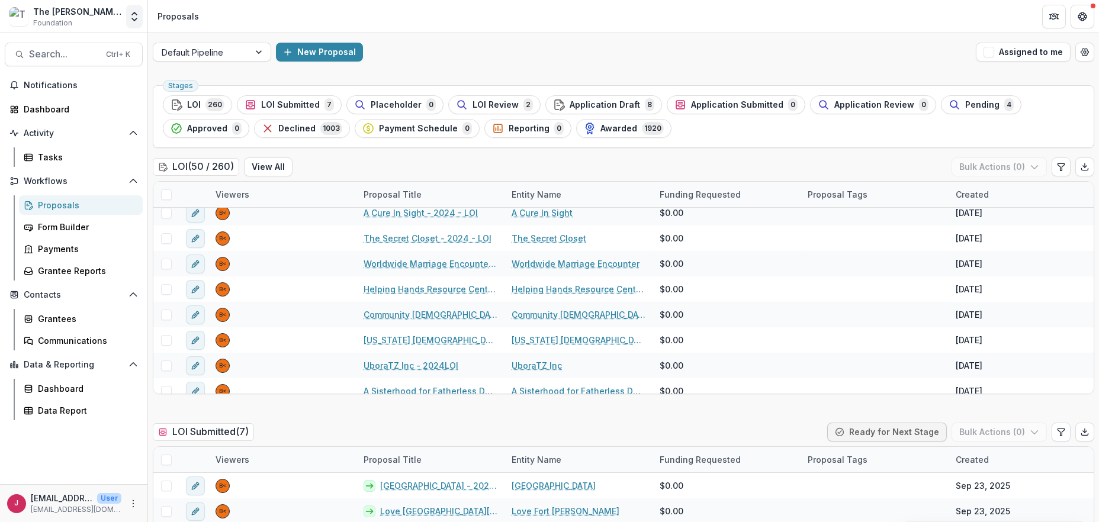
click at [136, 19] on icon "Open entity switcher" at bounding box center [134, 17] width 12 height 12
click at [63, 37] on link "Admin Settings" at bounding box center [74, 46] width 142 height 20
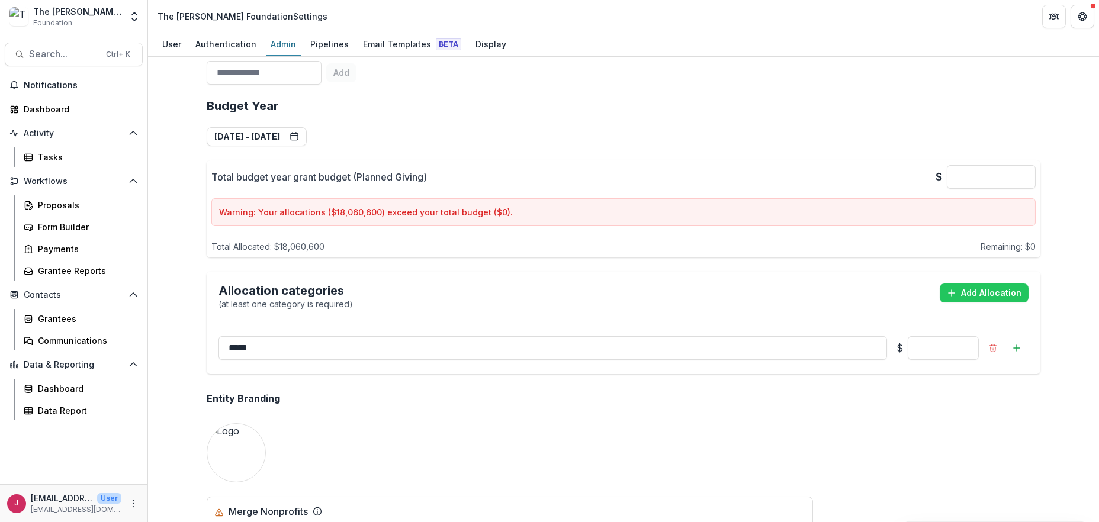
scroll to position [509, 0]
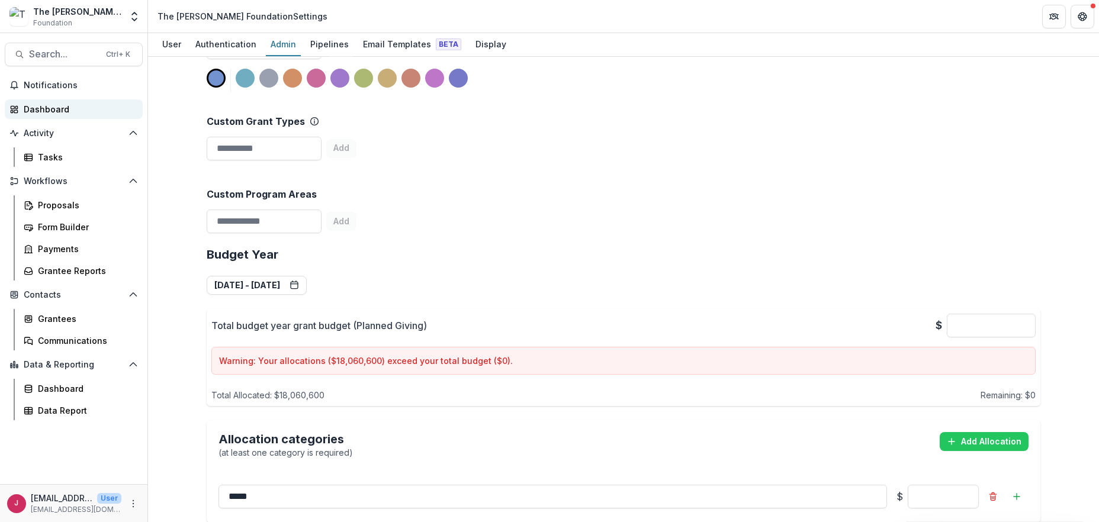
click at [54, 108] on div "Dashboard" at bounding box center [79, 109] width 110 height 12
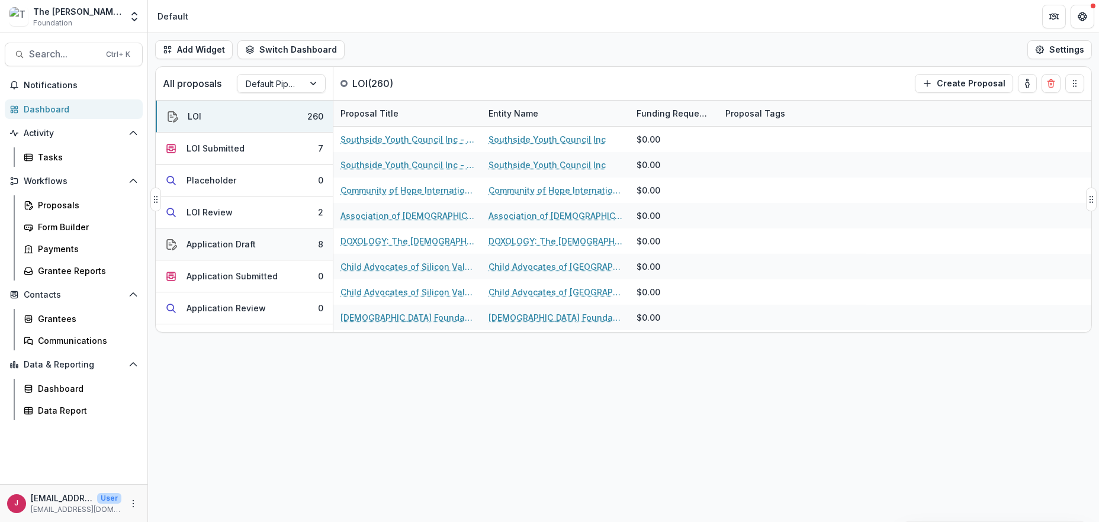
click at [240, 240] on div "Application Draft" at bounding box center [220, 244] width 69 height 12
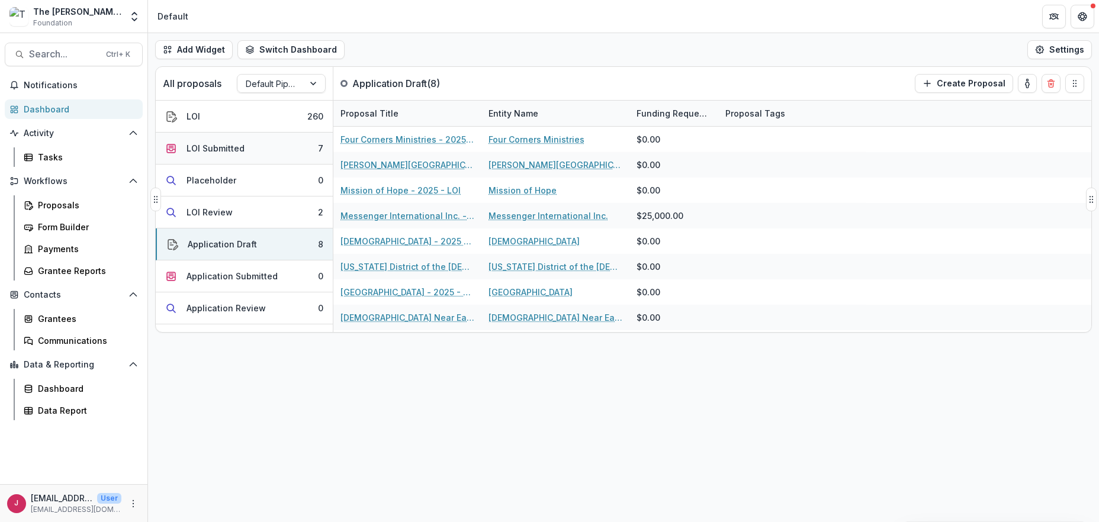
click at [228, 152] on div "LOI Submitted" at bounding box center [215, 148] width 58 height 12
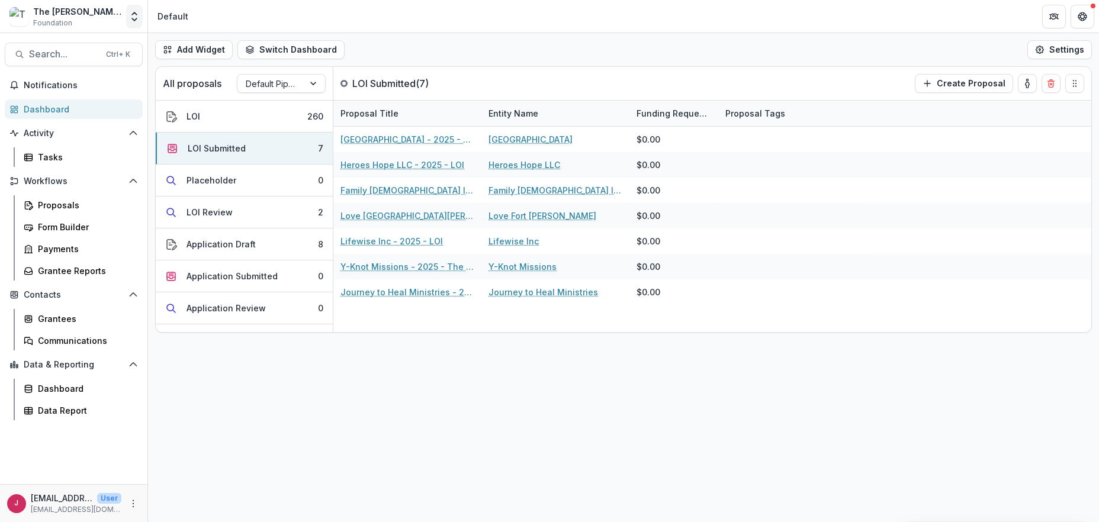
click at [135, 18] on icon "Open entity switcher" at bounding box center [134, 17] width 12 height 12
click at [98, 47] on link "Admin Settings" at bounding box center [74, 46] width 142 height 20
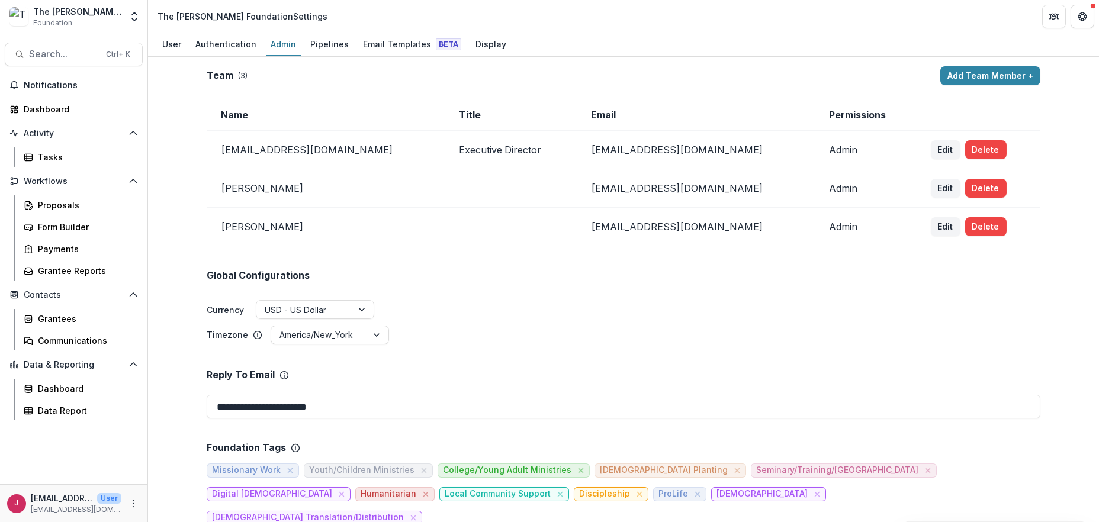
click at [101, 22] on div "The Bolick Foundation Foundation" at bounding box center [77, 16] width 88 height 23
click at [132, 19] on icon "Open entity switcher" at bounding box center [134, 17] width 12 height 12
click at [177, 43] on div "User" at bounding box center [171, 44] width 28 height 17
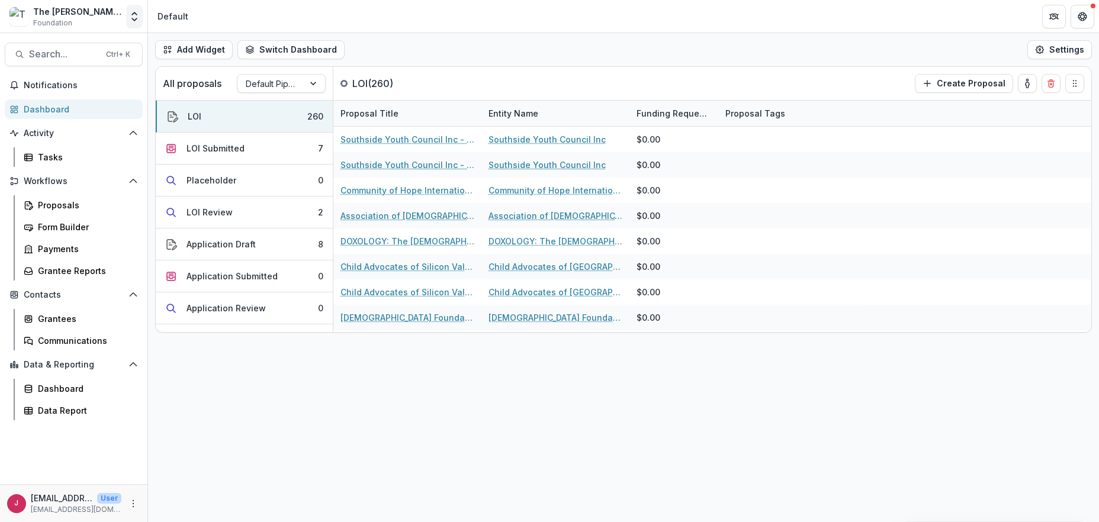
click at [134, 18] on icon "Open entity switcher" at bounding box center [134, 17] width 12 height 12
click at [60, 46] on link "Admin Settings" at bounding box center [74, 46] width 142 height 20
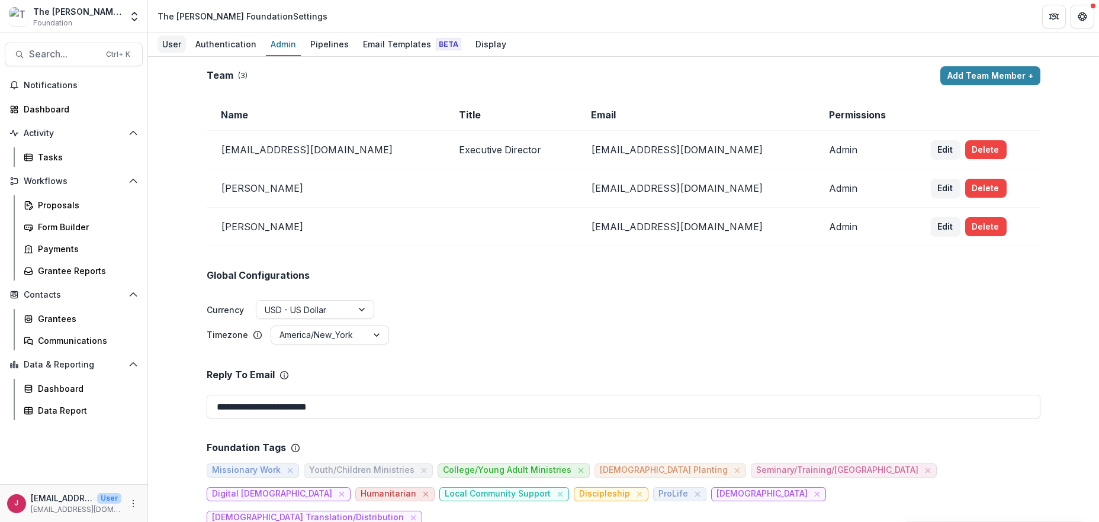
click at [167, 43] on div "User" at bounding box center [171, 44] width 28 height 17
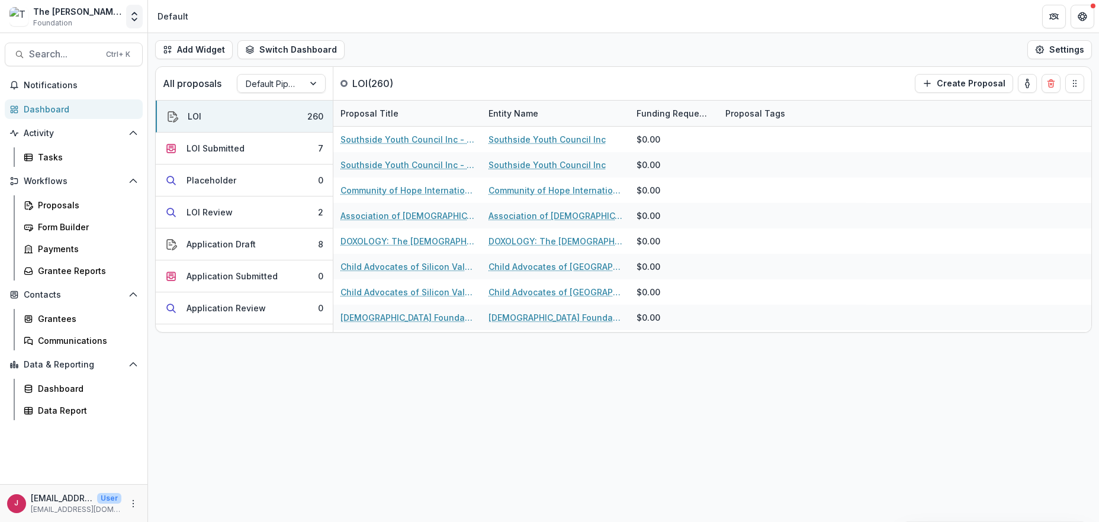
click at [134, 21] on icon "Open entity switcher" at bounding box center [134, 17] width 12 height 12
click at [60, 46] on link "Admin Settings" at bounding box center [74, 46] width 142 height 20
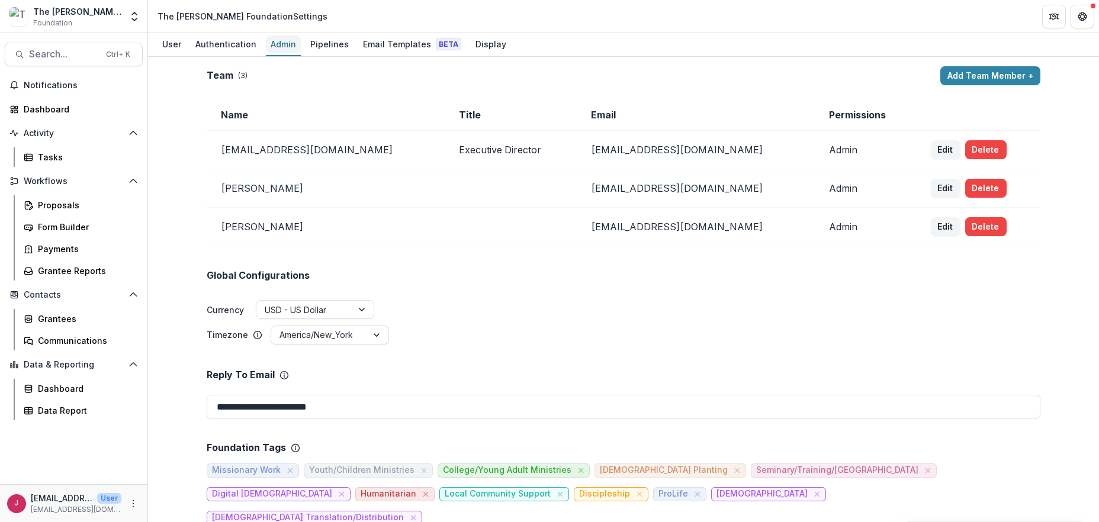
click at [275, 46] on div "Admin" at bounding box center [283, 44] width 35 height 17
click at [931, 185] on button "Edit" at bounding box center [946, 188] width 30 height 19
select select "*****"
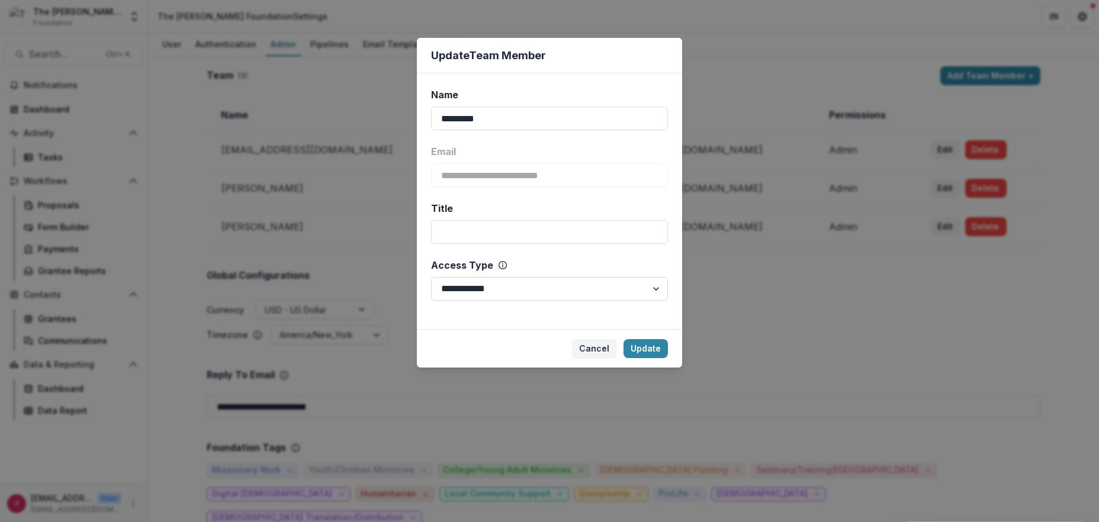
click at [654, 289] on select "**********" at bounding box center [549, 289] width 237 height 24
click at [431, 277] on select "**********" at bounding box center [549, 289] width 237 height 24
click at [649, 346] on button "Update" at bounding box center [645, 348] width 44 height 19
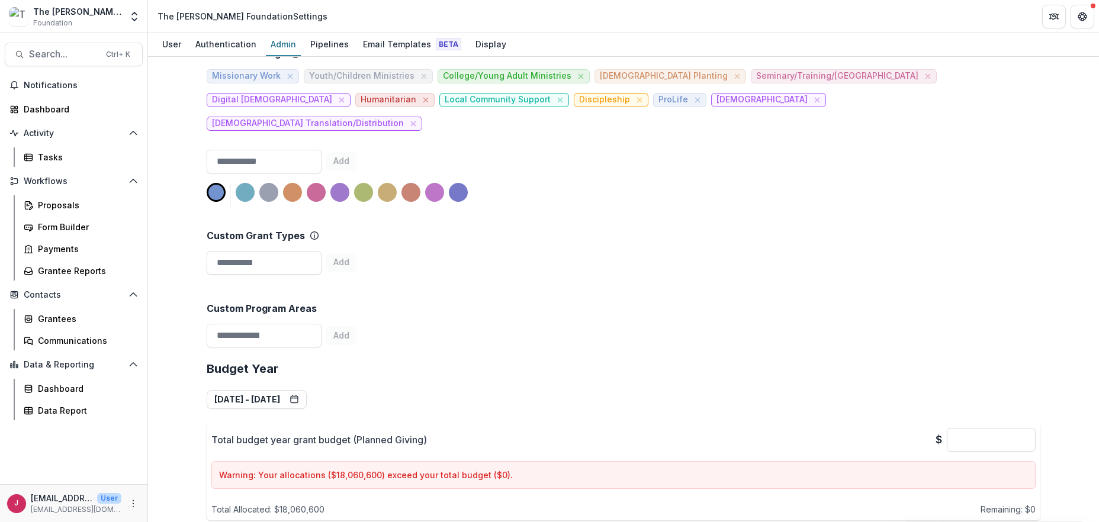
scroll to position [474, 0]
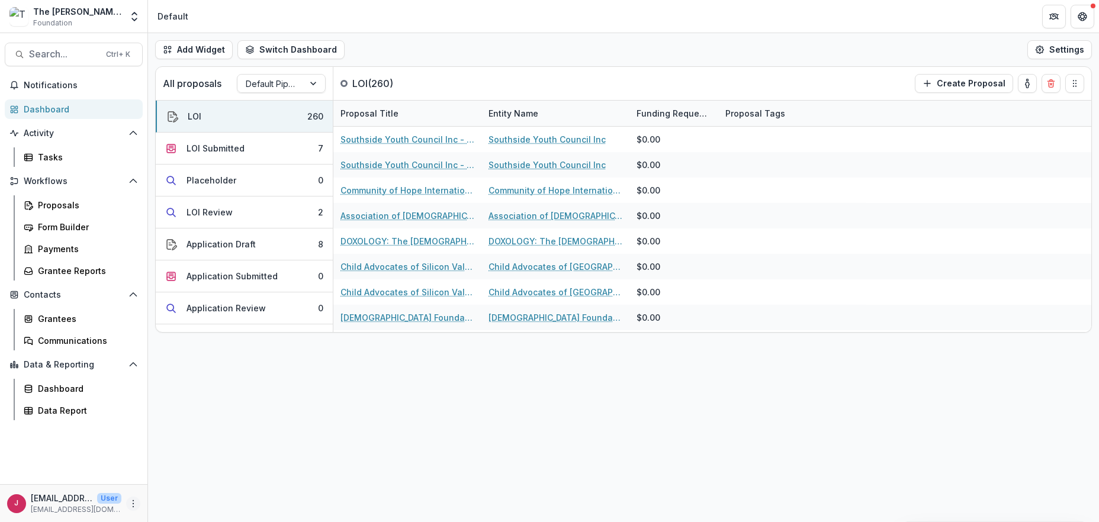
click at [133, 504] on icon "More" at bounding box center [132, 503] width 9 height 9
click at [352, 461] on div "Add Widget Switch Dashboard Default New Dashboard Settings All proposals Defaul…" at bounding box center [623, 277] width 951 height 489
